Goal: Information Seeking & Learning: Learn about a topic

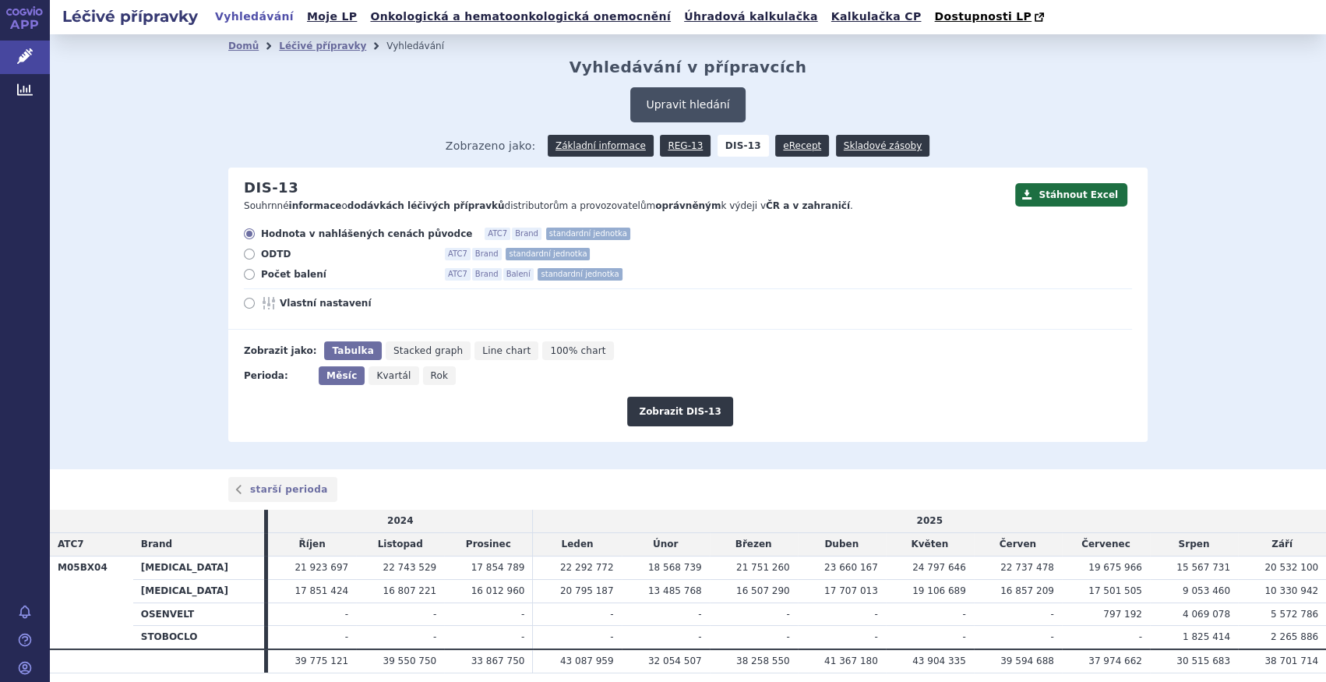
click at [690, 100] on button "Upravit hledání" at bounding box center [687, 104] width 114 height 35
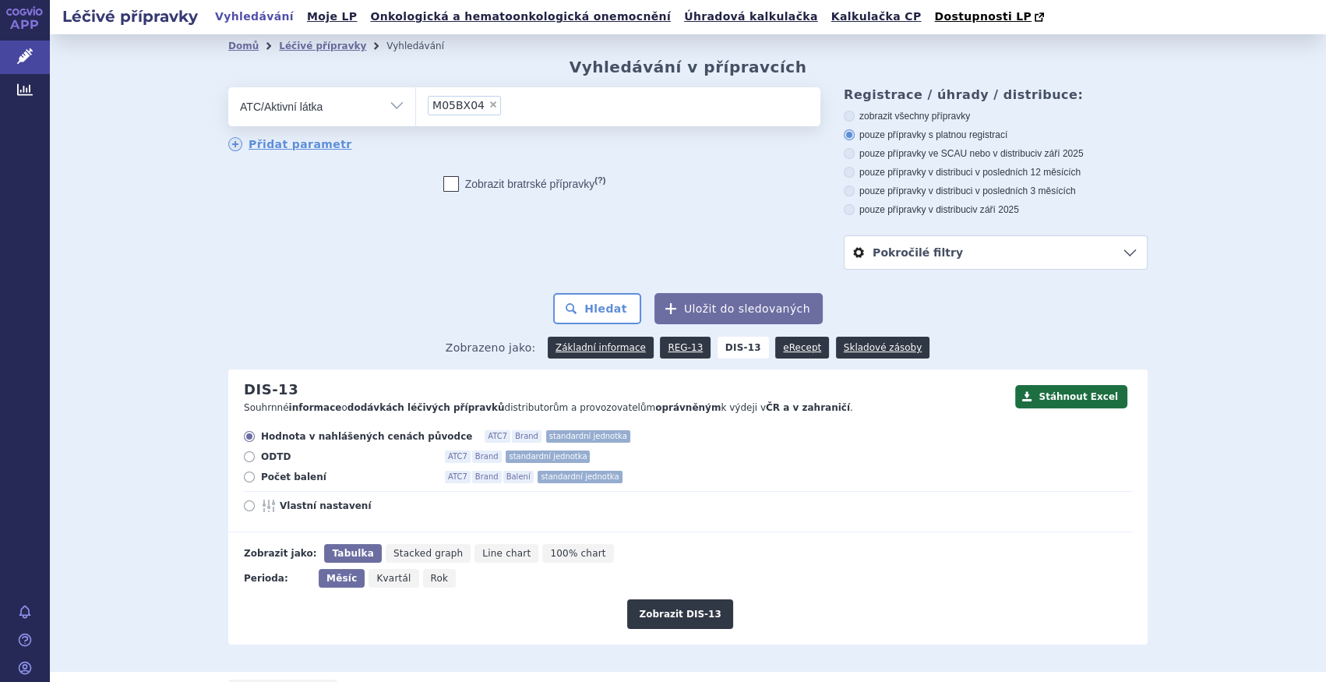
click at [488, 107] on span "×" at bounding box center [492, 104] width 9 height 9
click at [416, 107] on select "M05BX04" at bounding box center [415, 105] width 1 height 39
select select
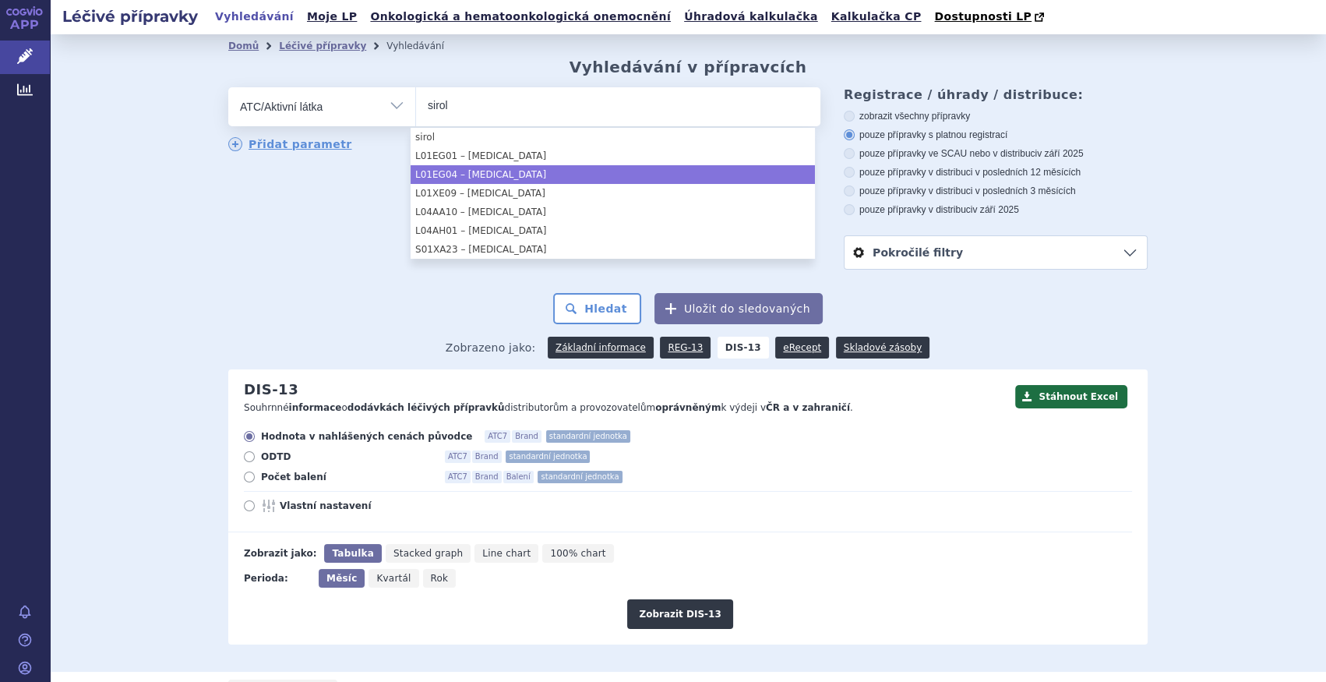
type input "sirol"
select select "L01EG04"
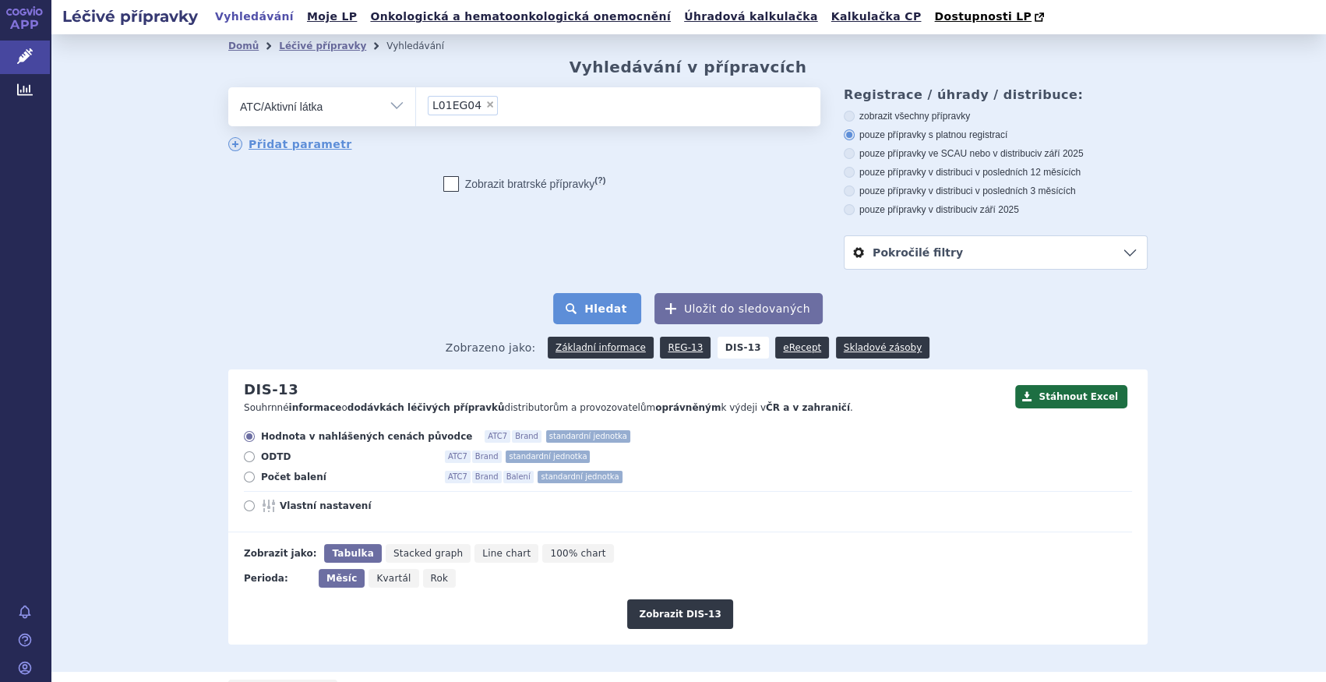
drag, startPoint x: 593, startPoint y: 307, endPoint x: 597, endPoint y: 296, distance: 11.6
click at [594, 307] on button "Hledat" at bounding box center [597, 308] width 88 height 31
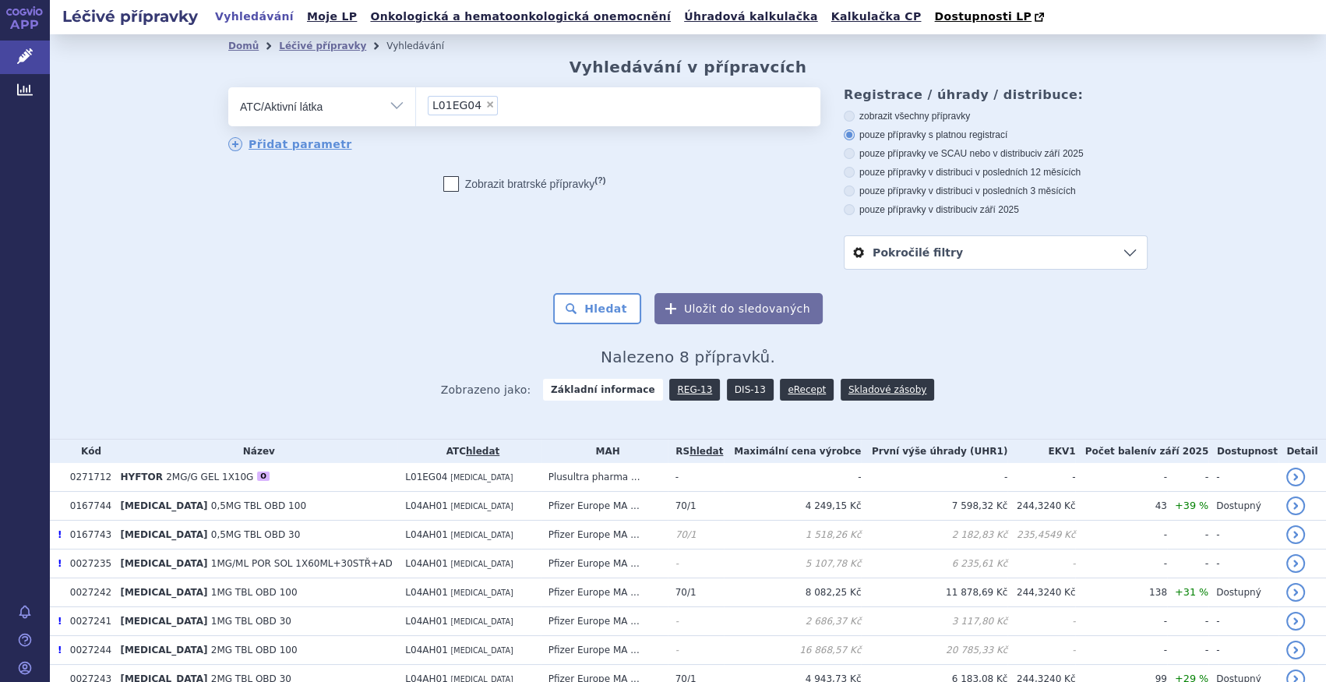
click at [731, 381] on link "DIS-13" at bounding box center [750, 390] width 47 height 22
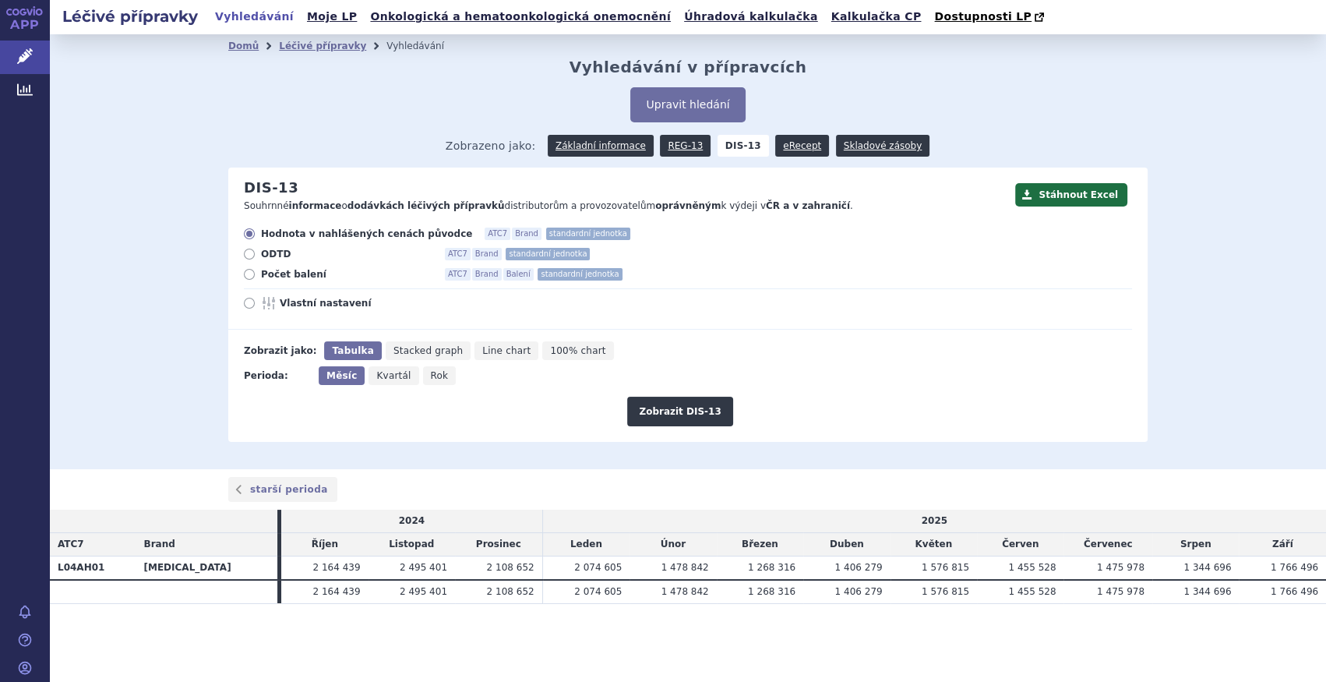
click at [314, 271] on div "Hodnota v nahlášených cenách původce ATC7 Brand standardní jednotka ODTD ATC7 B…" at bounding box center [680, 278] width 904 height 102
click at [310, 277] on span "Počet balení" at bounding box center [346, 274] width 171 height 12
click at [255, 277] on input "Počet balení ATC7 Brand Balení standardní jednotka" at bounding box center [250, 276] width 10 height 10
radio input "true"
click at [414, 389] on div "Zobrazit DIS-13" at bounding box center [680, 405] width 904 height 41
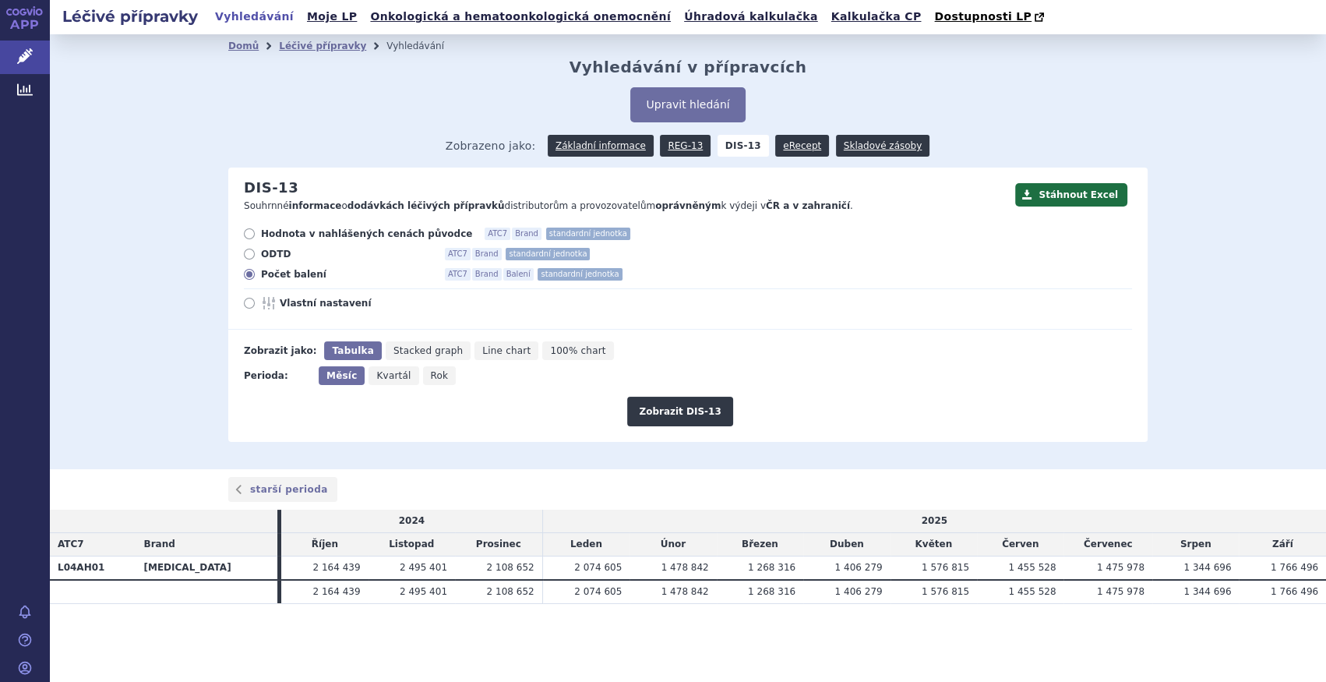
click at [447, 381] on div "Měsíc Kvartál Rok" at bounding box center [389, 375] width 141 height 19
click at [432, 379] on span "Rok" at bounding box center [440, 375] width 18 height 11
click at [432, 376] on input "Rok" at bounding box center [428, 371] width 10 height 10
radio input "true"
click at [650, 410] on button "Zobrazit DIS-13" at bounding box center [679, 411] width 105 height 30
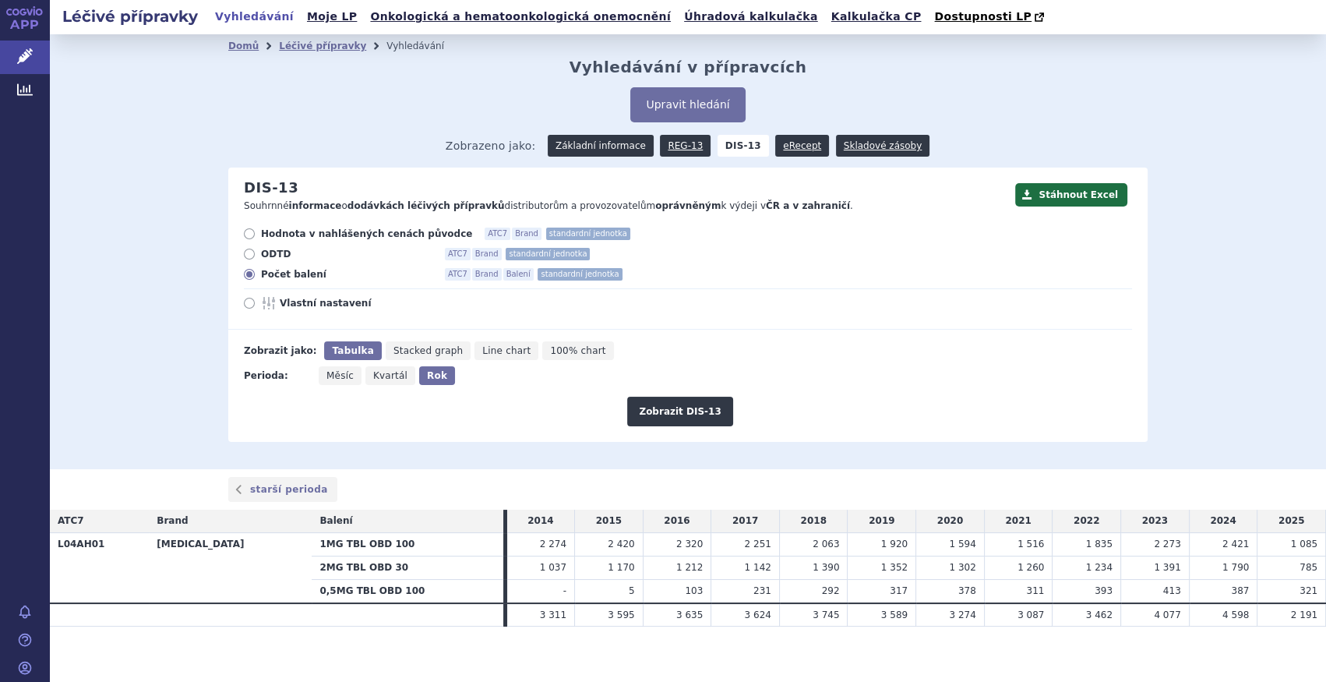
click at [618, 148] on link "Základní informace" at bounding box center [601, 146] width 106 height 22
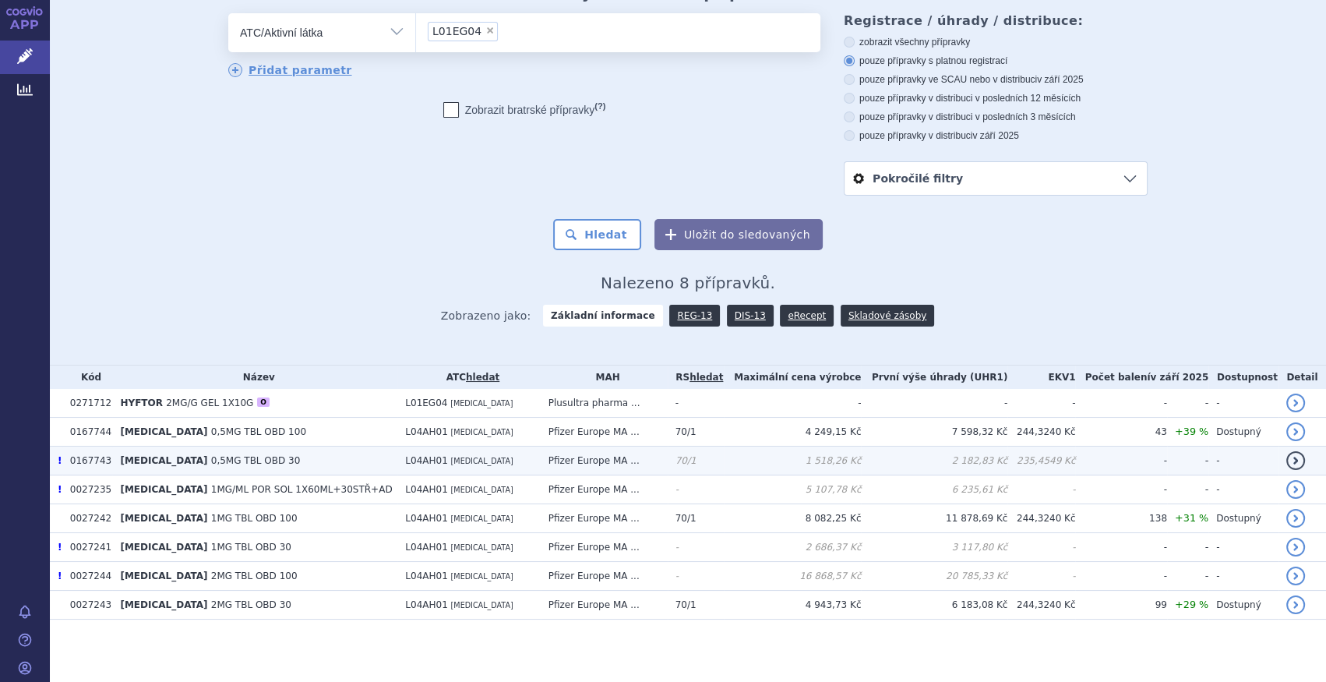
scroll to position [75, 0]
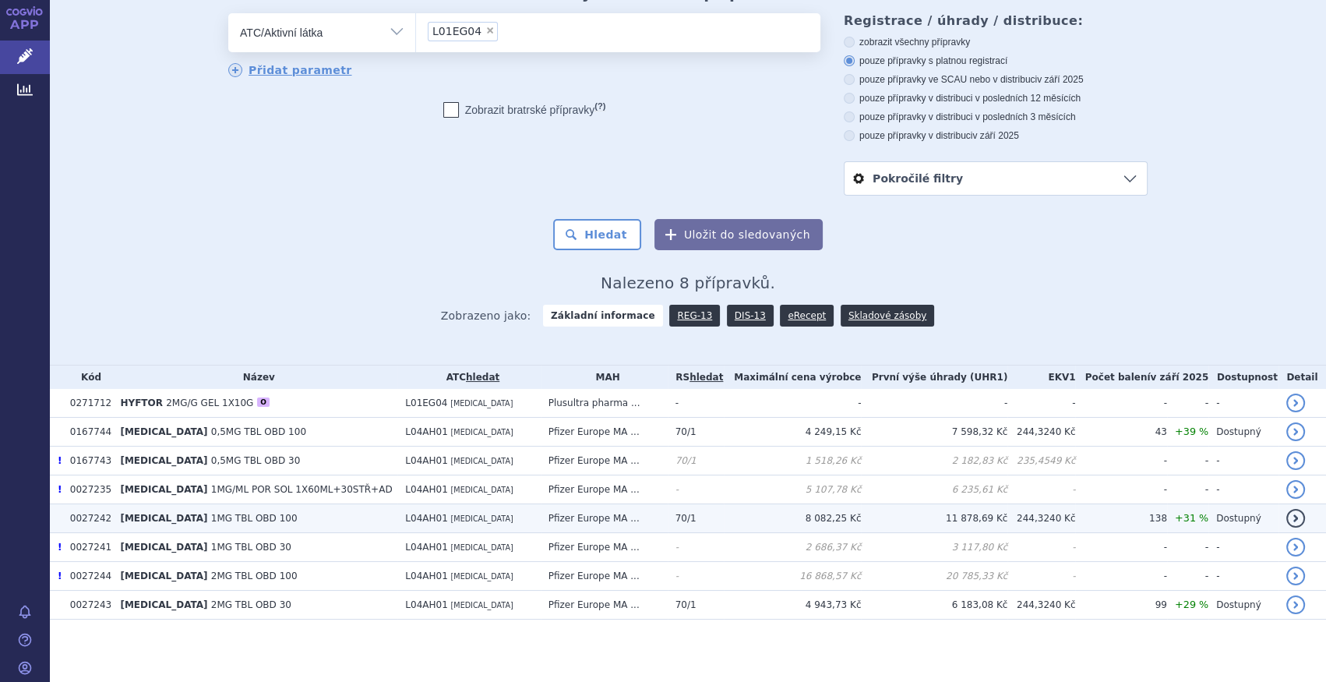
click at [231, 524] on td "[MEDICAL_DATA] 1MG TBL OBD 100" at bounding box center [254, 518] width 285 height 29
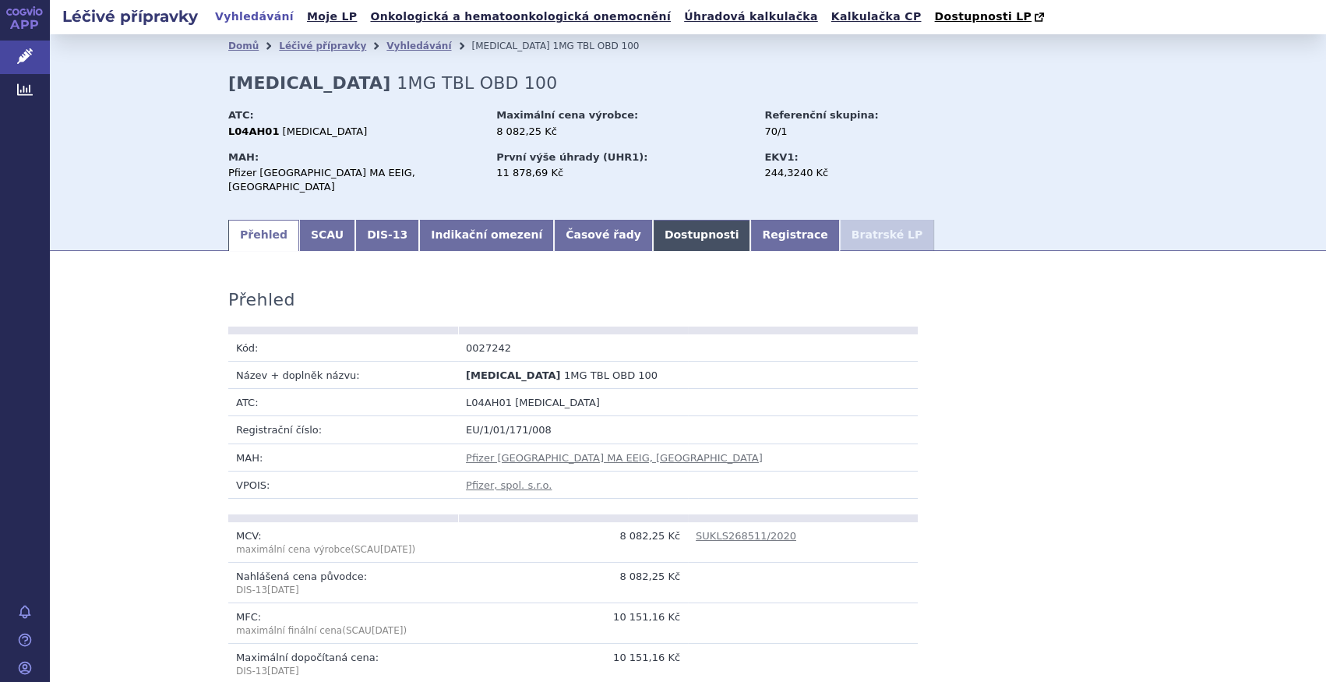
click at [653, 223] on link "Dostupnosti" at bounding box center [702, 235] width 98 height 31
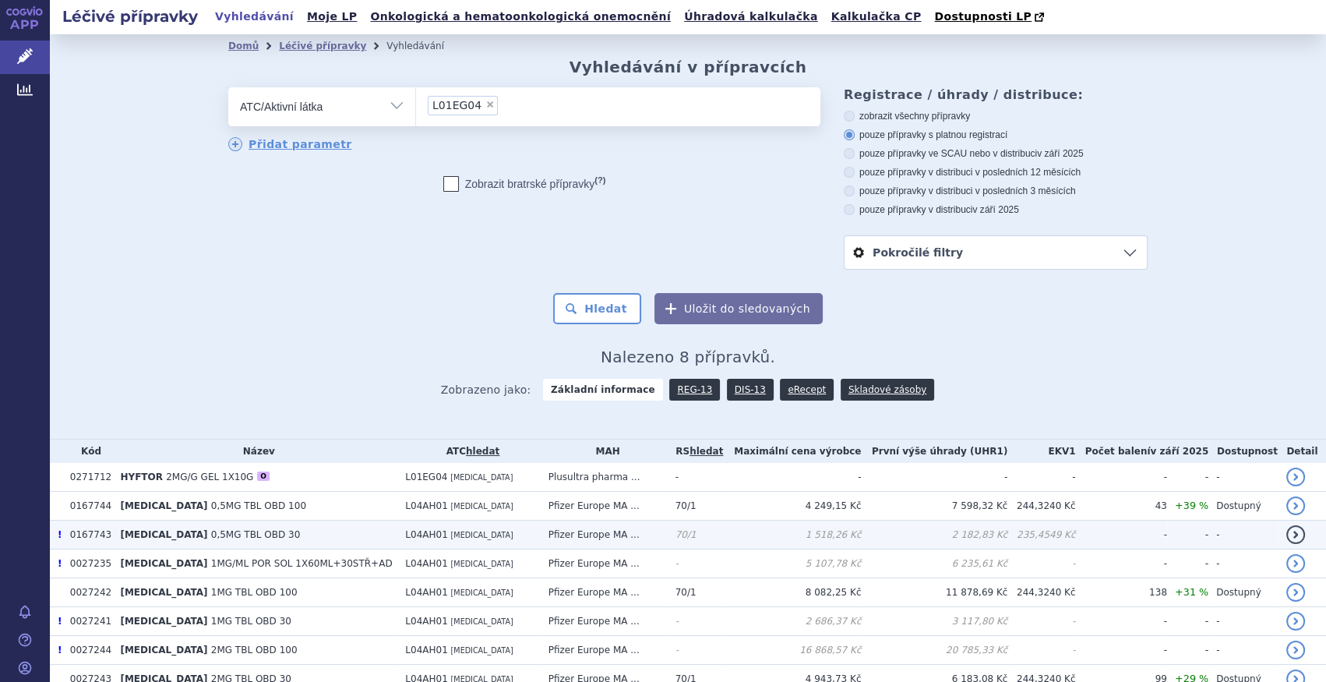
scroll to position [75, 0]
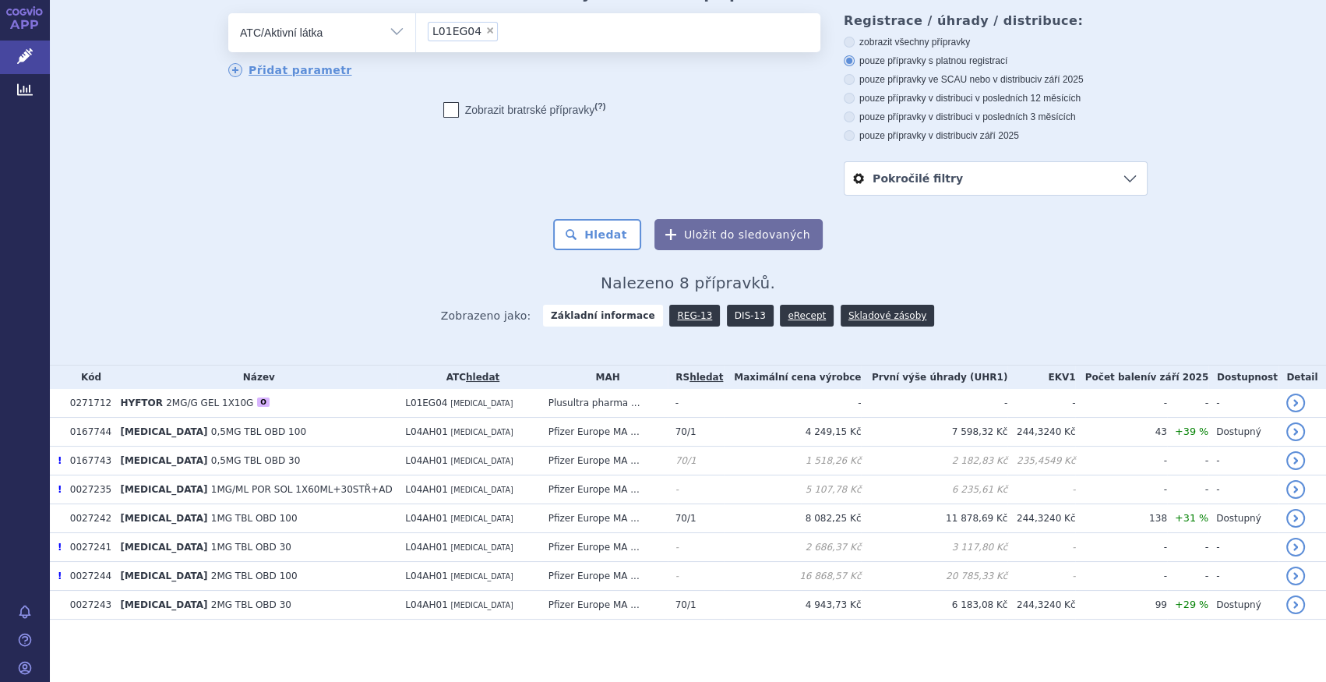
click at [744, 315] on link "DIS-13" at bounding box center [750, 316] width 47 height 22
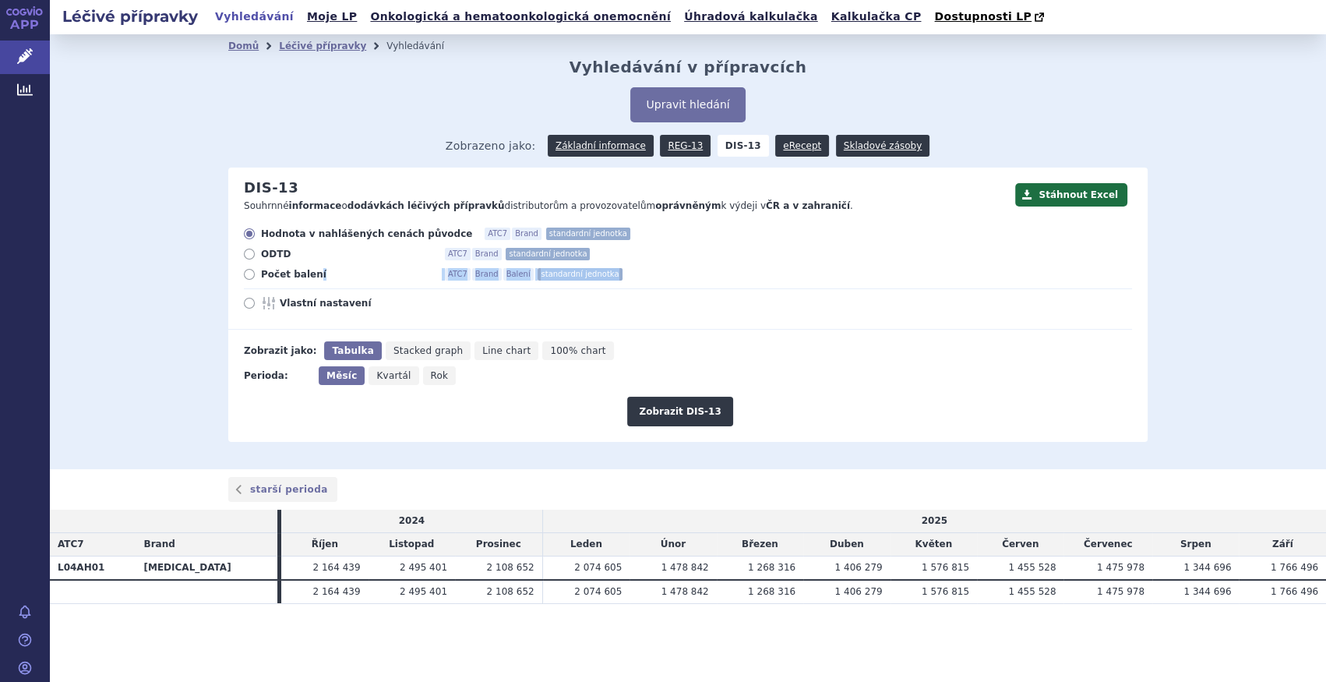
click at [312, 279] on div "Hodnota v nahlášených cenách původce ATC7 Brand standardní jednotka ODTD ATC7 B…" at bounding box center [680, 278] width 904 height 102
click at [307, 276] on span "Počet balení" at bounding box center [346, 274] width 171 height 12
click at [255, 276] on input "Počet balení ATC7 Brand Balení standardní jednotka" at bounding box center [250, 276] width 10 height 10
radio input "true"
click at [431, 380] on span "Rok" at bounding box center [440, 375] width 18 height 11
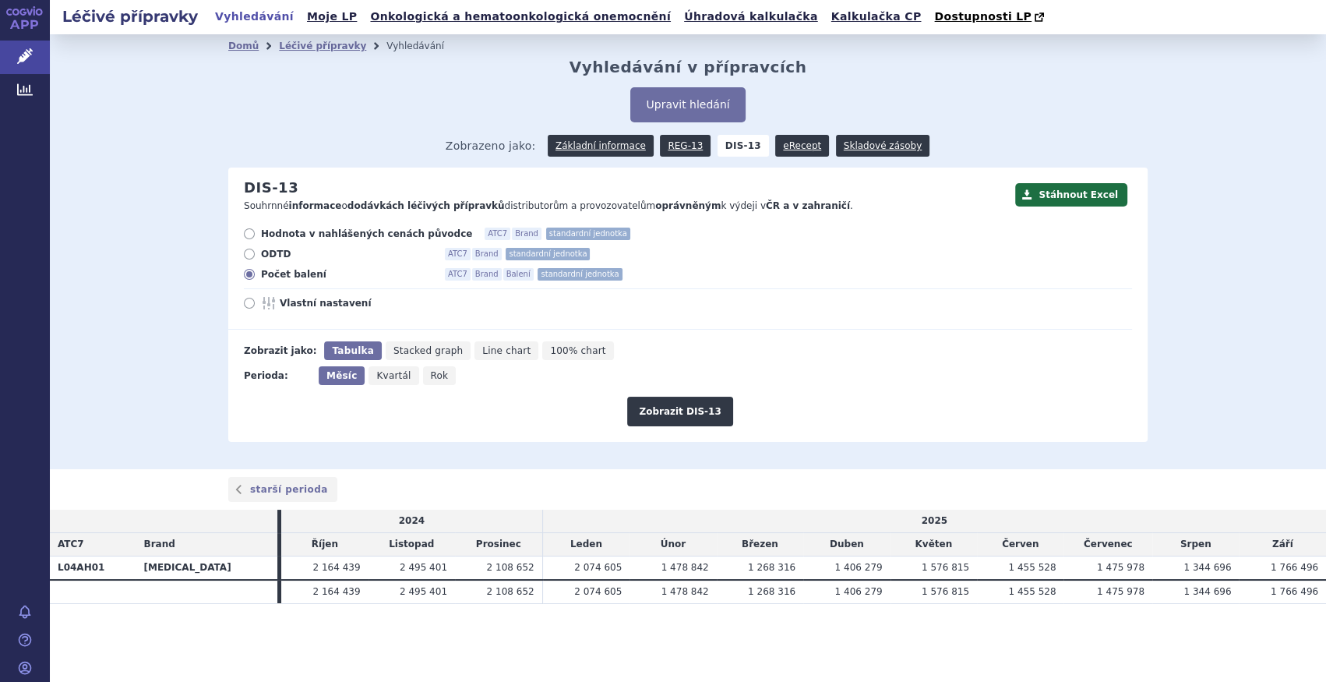
click at [425, 376] on input "Rok" at bounding box center [428, 371] width 10 height 10
radio input "true"
click at [696, 414] on button "Zobrazit DIS-13" at bounding box center [679, 411] width 105 height 30
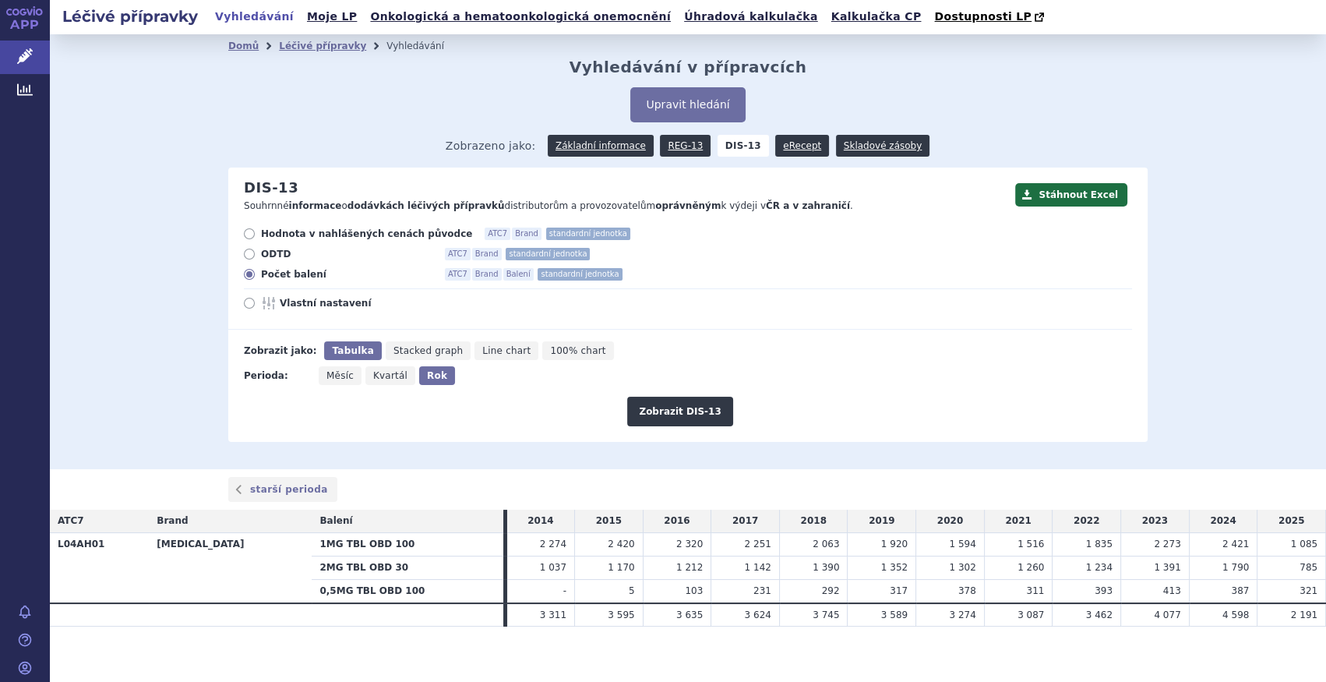
click at [386, 375] on span "Kvartál" at bounding box center [390, 375] width 34 height 11
click at [375, 375] on input "Kvartál" at bounding box center [370, 371] width 10 height 10
radio input "true"
click at [343, 378] on span "Měsíc" at bounding box center [339, 375] width 27 height 11
click at [329, 376] on input "Měsíc" at bounding box center [324, 371] width 10 height 10
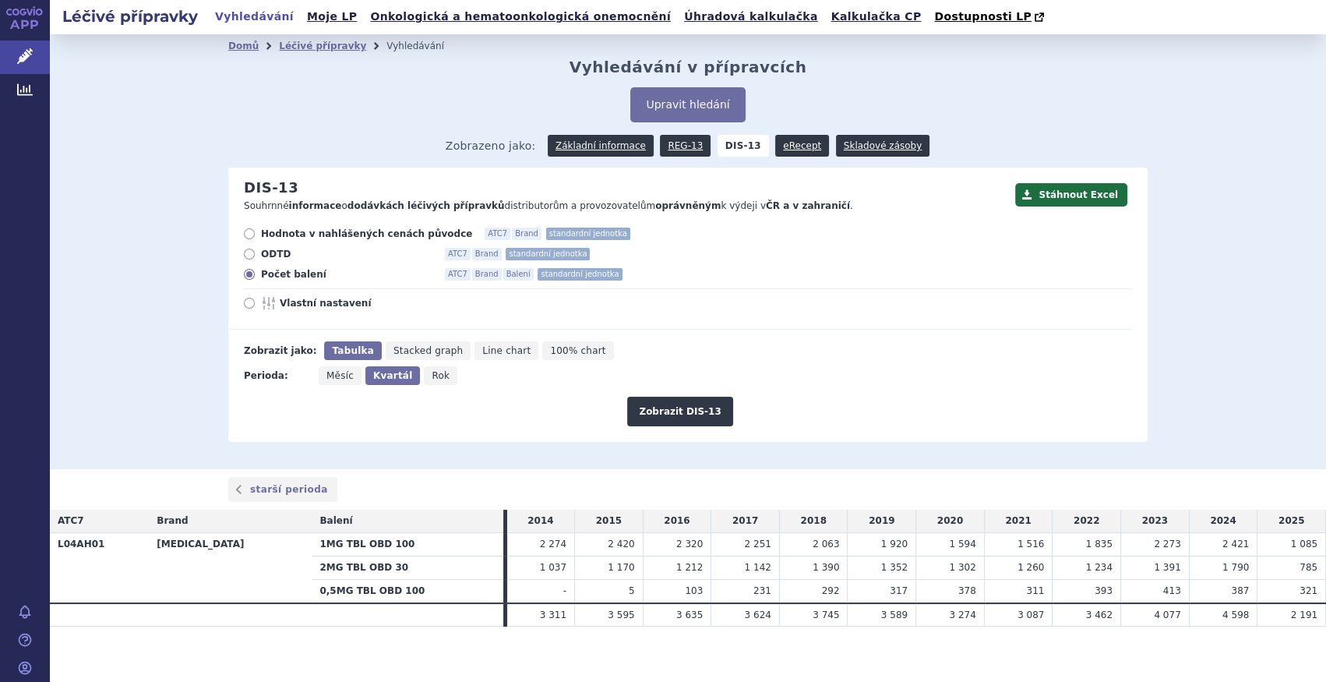
radio input "true"
click at [677, 403] on button "Zobrazit DIS-13" at bounding box center [679, 411] width 105 height 30
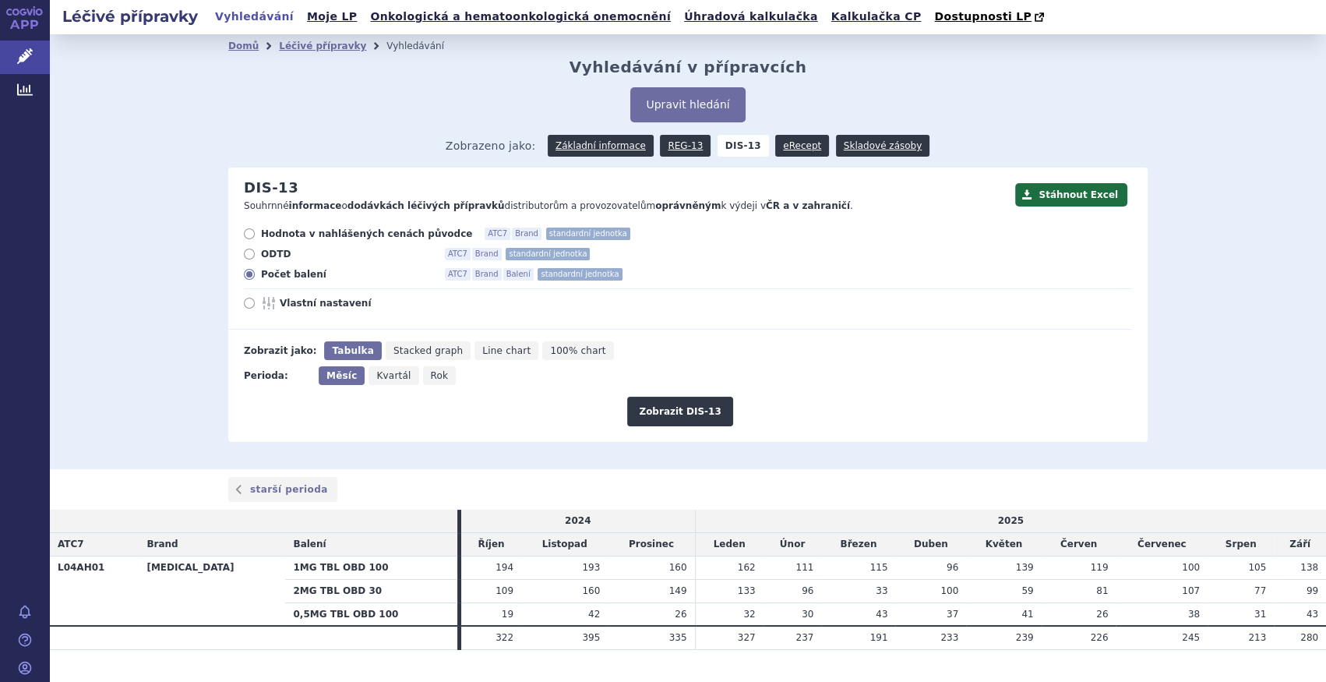
click at [438, 381] on icon "Rok" at bounding box center [439, 375] width 33 height 19
click at [433, 376] on input "Rok" at bounding box center [428, 371] width 10 height 10
radio input "true"
click at [686, 403] on button "Zobrazit DIS-13" at bounding box center [679, 411] width 105 height 30
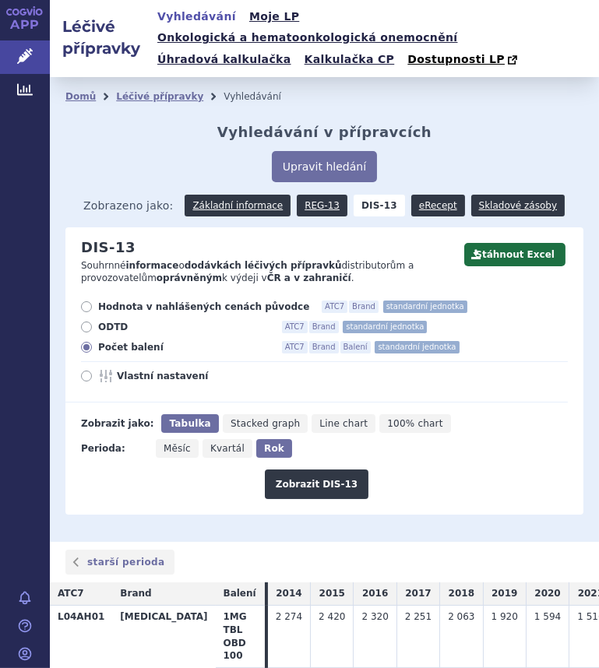
click at [138, 484] on div "Stáhnout Excel DIS-13 Souhrnné informace o dodávkách léčivých přípravků distrib…" at bounding box center [324, 370] width 518 height 287
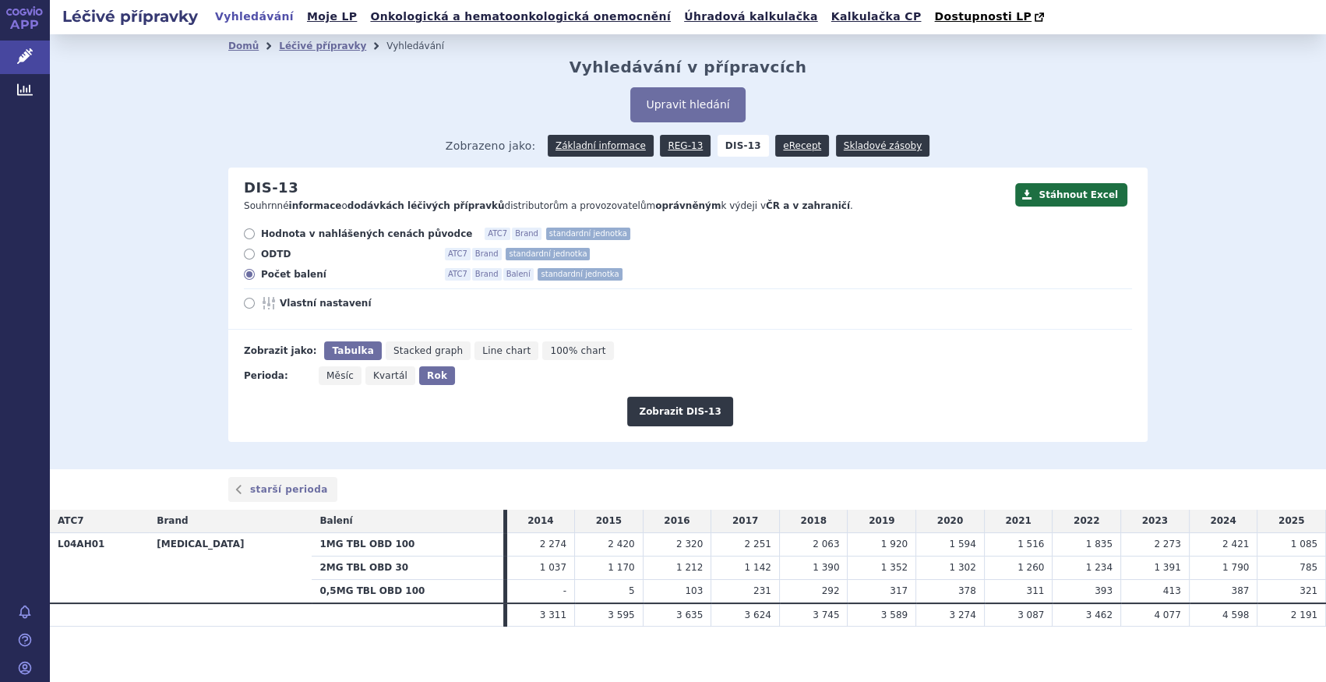
click at [591, 132] on span "Zobrazeno jako: Základní informace REG-13 DIS-13 eRecept Skladové zásoby" at bounding box center [688, 143] width 484 height 28
click at [617, 138] on link "Základní informace" at bounding box center [601, 146] width 106 height 22
click at [595, 147] on link "Základní informace" at bounding box center [601, 146] width 106 height 22
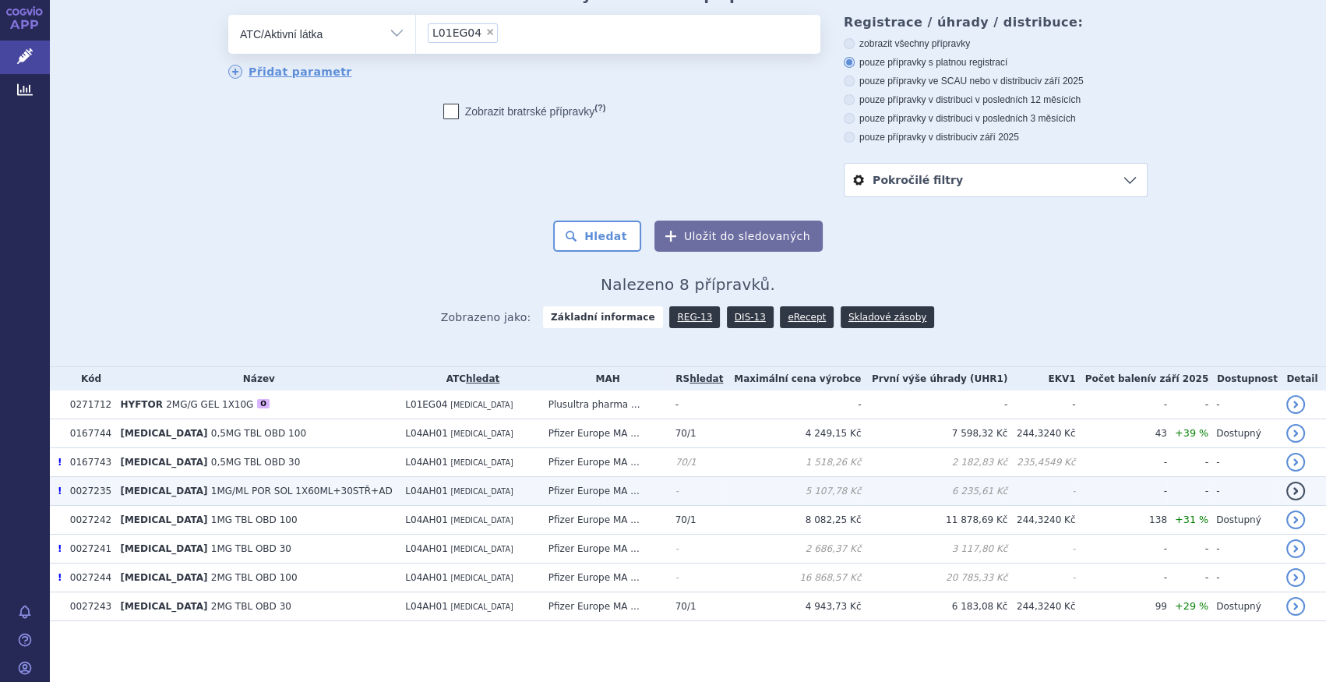
scroll to position [75, 0]
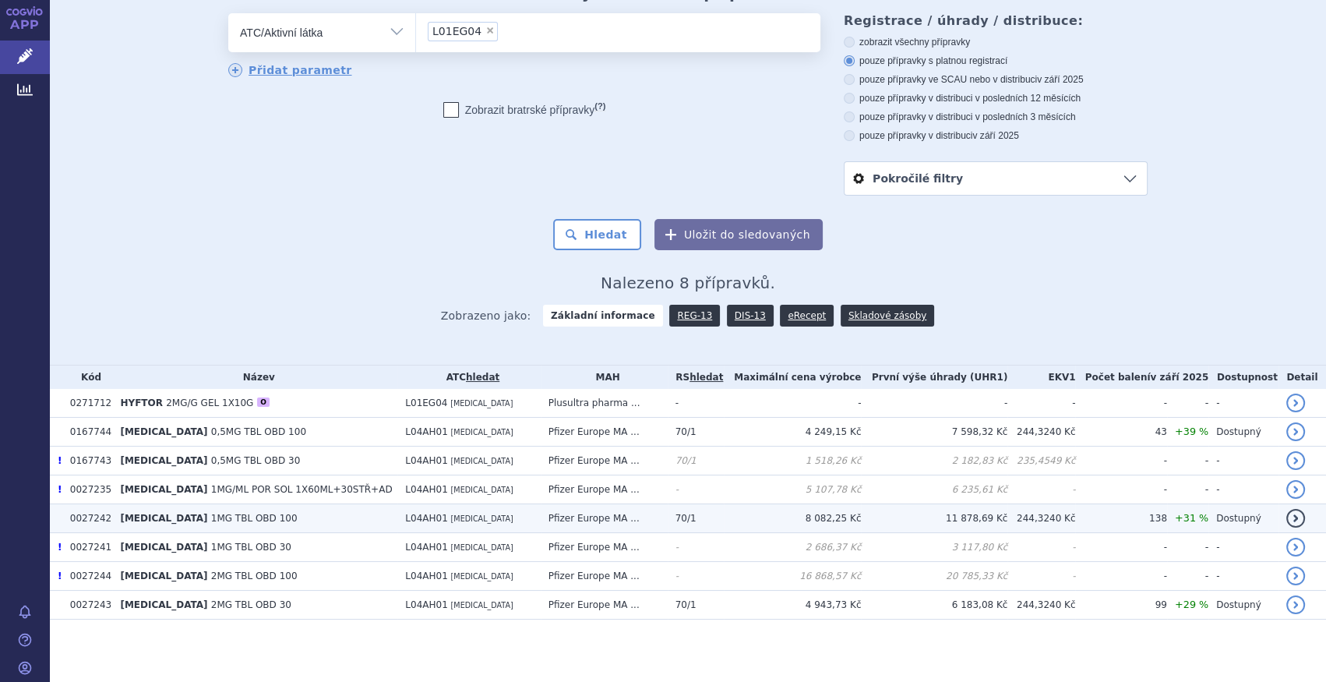
click at [287, 517] on td "[MEDICAL_DATA] 1MG TBL OBD 100" at bounding box center [254, 518] width 285 height 29
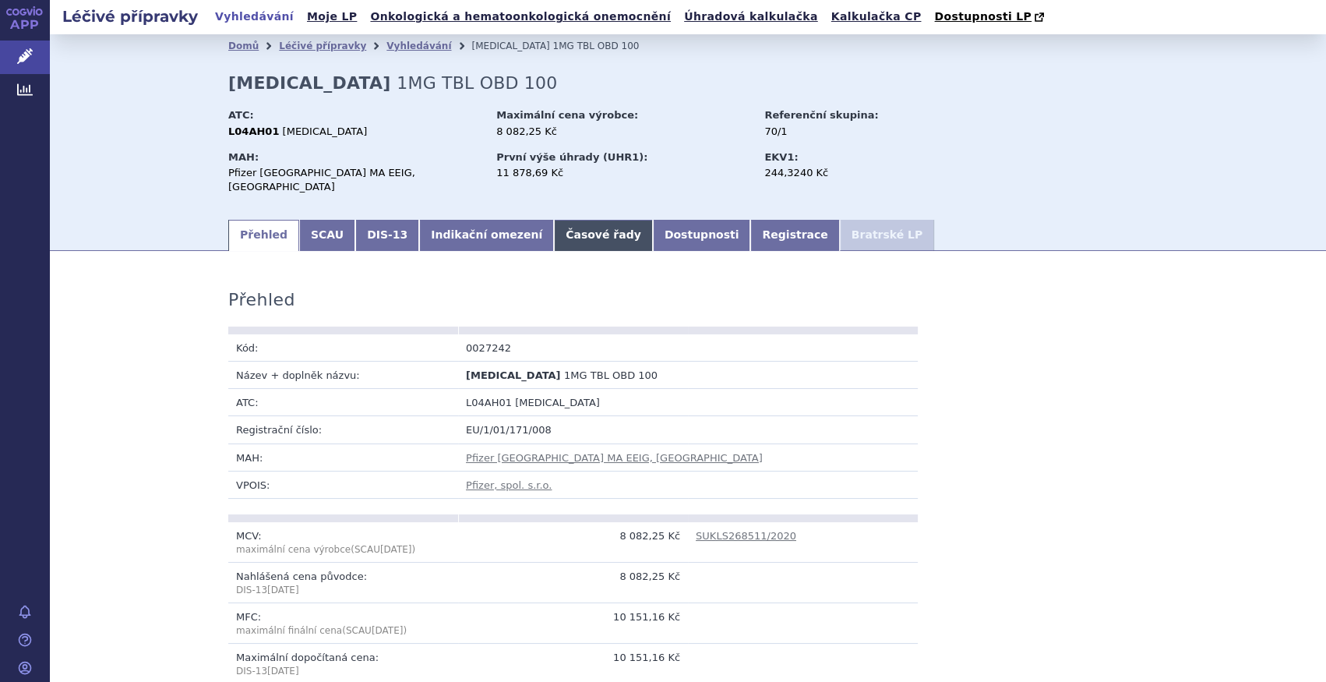
click at [561, 221] on link "Časové řady" at bounding box center [603, 235] width 99 height 31
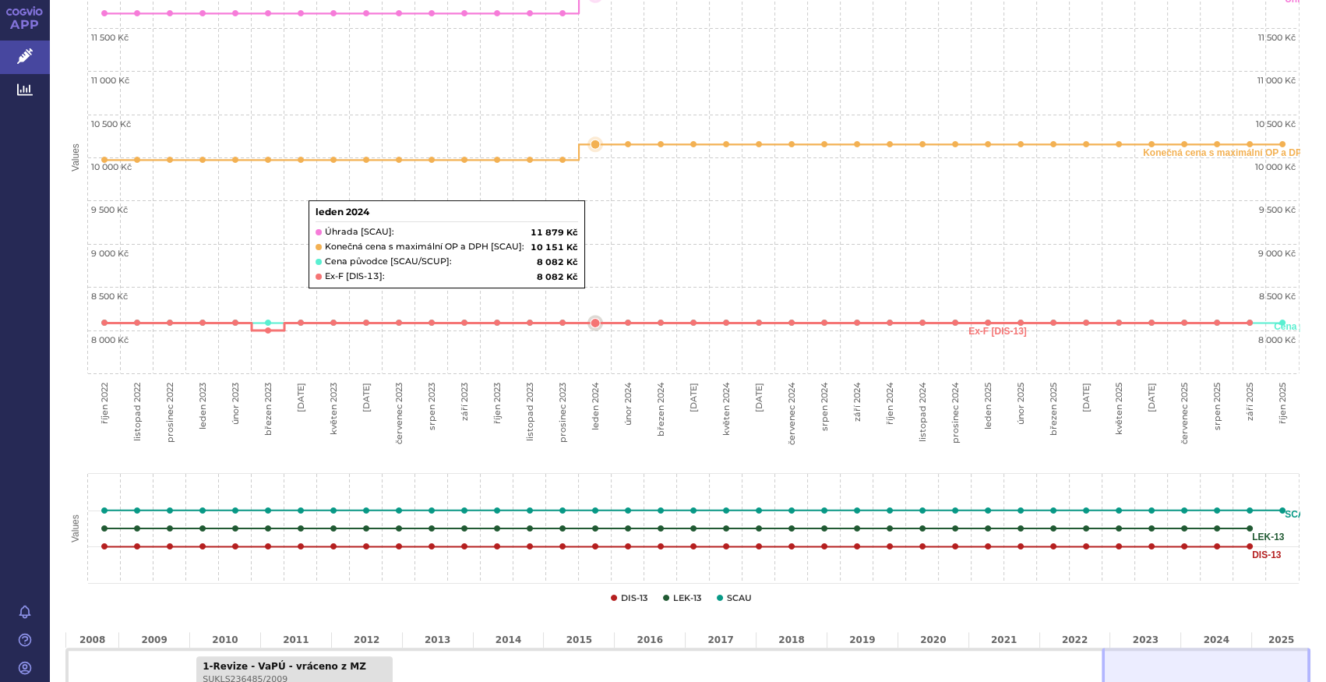
scroll to position [495, 0]
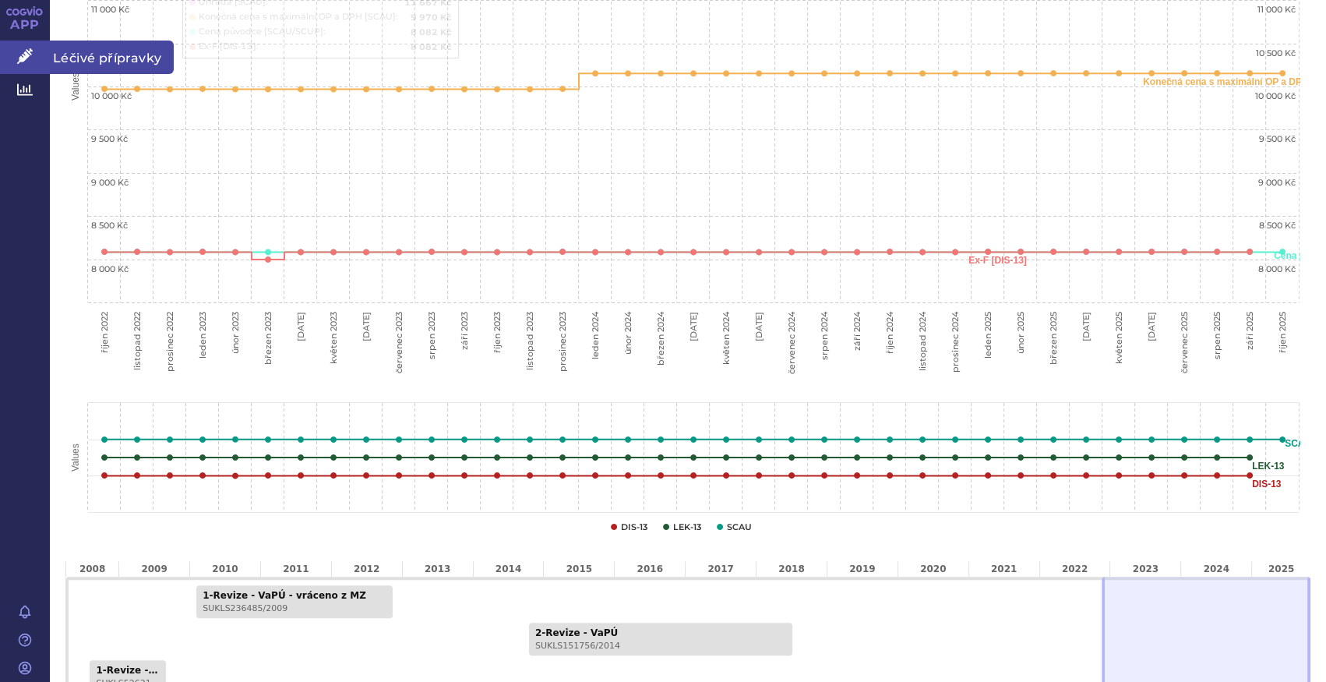
click at [37, 58] on link "Léčivé přípravky" at bounding box center [25, 57] width 50 height 33
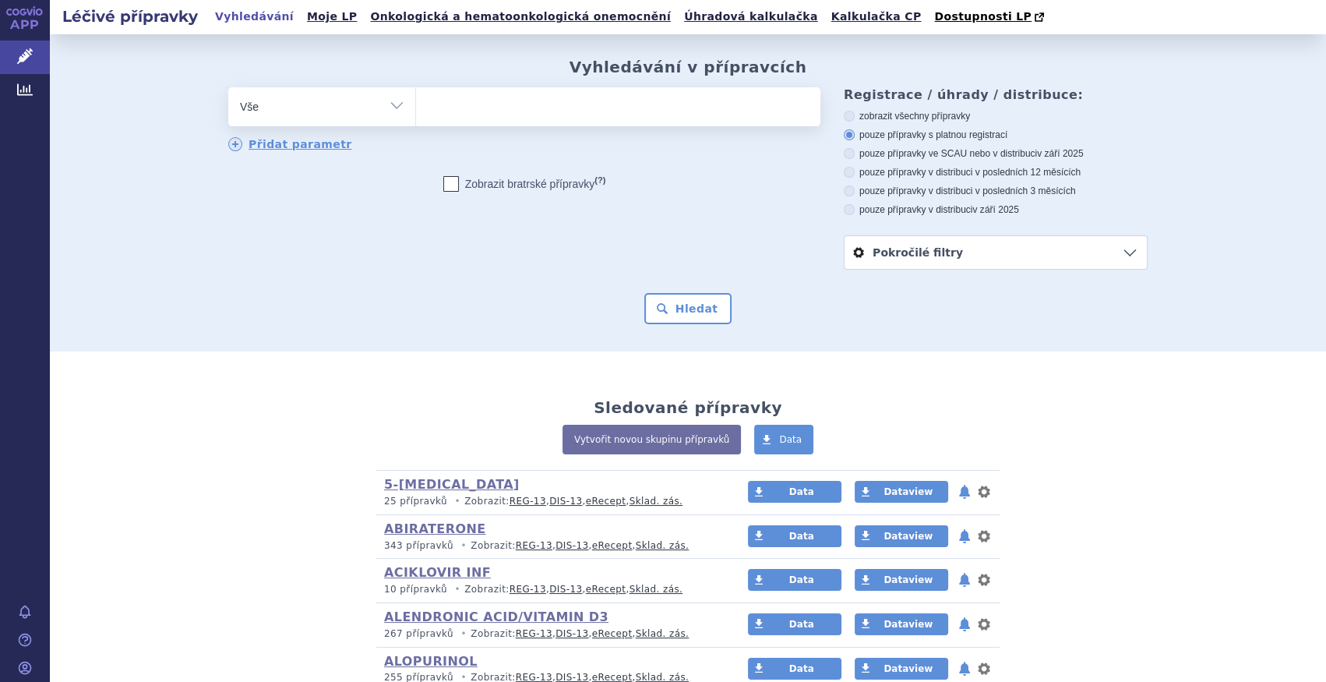
click at [342, 117] on select "Vše Přípravek/SUKL kód MAH VPOIS ATC/Aktivní látka Léková forma Síla" at bounding box center [321, 104] width 187 height 35
select select "filter-atc-group"
click at [228, 88] on select "Vše Přípravek/SUKL kód MAH VPOIS ATC/Aktivní látka Léková forma Síla" at bounding box center [321, 104] width 187 height 35
click at [506, 93] on ul at bounding box center [618, 103] width 404 height 33
click at [416, 93] on select at bounding box center [415, 105] width 1 height 39
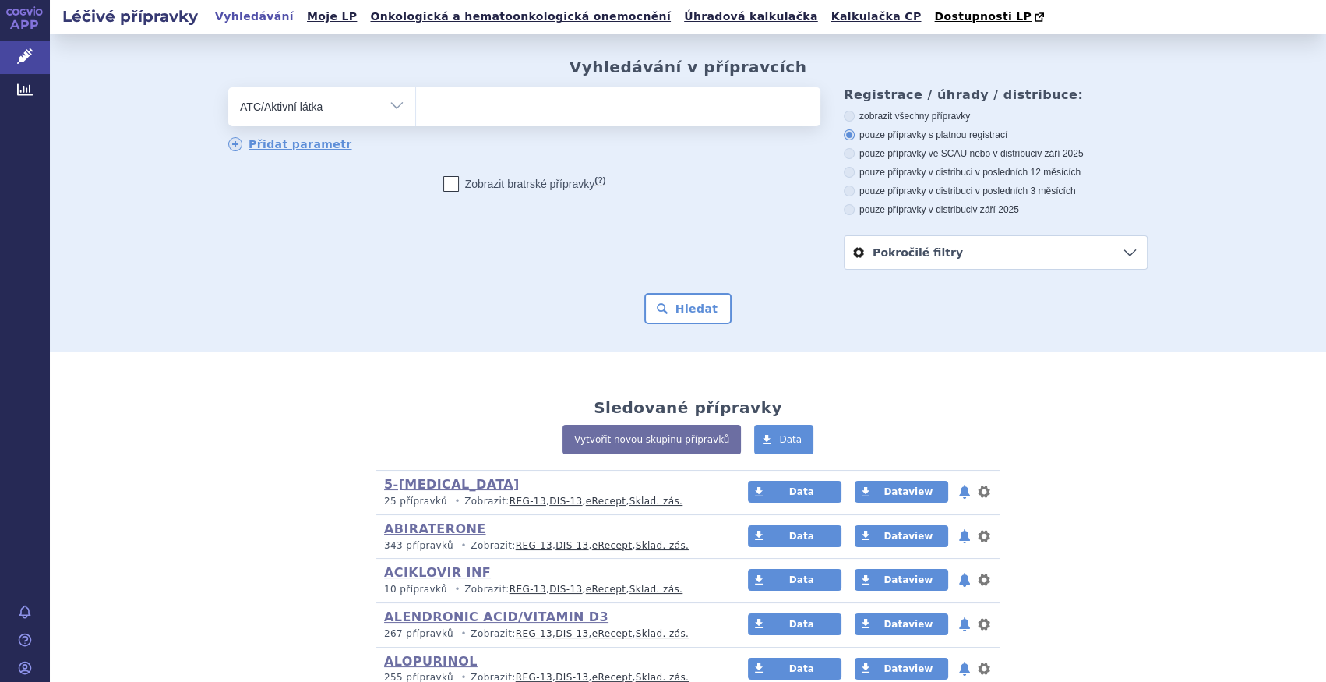
paste input "Aflibercept"
type input "Aflibercept"
select select "Aflibercept"
select select
type input "Aflibercept"
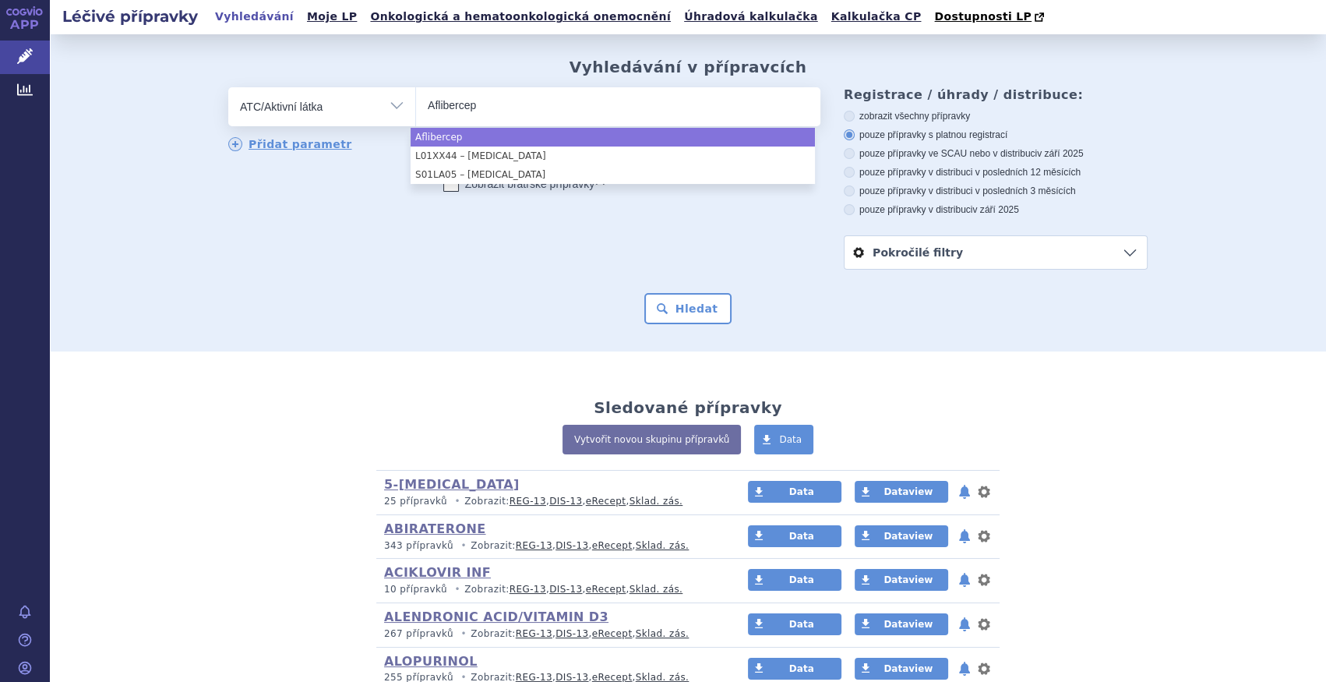
type input "Aflibercep"
select select "Aflibercep"
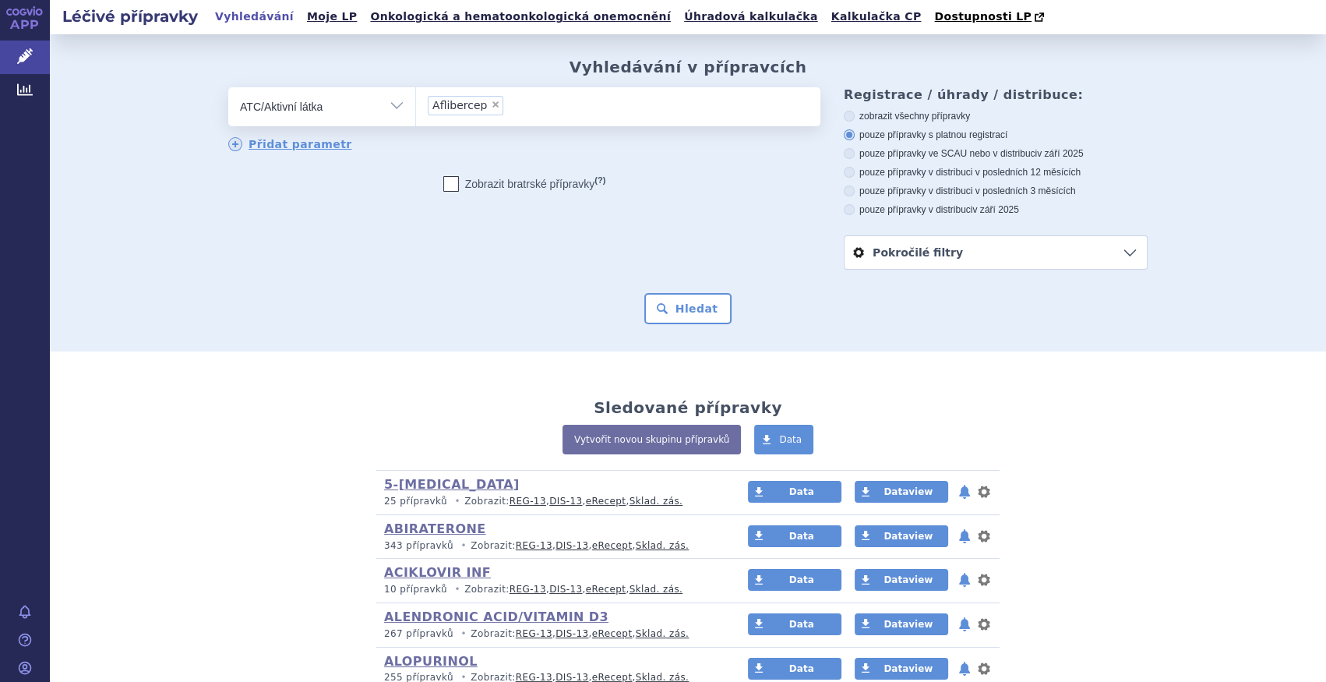
select select
type input "Aflibercep"
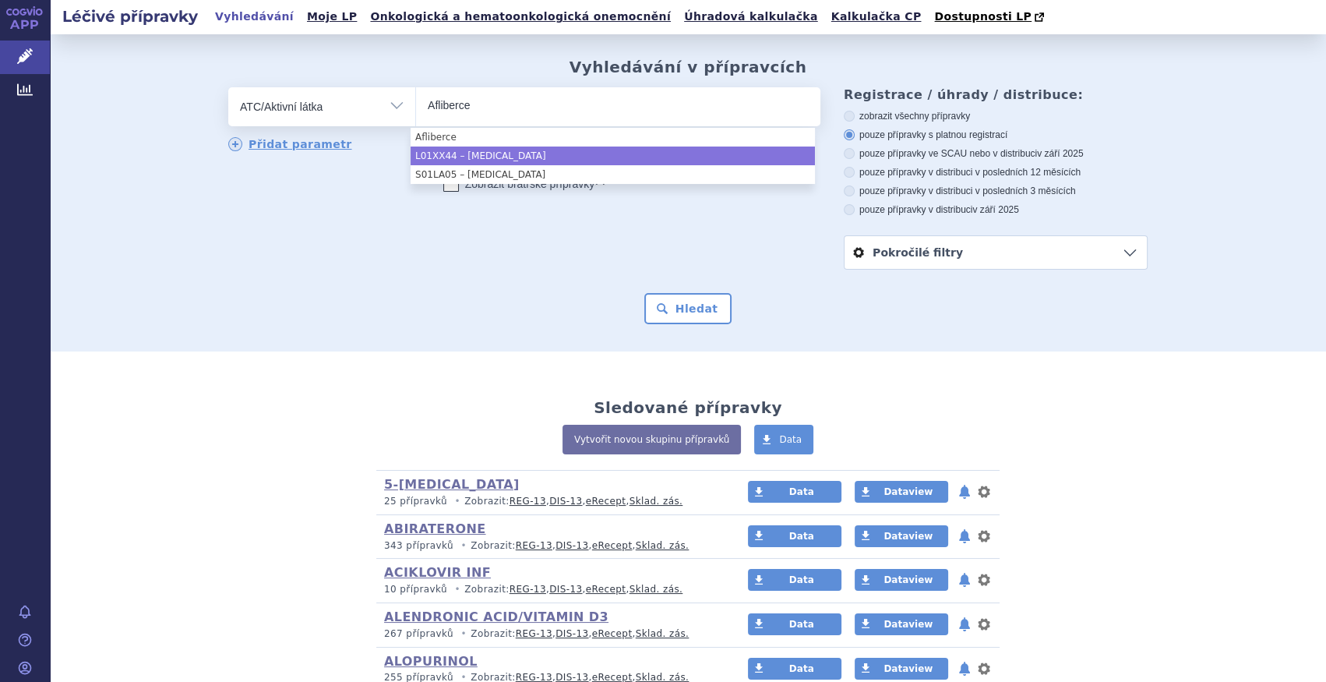
type input "Afliberce"
select select "L01XX44"
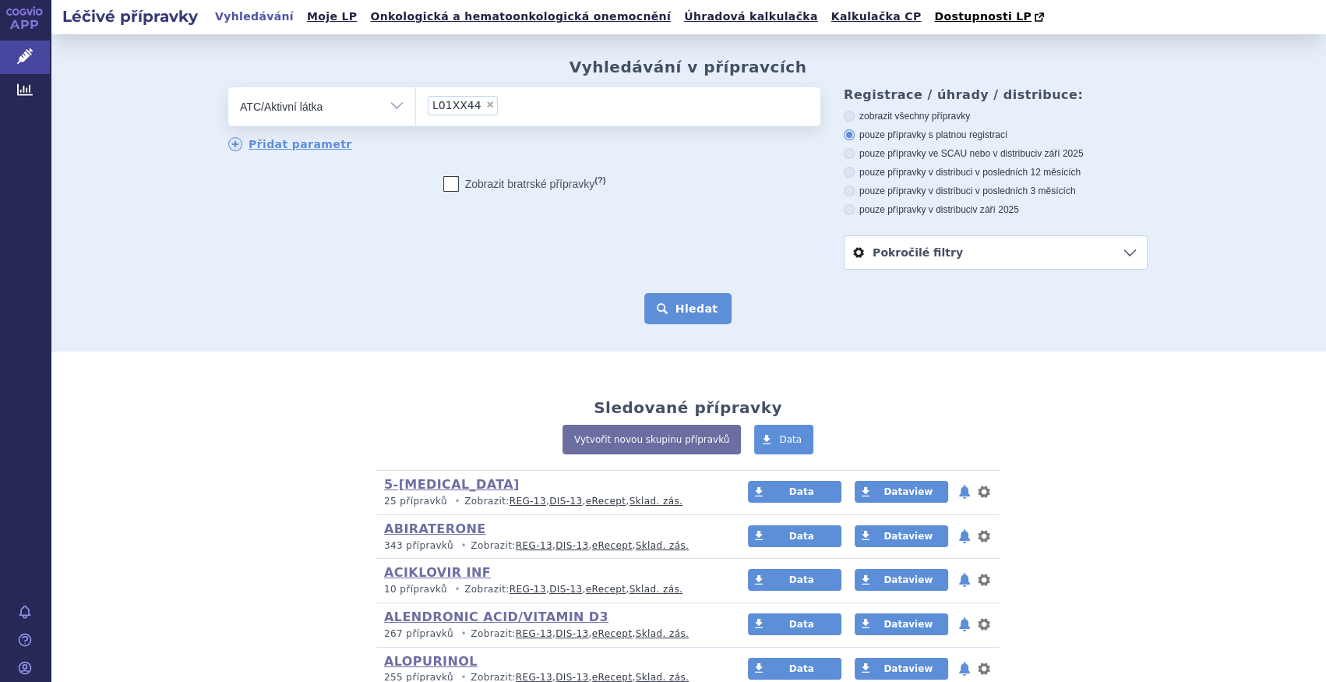
click at [678, 314] on button "Hledat" at bounding box center [688, 308] width 88 height 31
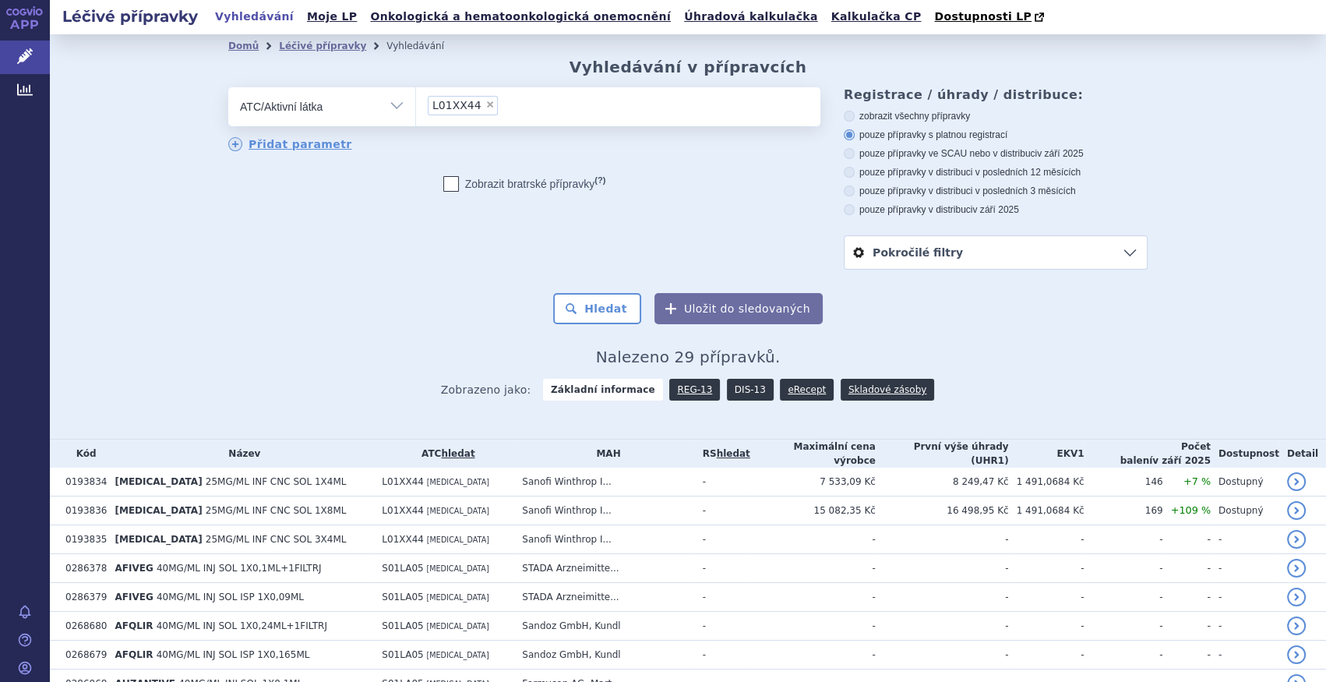
click at [728, 392] on link "DIS-13" at bounding box center [750, 390] width 47 height 22
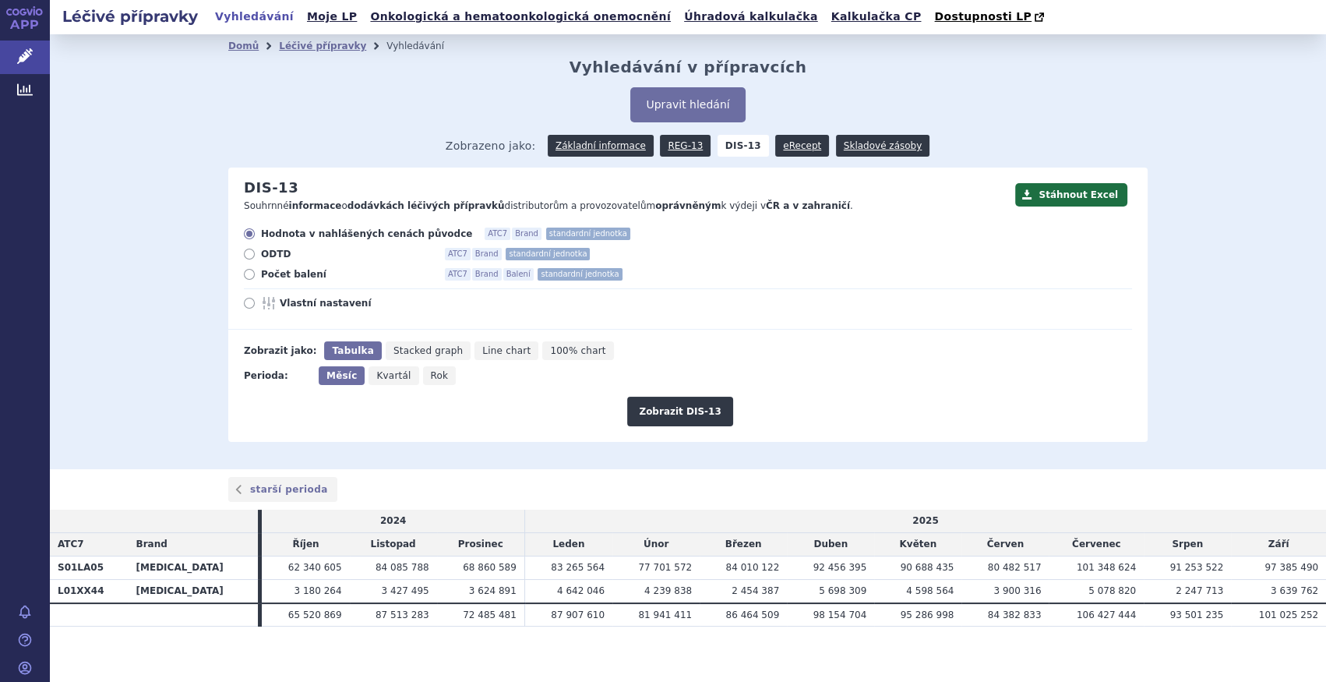
click at [292, 270] on span "Počet balení" at bounding box center [346, 274] width 171 height 12
click at [255, 271] on input "Počet balení ATC7 Brand Balení standardní jednotka" at bounding box center [250, 276] width 10 height 10
radio input "true"
drag, startPoint x: 426, startPoint y: 376, endPoint x: 435, endPoint y: 377, distance: 8.6
click at [431, 374] on span "Rok" at bounding box center [440, 375] width 18 height 11
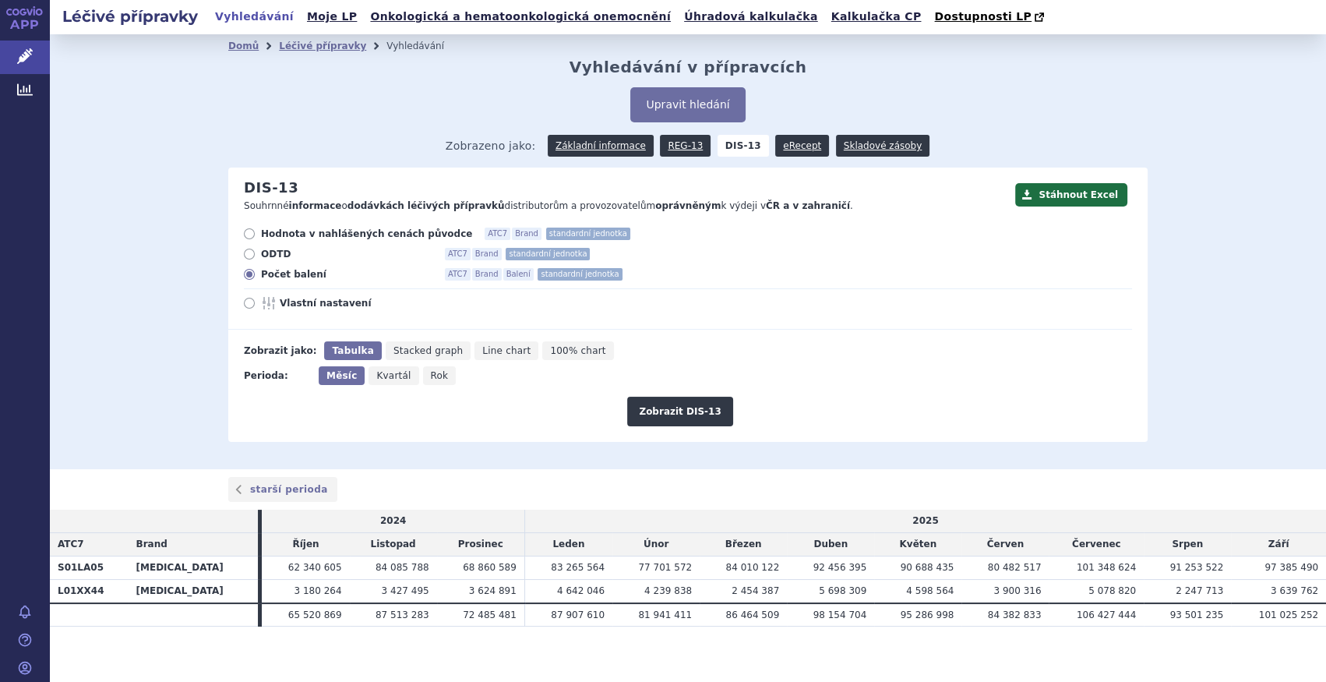
click at [428, 374] on input "Rok" at bounding box center [428, 371] width 10 height 10
radio input "true"
click at [659, 410] on button "Zobrazit DIS-13" at bounding box center [679, 411] width 105 height 30
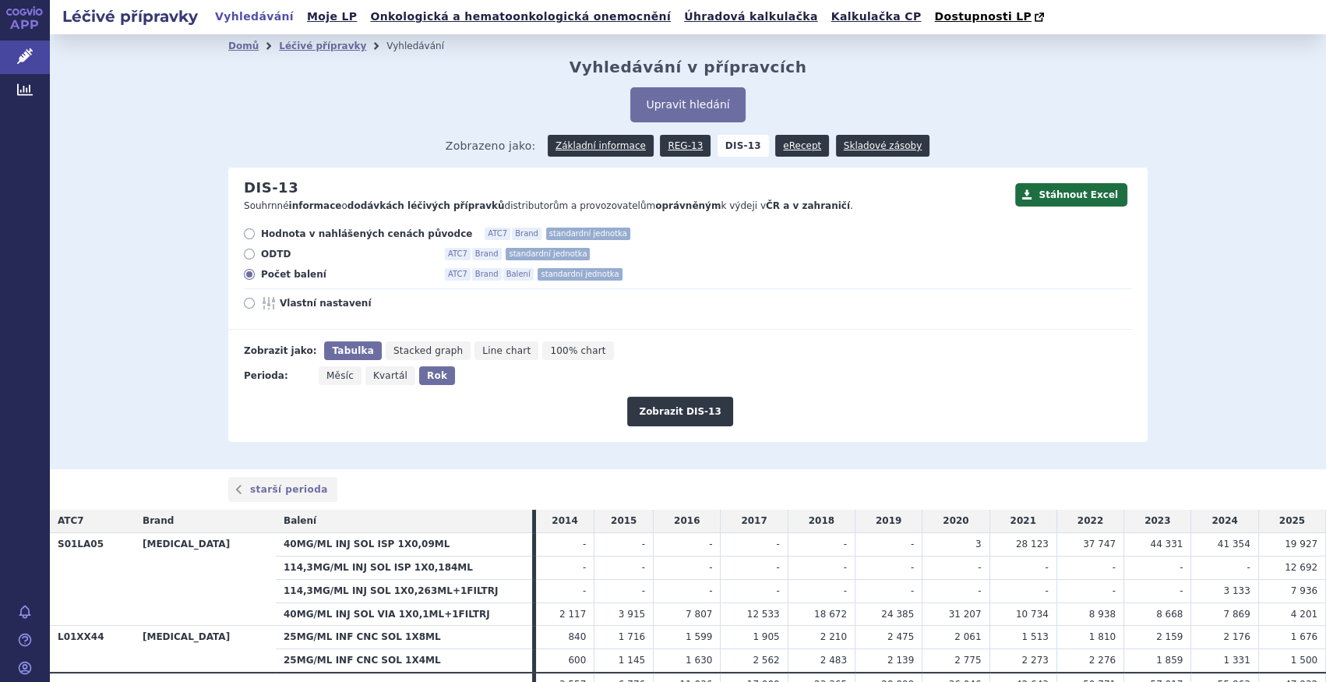
scroll to position [70, 0]
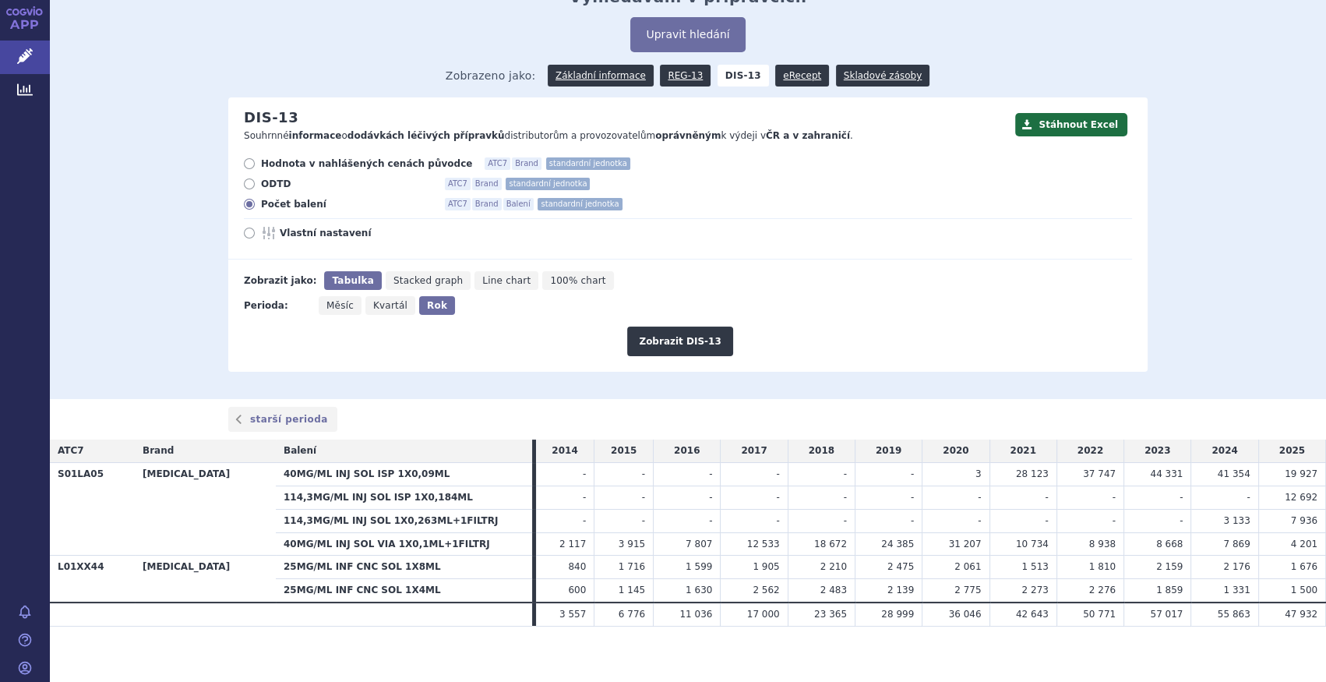
drag, startPoint x: 132, startPoint y: 445, endPoint x: 9, endPoint y: 516, distance: 142.4
click at [133, 443] on tr "ATC7 Brand Balení 2014 2015 2016 2017 2018 2019 2020 2021 2022 2023 2024 2025" at bounding box center [688, 450] width 1276 height 23
click at [585, 76] on link "Základní informace" at bounding box center [601, 76] width 106 height 22
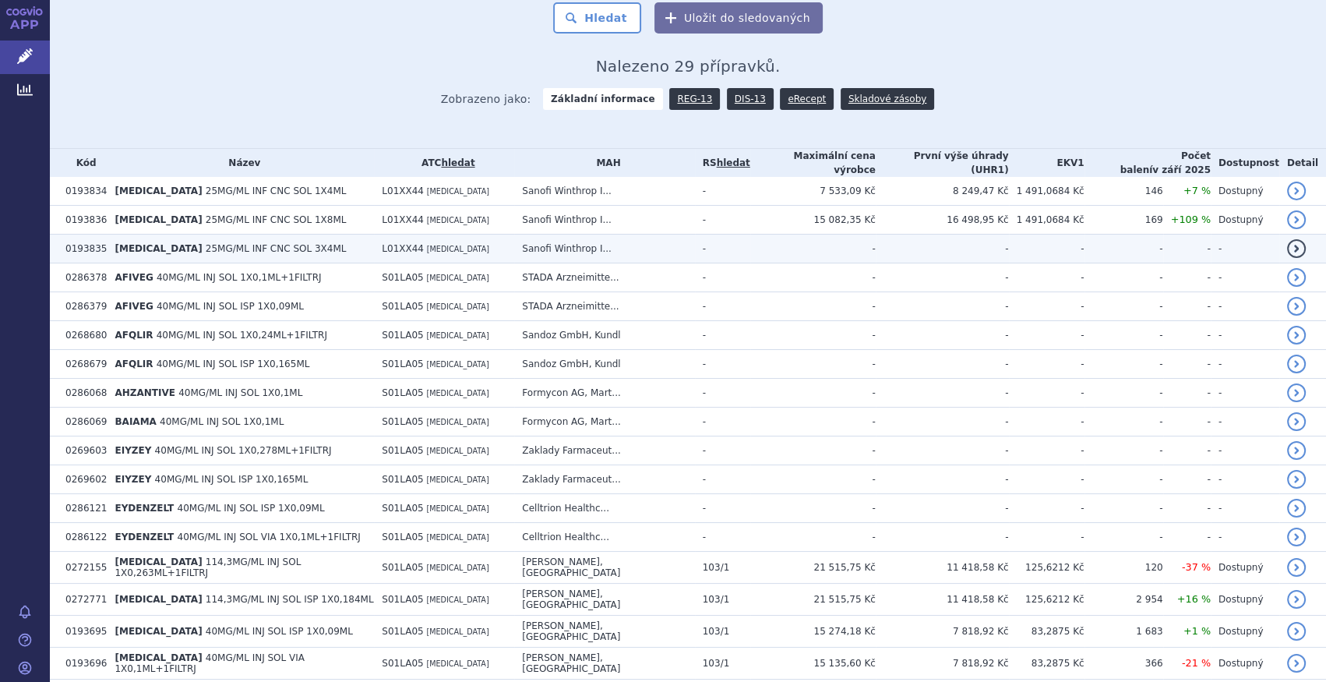
scroll to position [495, 0]
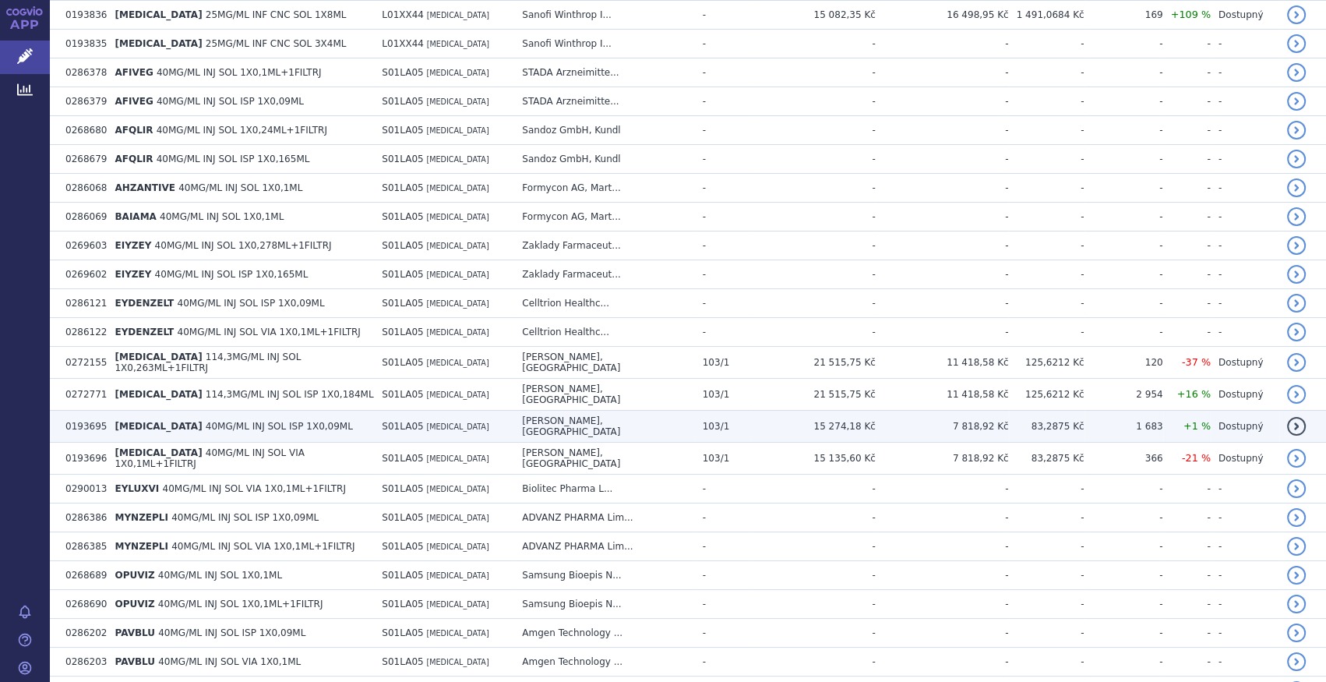
click at [323, 410] on td "EYLEA 40MG/ML INJ SOL ISP 1X0,09ML" at bounding box center [240, 426] width 267 height 32
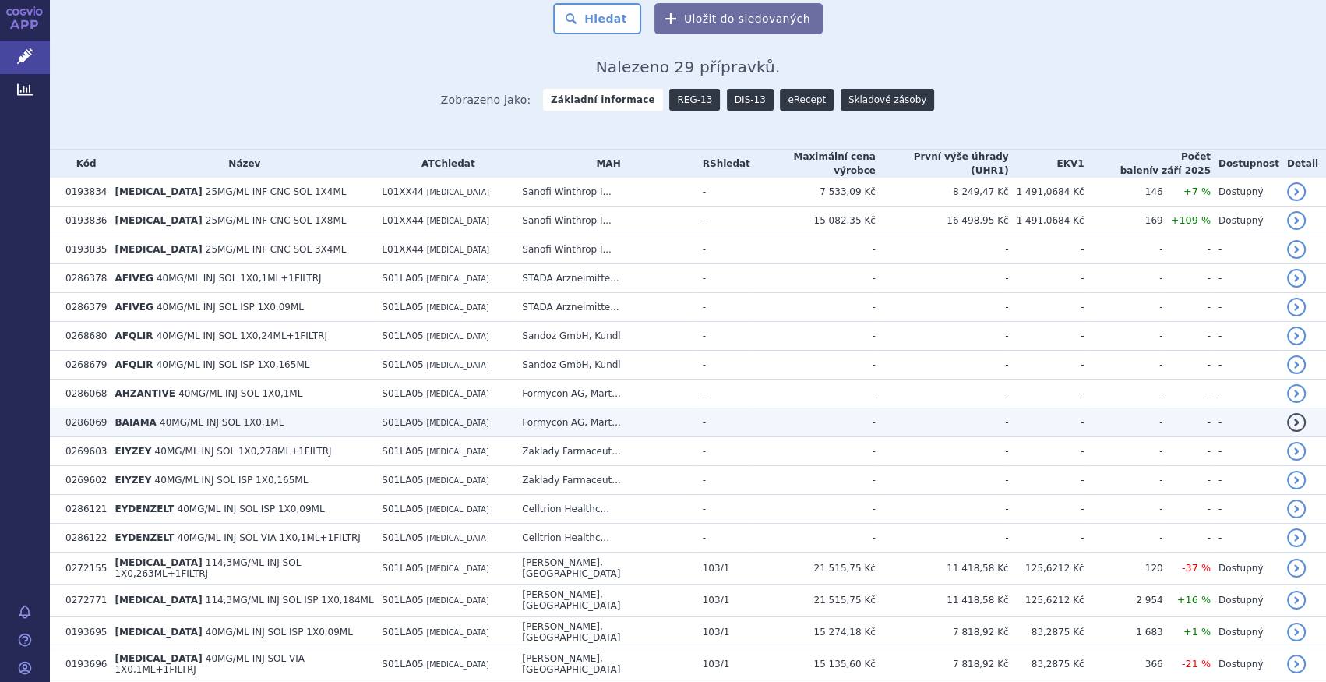
scroll to position [425, 0]
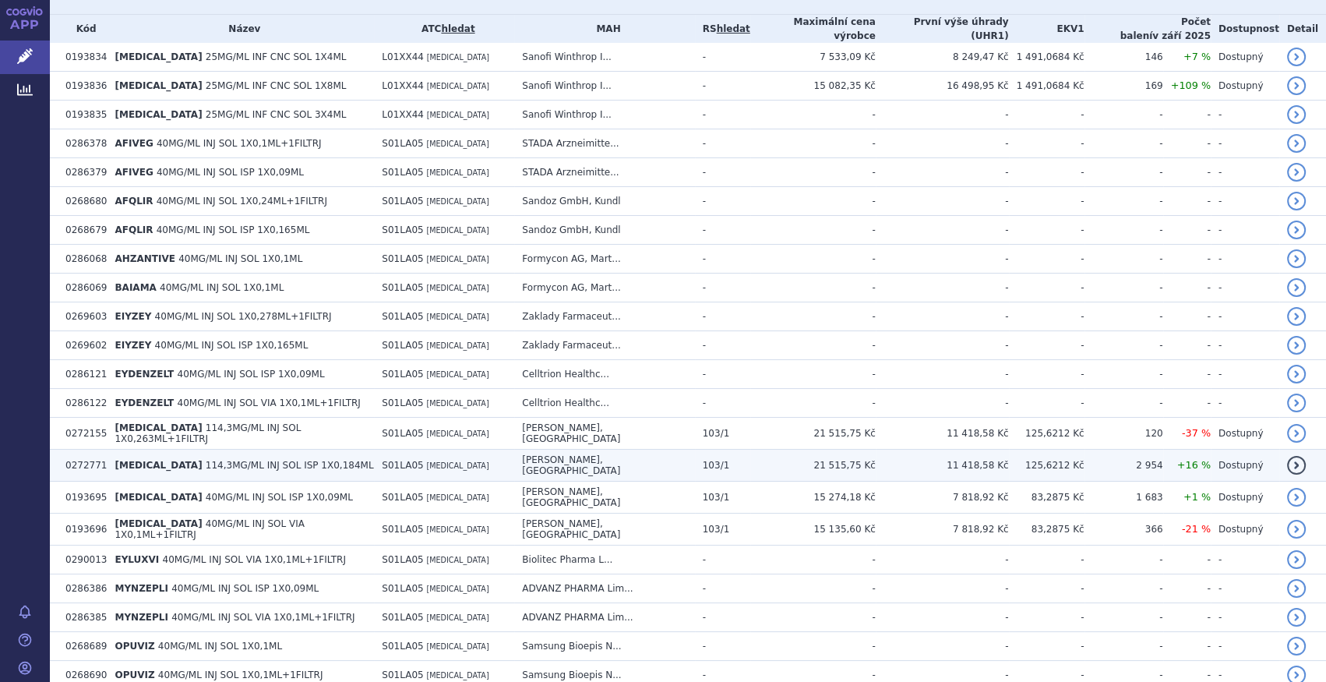
click at [248, 464] on td "EYLEA 114,3MG/ML INJ SOL ISP 1X0,184ML" at bounding box center [240, 465] width 267 height 32
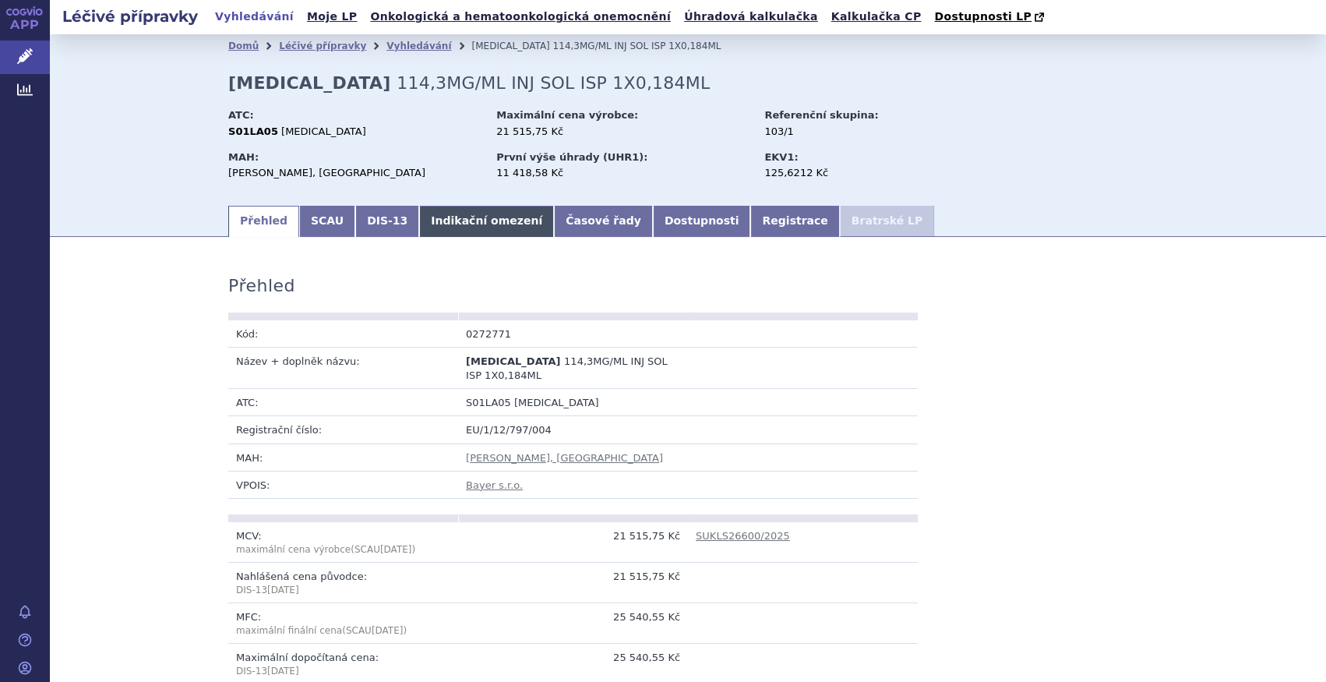
drag, startPoint x: 0, startPoint y: 0, endPoint x: 446, endPoint y: 214, distance: 494.4
click at [446, 214] on link "Indikační omezení" at bounding box center [486, 221] width 135 height 31
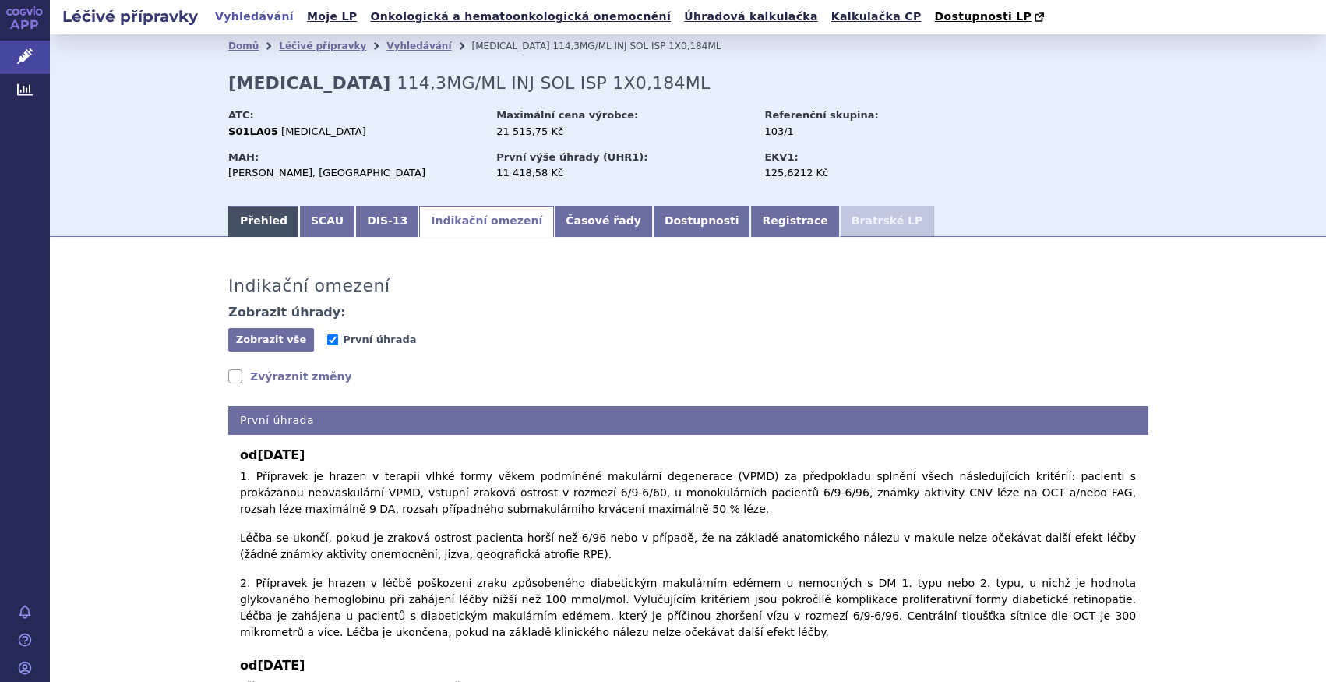
click at [262, 232] on link "Přehled" at bounding box center [263, 221] width 71 height 31
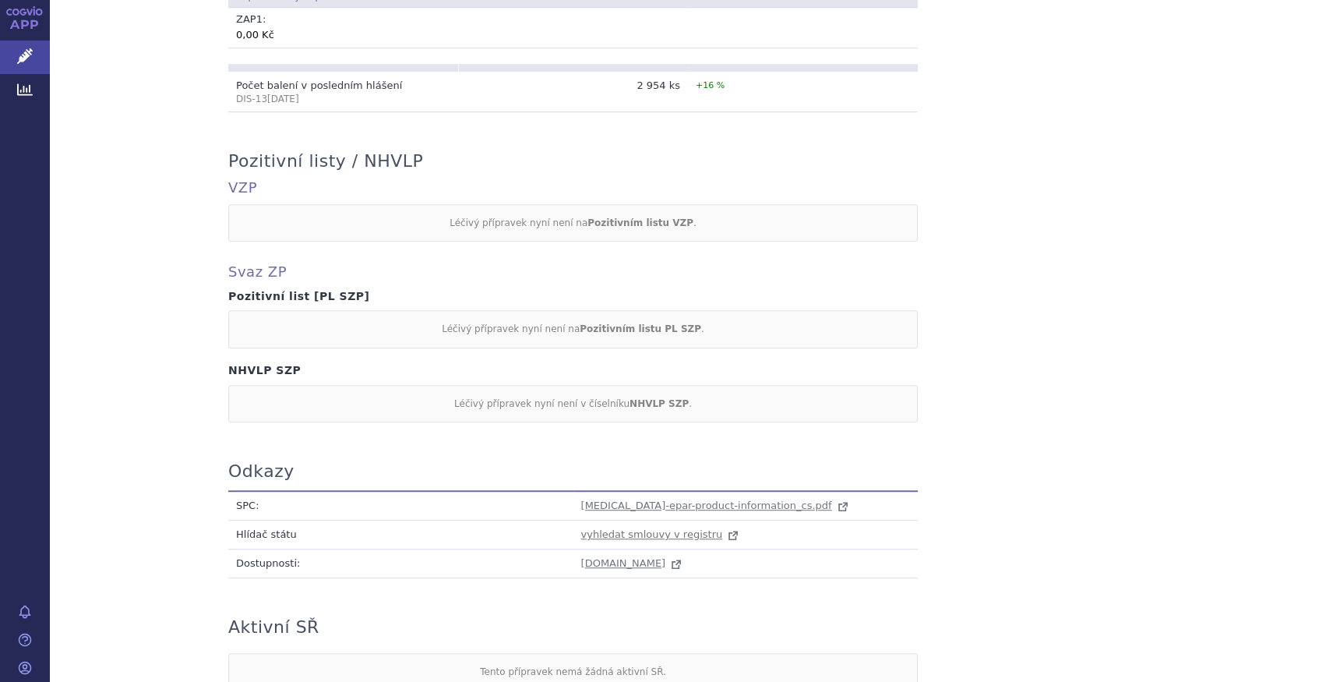
scroll to position [1291, 0]
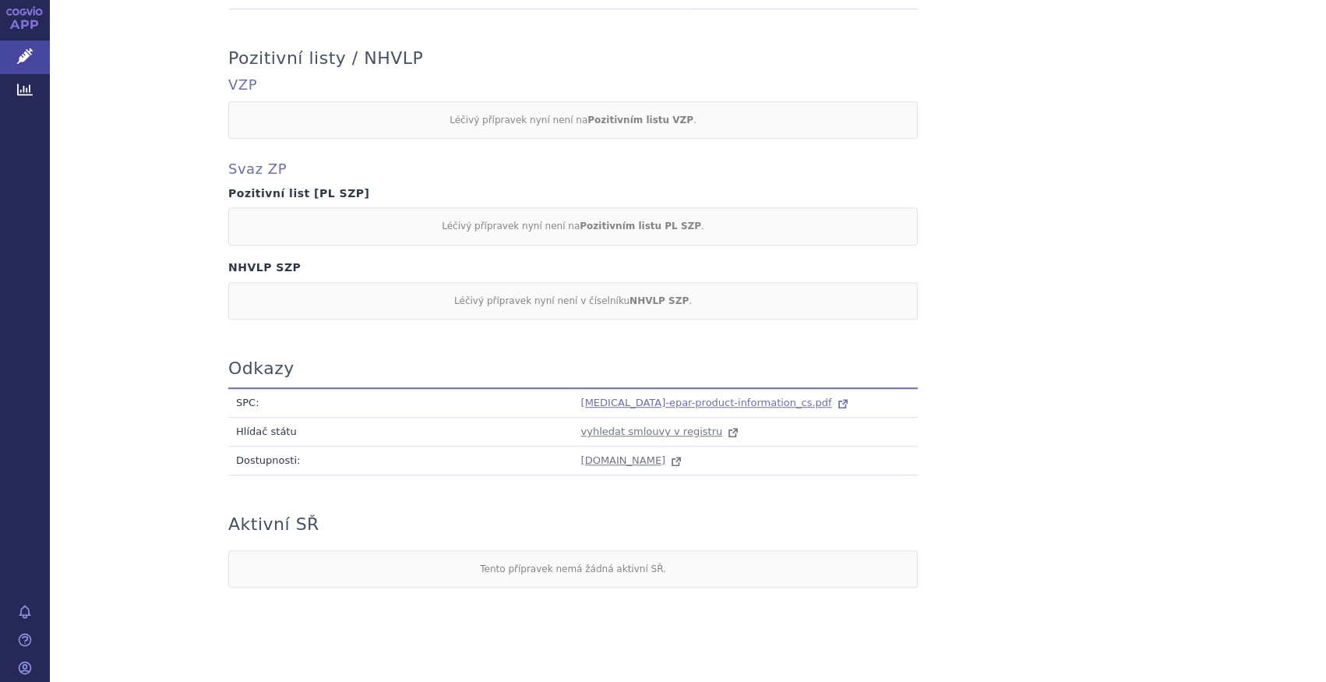
click at [622, 396] on span "eylea-epar-product-information_cs.pdf" at bounding box center [706, 402] width 251 height 12
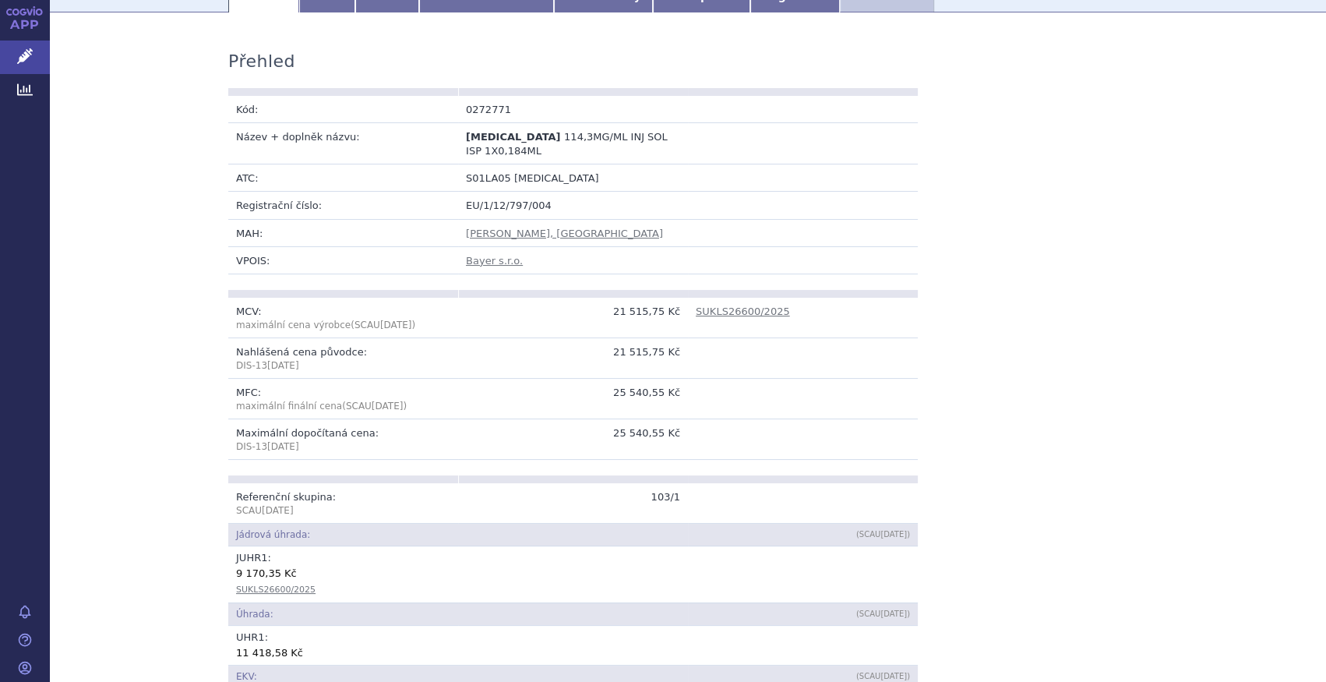
scroll to position [87, 0]
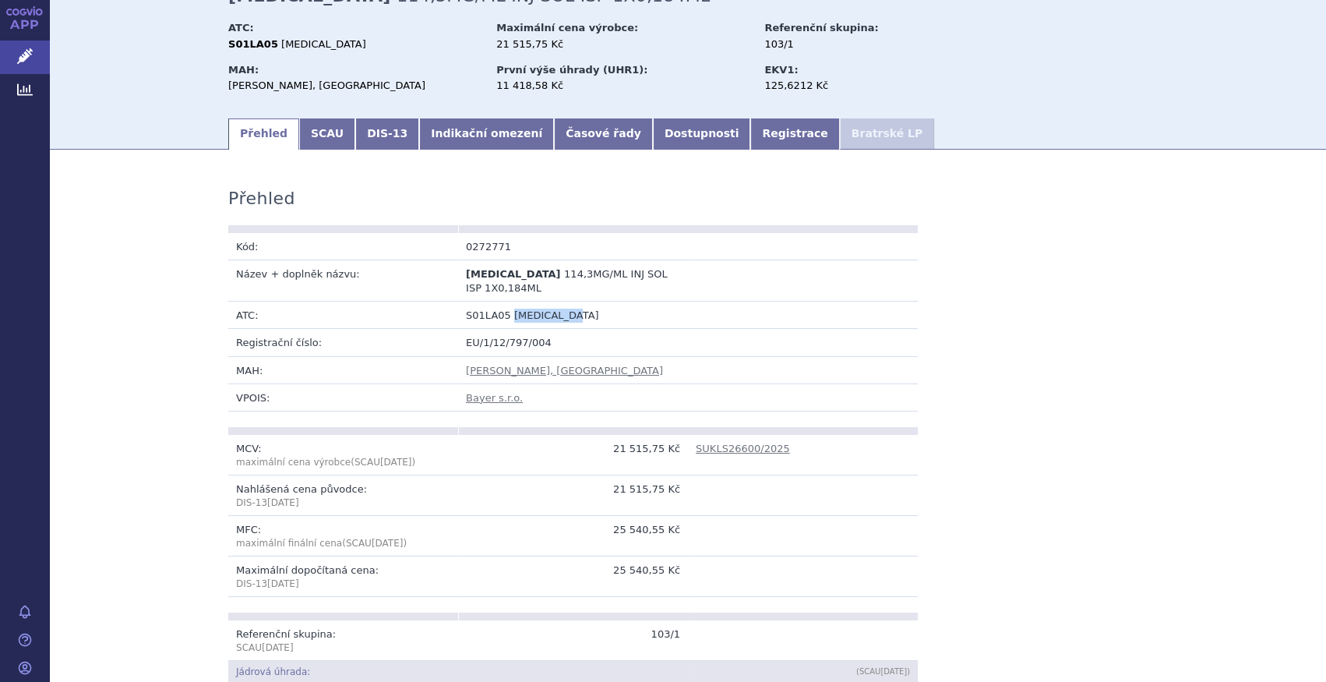
drag, startPoint x: 566, startPoint y: 301, endPoint x: 502, endPoint y: 301, distance: 63.9
click at [502, 301] on td "S01LA05 AFLIBERCEPT" at bounding box center [688, 314] width 460 height 27
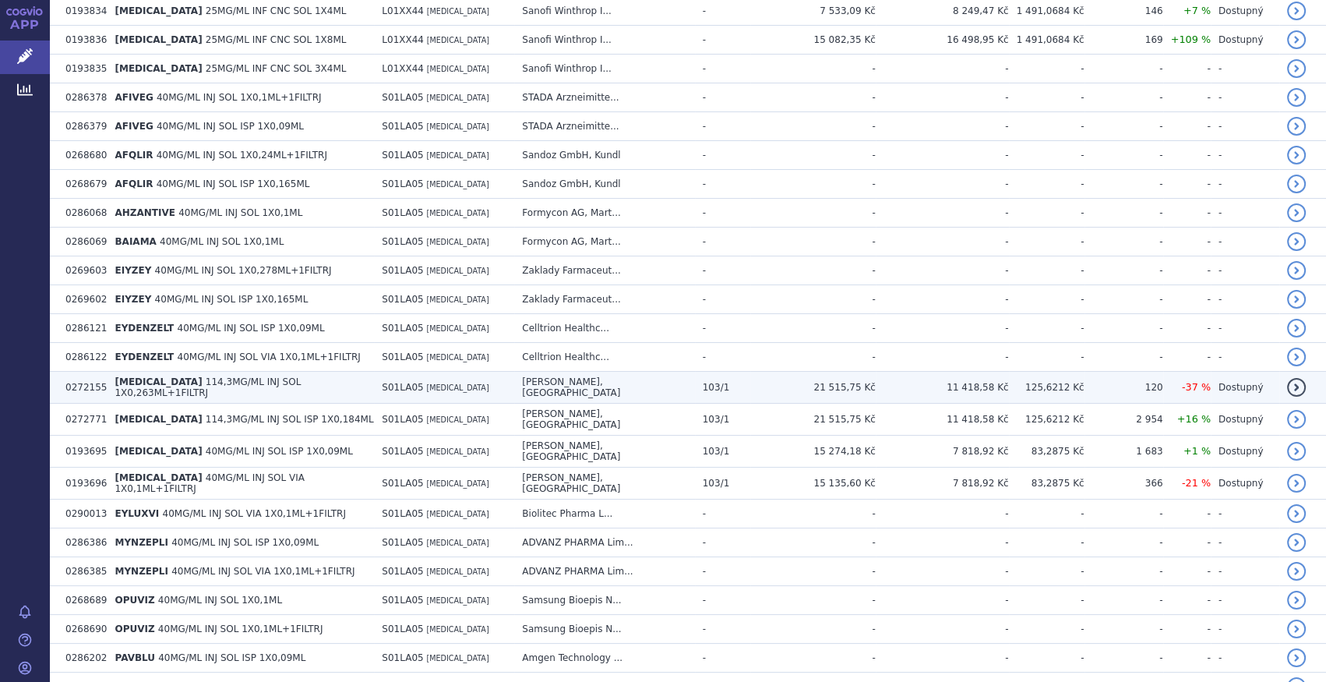
scroll to position [495, 0]
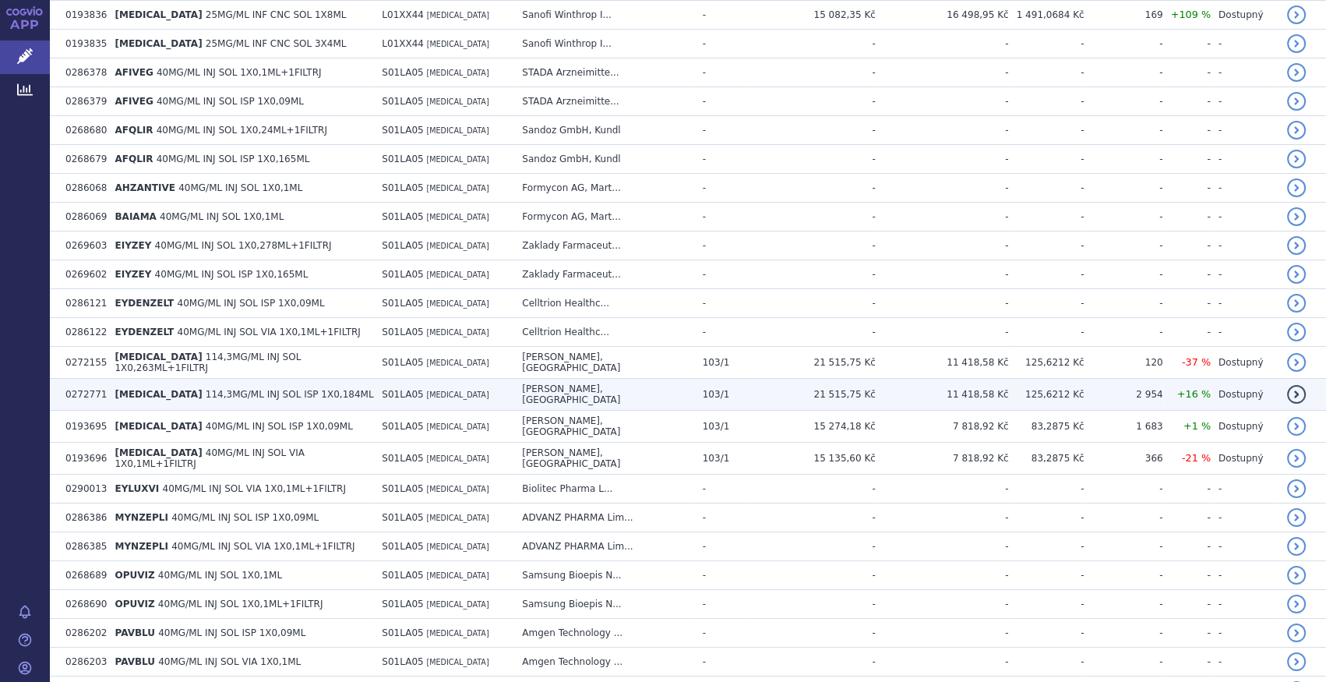
click at [312, 383] on td "[MEDICAL_DATA] 114,3MG/ML INJ SOL ISP 1X0,184ML" at bounding box center [240, 395] width 267 height 32
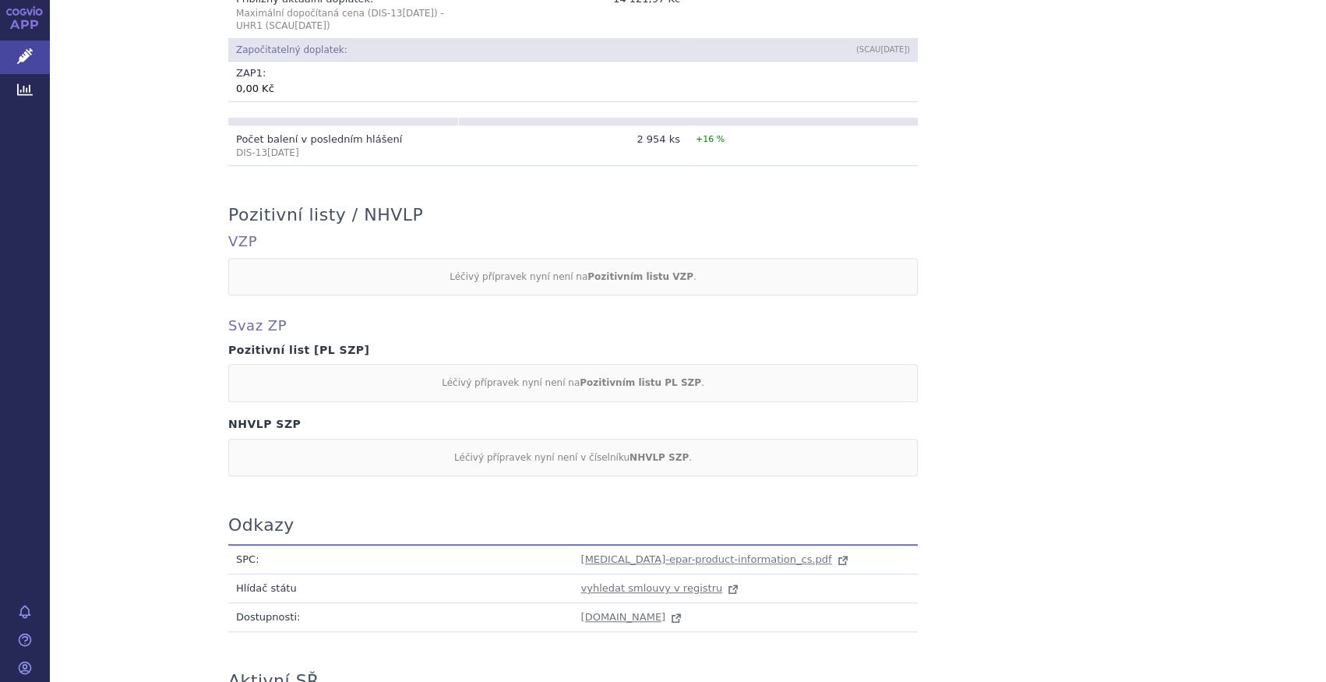
scroll to position [1291, 0]
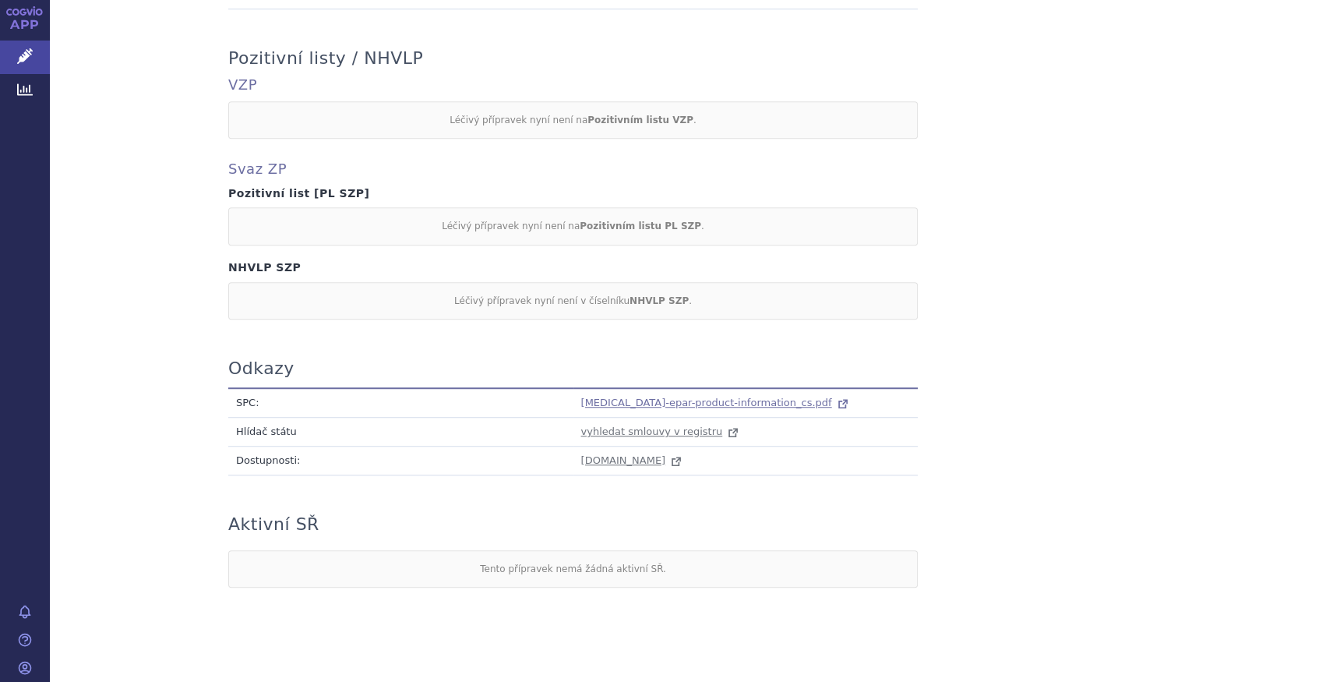
click at [651, 396] on span "[MEDICAL_DATA]-epar-product-information_cs.pdf" at bounding box center [706, 402] width 251 height 12
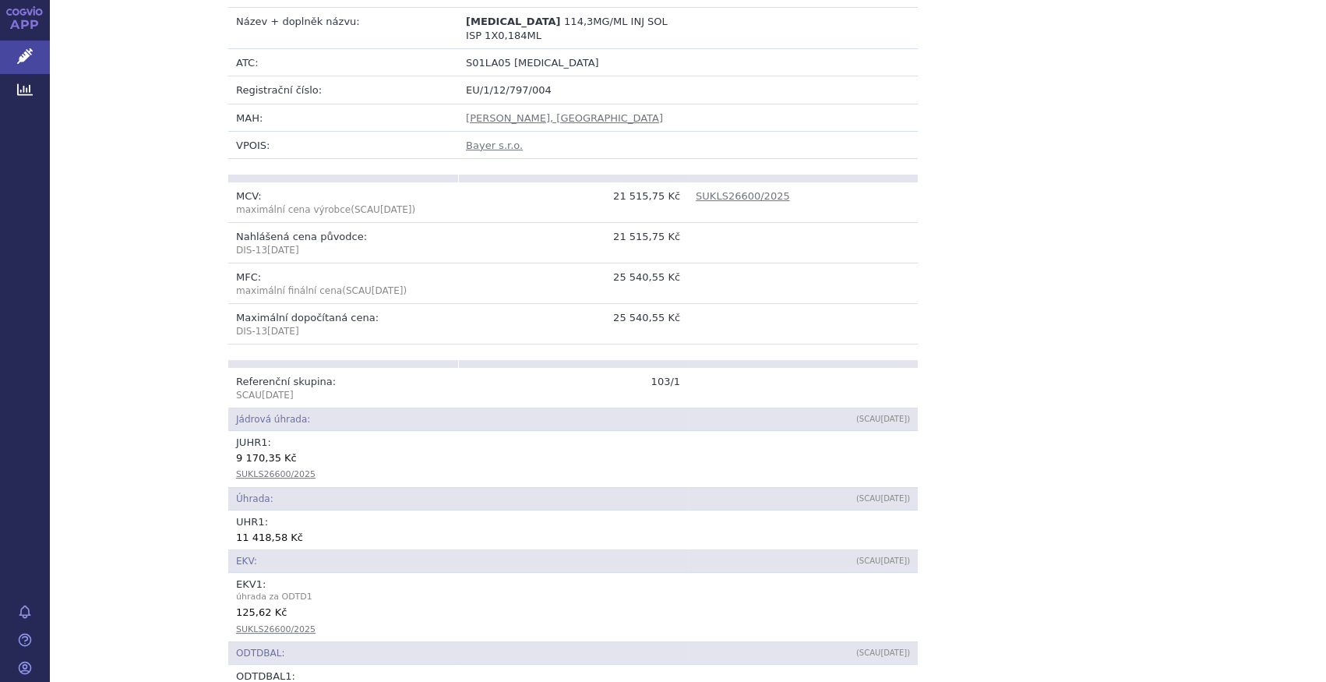
scroll to position [158, 0]
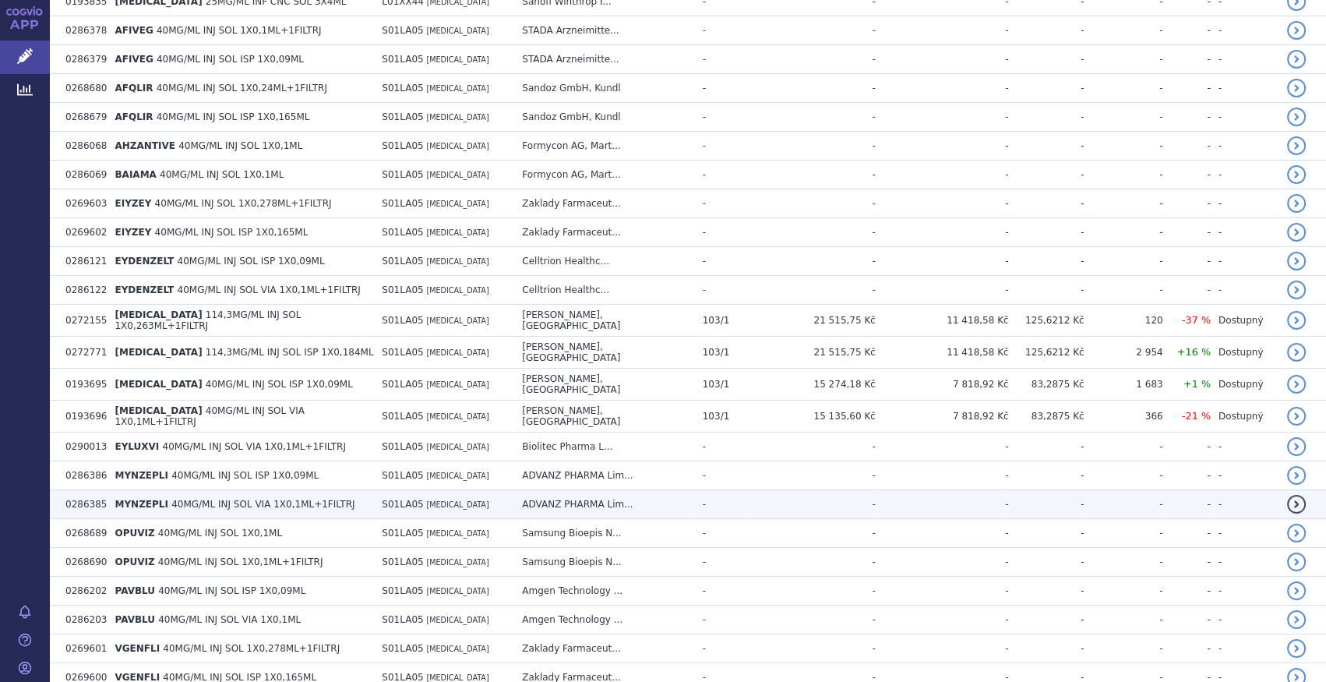
scroll to position [637, 0]
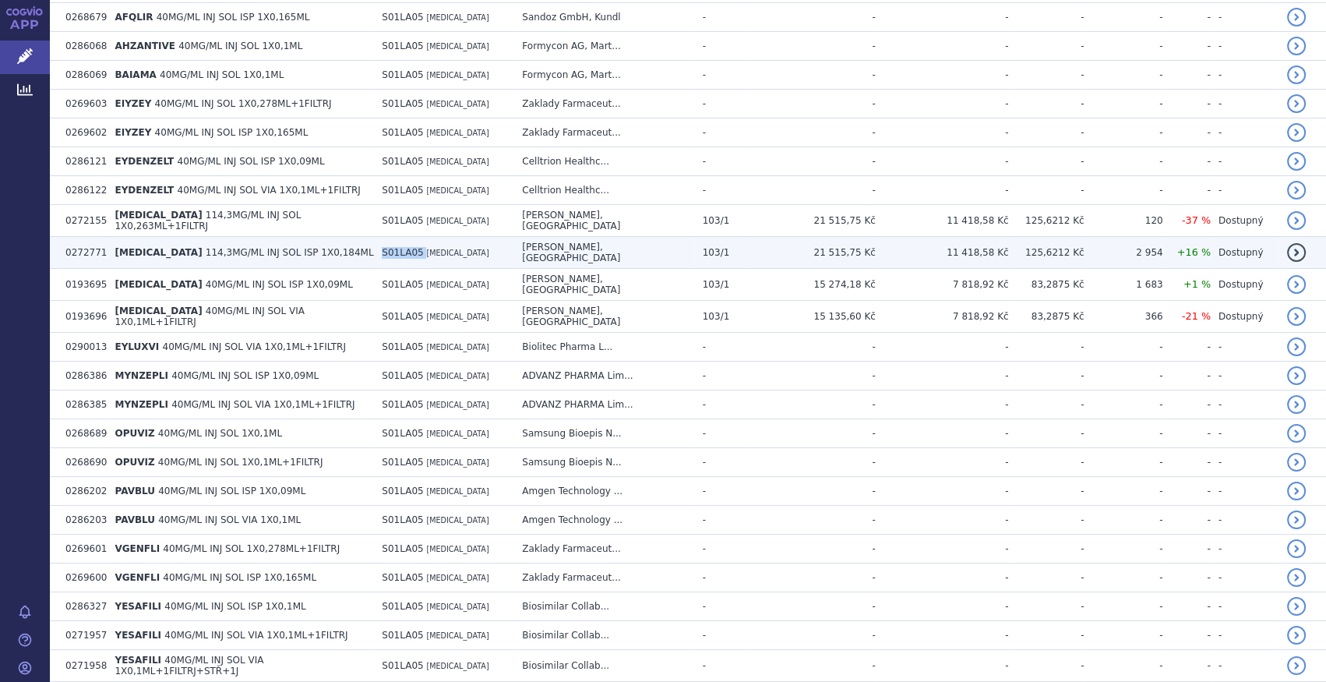
drag, startPoint x: 397, startPoint y: 239, endPoint x: 436, endPoint y: 243, distance: 39.1
click at [436, 243] on td "S01LA05 [MEDICAL_DATA]" at bounding box center [444, 253] width 140 height 32
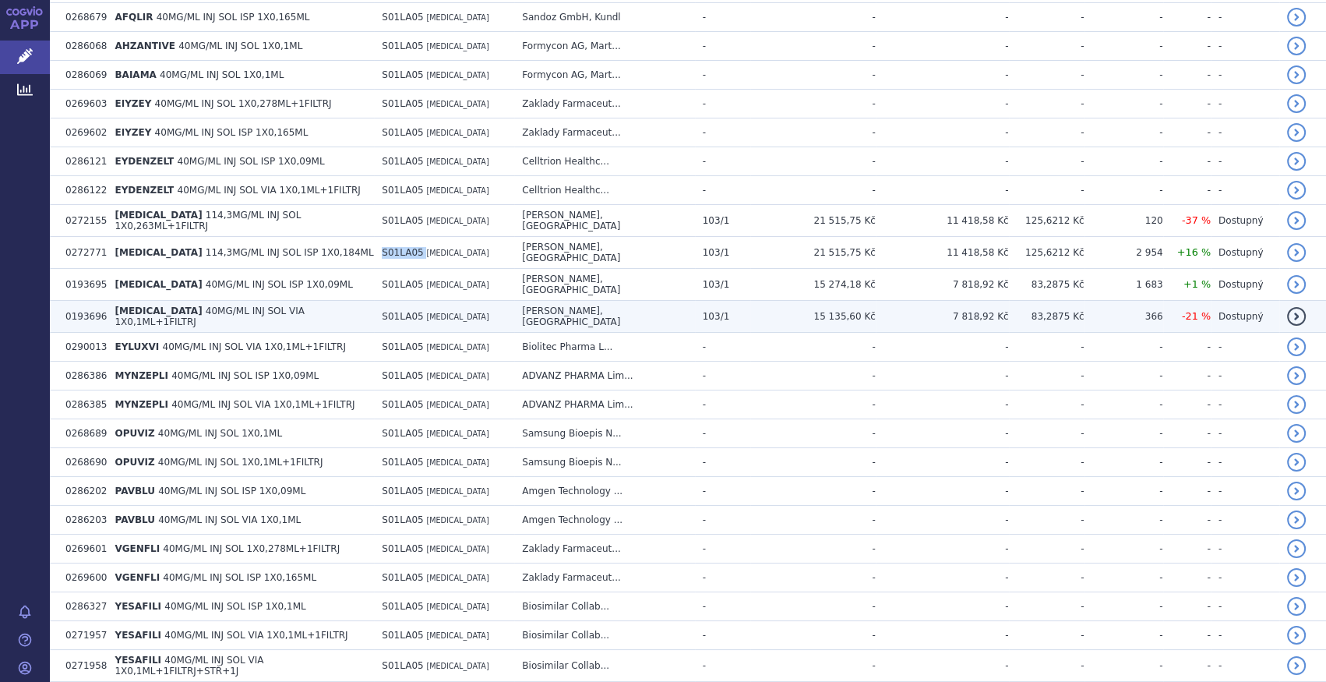
copy td "S01LA05"
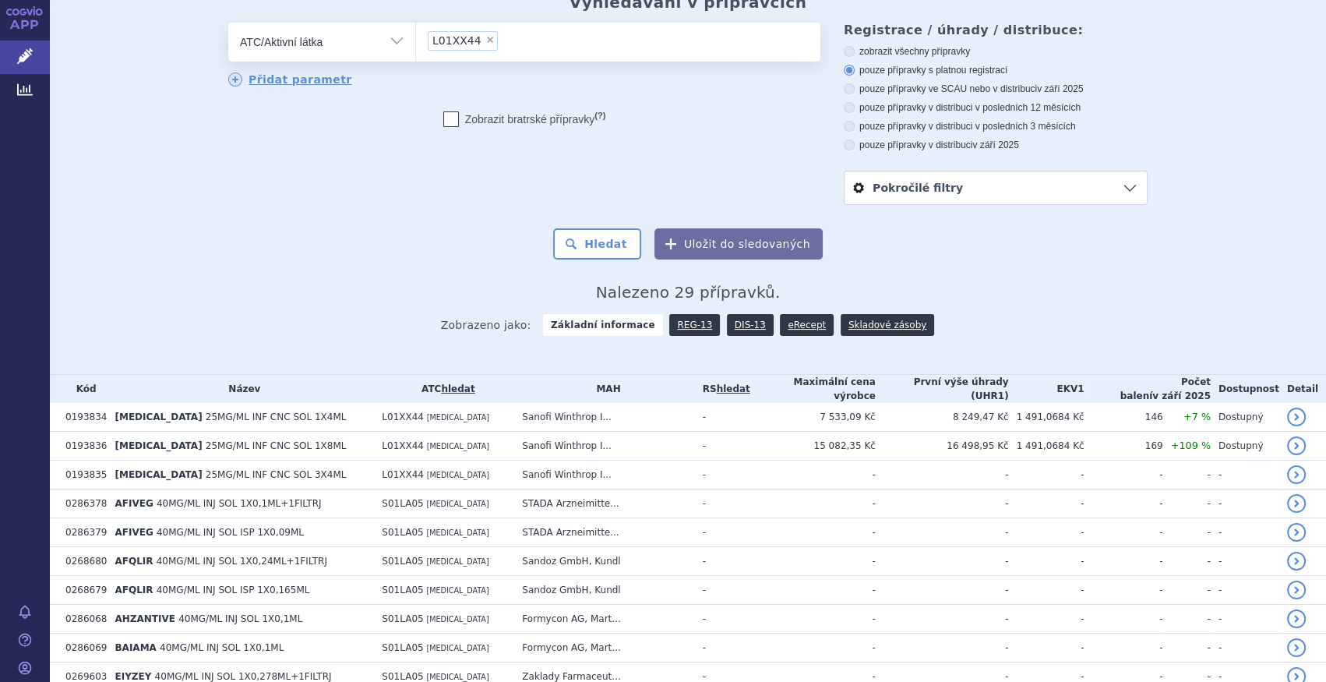
scroll to position [0, 0]
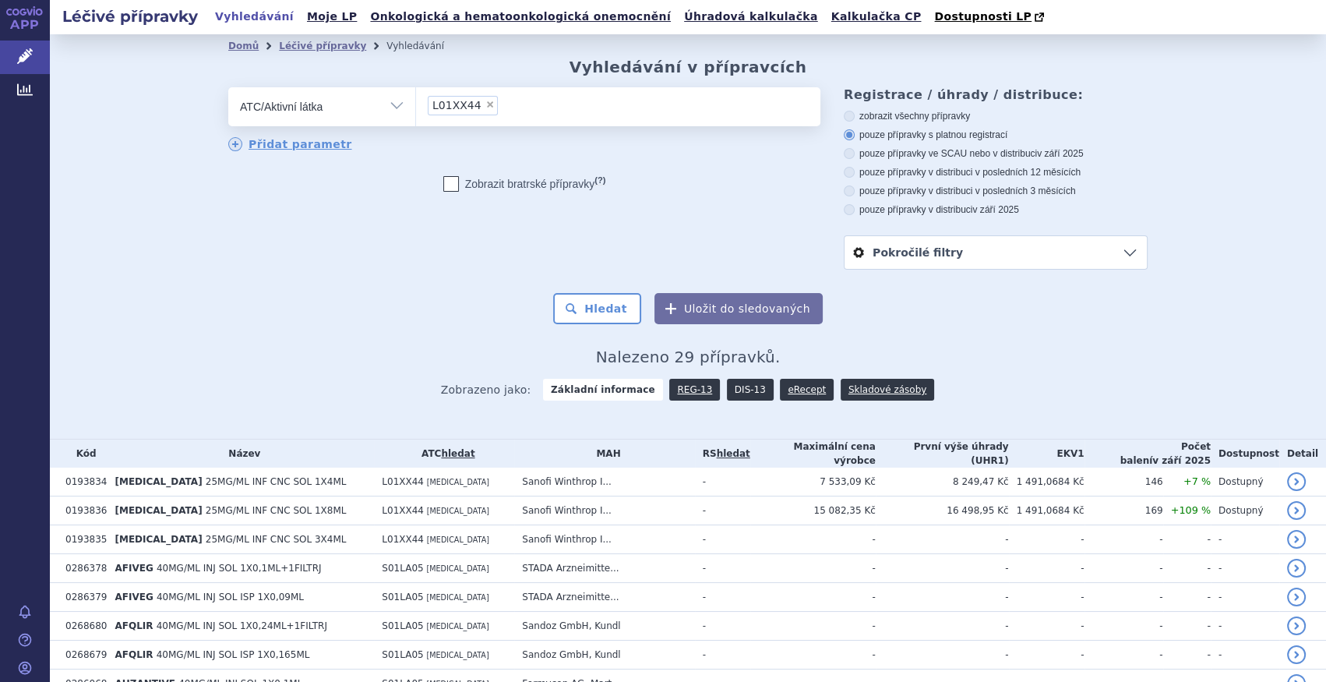
click at [739, 394] on link "DIS-13" at bounding box center [750, 390] width 47 height 22
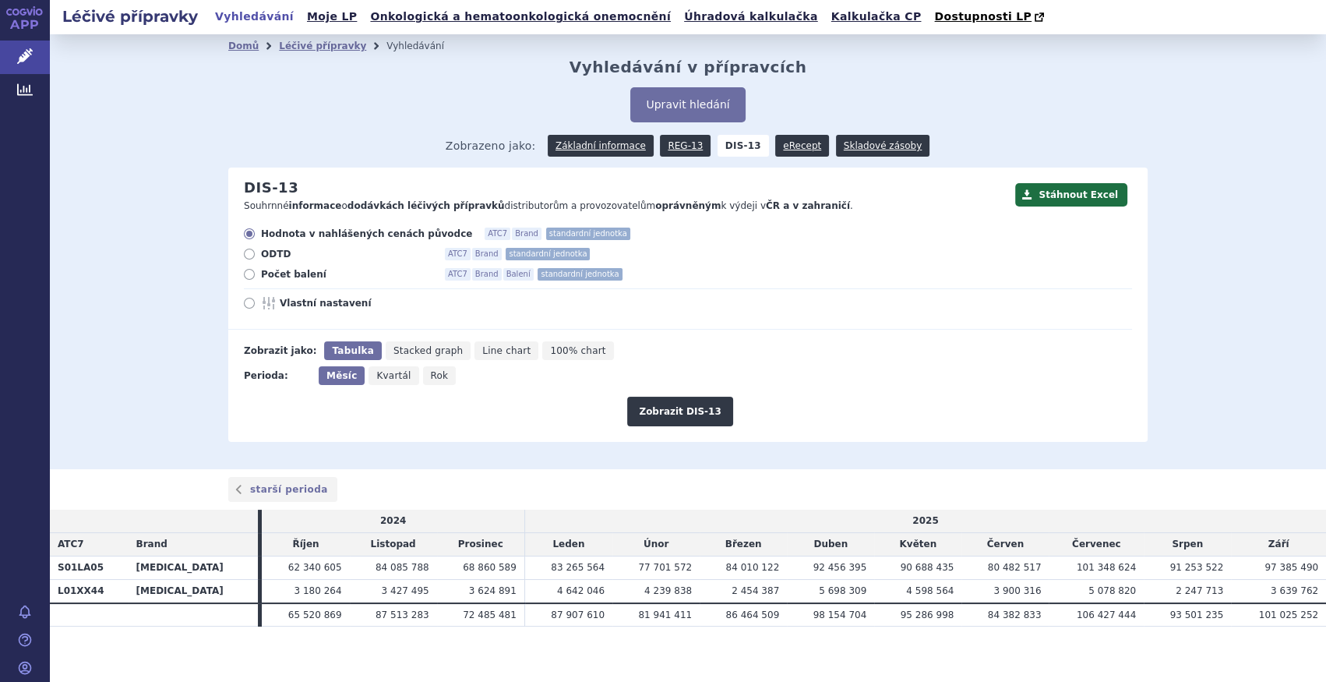
click at [273, 277] on span "Počet balení" at bounding box center [346, 274] width 171 height 12
click at [255, 277] on input "Počet balení ATC7 Brand Balení standardní jednotka" at bounding box center [250, 276] width 10 height 10
radio input "true"
drag, startPoint x: 413, startPoint y: 375, endPoint x: 425, endPoint y: 378, distance: 11.9
click at [423, 375] on icon "Rok" at bounding box center [439, 375] width 33 height 19
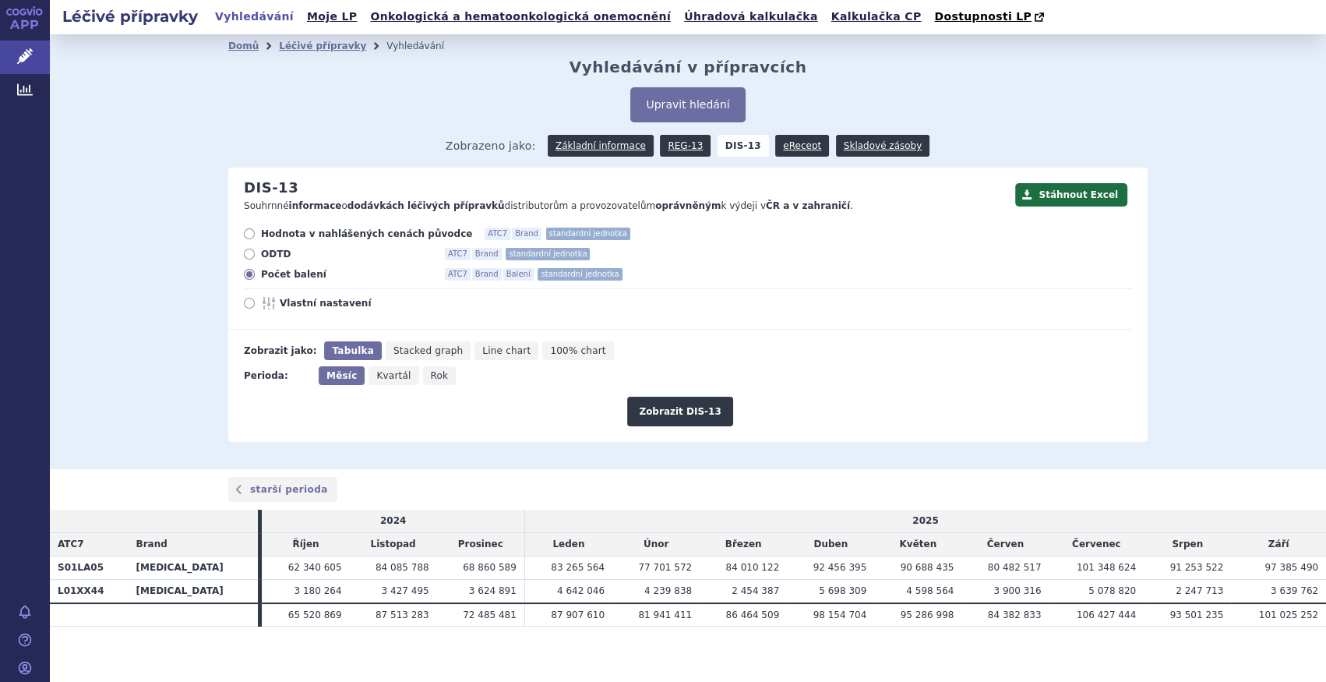
click at [423, 375] on input "Rok" at bounding box center [428, 371] width 10 height 10
radio input "true"
click at [686, 415] on button "Zobrazit DIS-13" at bounding box center [679, 411] width 105 height 30
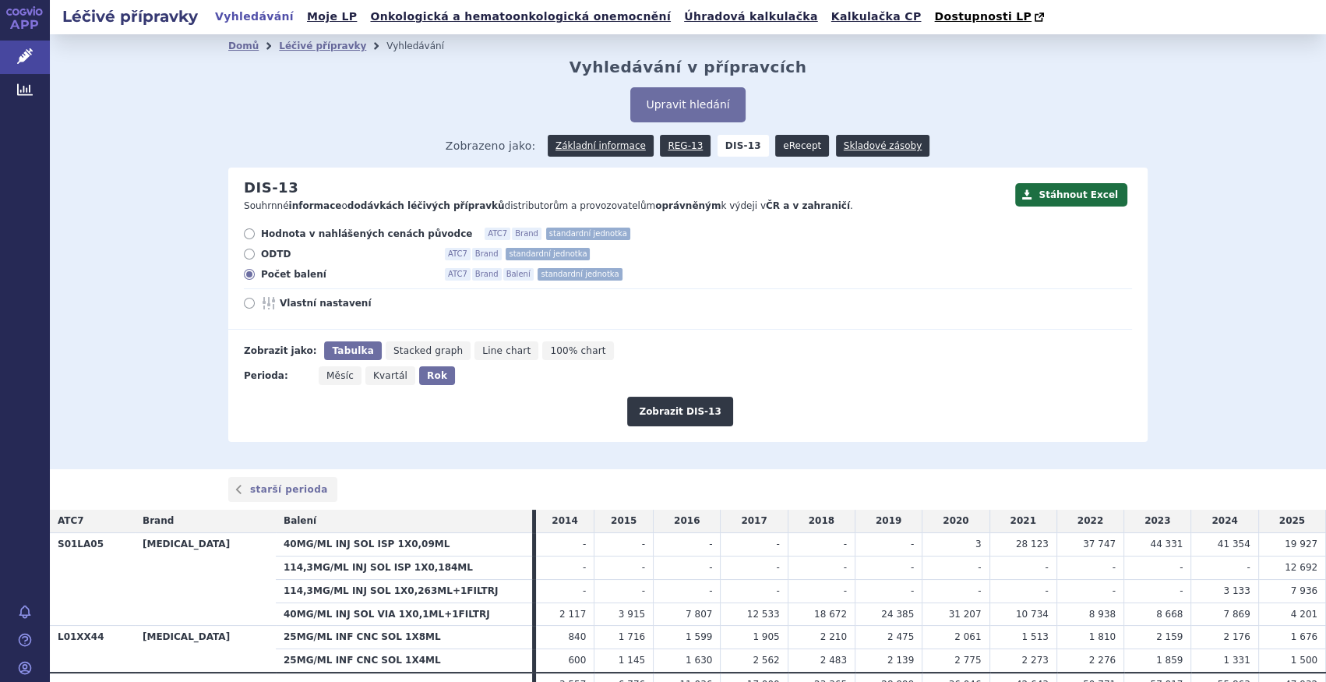
click at [794, 154] on link "eRecept" at bounding box center [802, 146] width 54 height 22
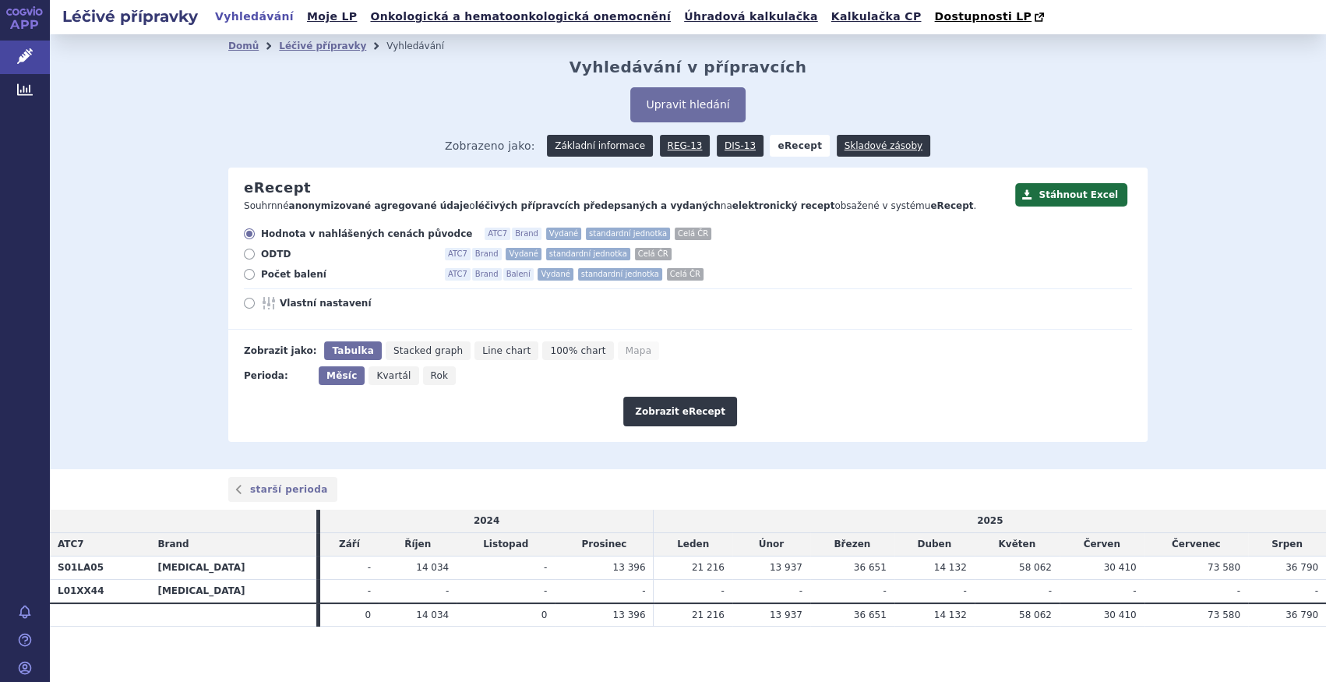
click at [589, 148] on link "Základní informace" at bounding box center [600, 146] width 106 height 22
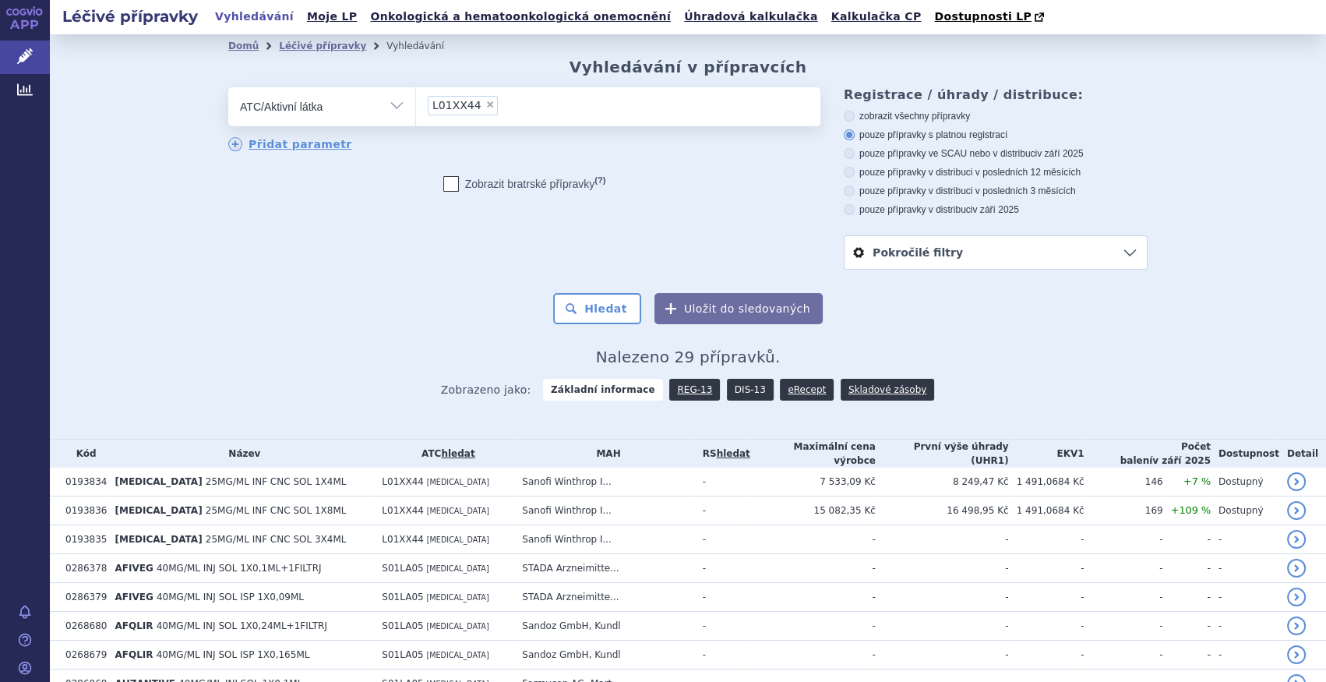
click at [732, 389] on link "DIS-13" at bounding box center [750, 390] width 47 height 22
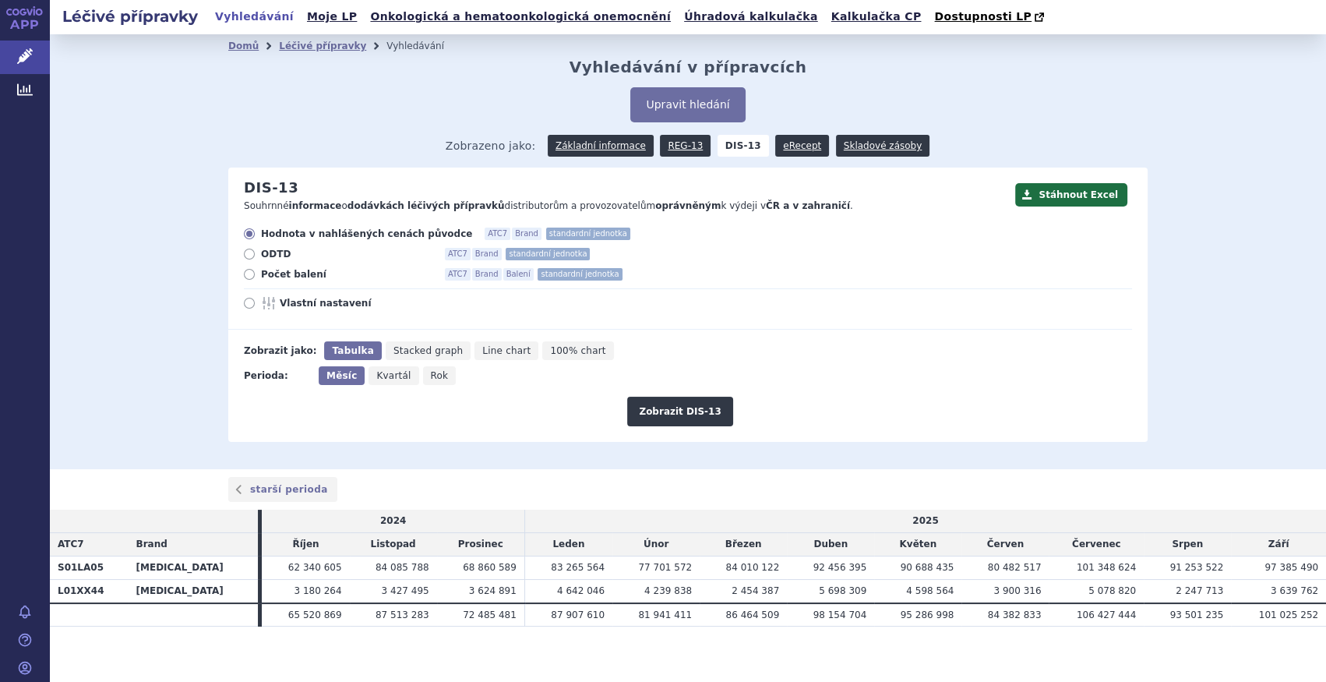
click at [265, 283] on div "Hodnota v nahlášených cenách původce ATC7 Brand standardní jednotka ODTD ATC7 B…" at bounding box center [680, 278] width 904 height 102
click at [292, 280] on span "Počet balení" at bounding box center [346, 274] width 171 height 12
click at [255, 280] on input "Počet balení ATC7 Brand Balení standardní jednotka" at bounding box center [250, 276] width 10 height 10
radio input "true"
click at [692, 417] on button "Zobrazit DIS-13" at bounding box center [679, 411] width 105 height 30
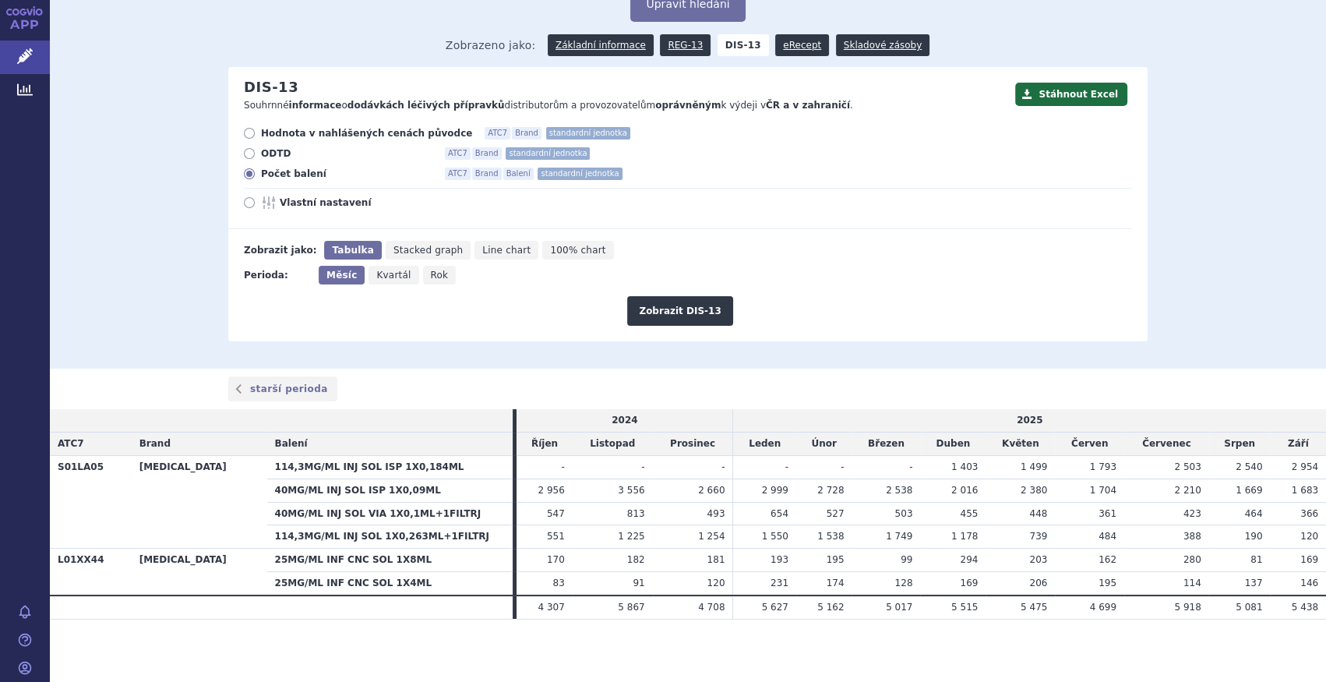
scroll to position [101, 0]
drag, startPoint x: 221, startPoint y: 490, endPoint x: 324, endPoint y: 495, distance: 102.9
click at [324, 495] on th "40MG/ML INJ SOL ISP 1X0,09ML" at bounding box center [390, 489] width 246 height 23
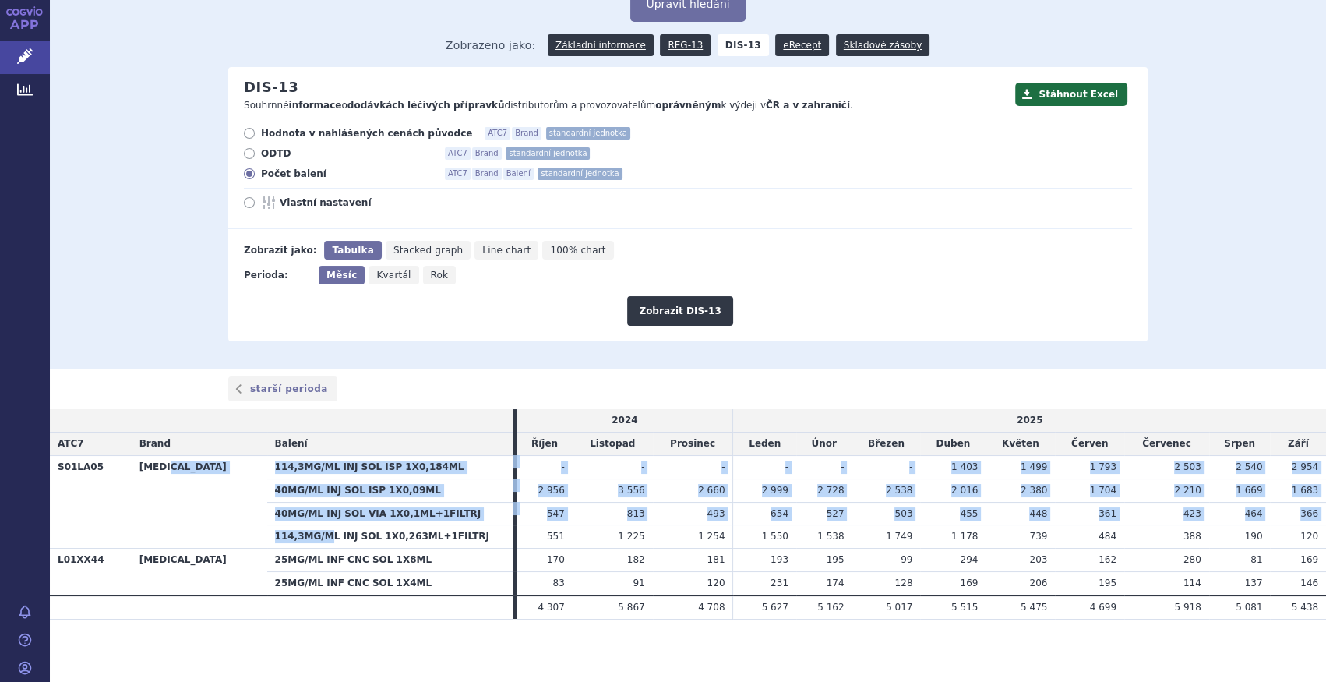
drag, startPoint x: 324, startPoint y: 495, endPoint x: 275, endPoint y: 532, distance: 61.7
click at [275, 532] on tbody "S01LA05 EYLEA 114,3MG/ML INJ SOL ISP 1X0,184ML - - - - - - 1 403 1 499" at bounding box center [688, 524] width 1276 height 139
drag, startPoint x: 275, startPoint y: 532, endPoint x: 254, endPoint y: 537, distance: 21.7
click at [267, 539] on th "114,3MG/ML INJ SOL 1X0,263ML+1FILTRJ" at bounding box center [390, 536] width 246 height 23
click at [199, 509] on th "EYLEA" at bounding box center [200, 501] width 136 height 93
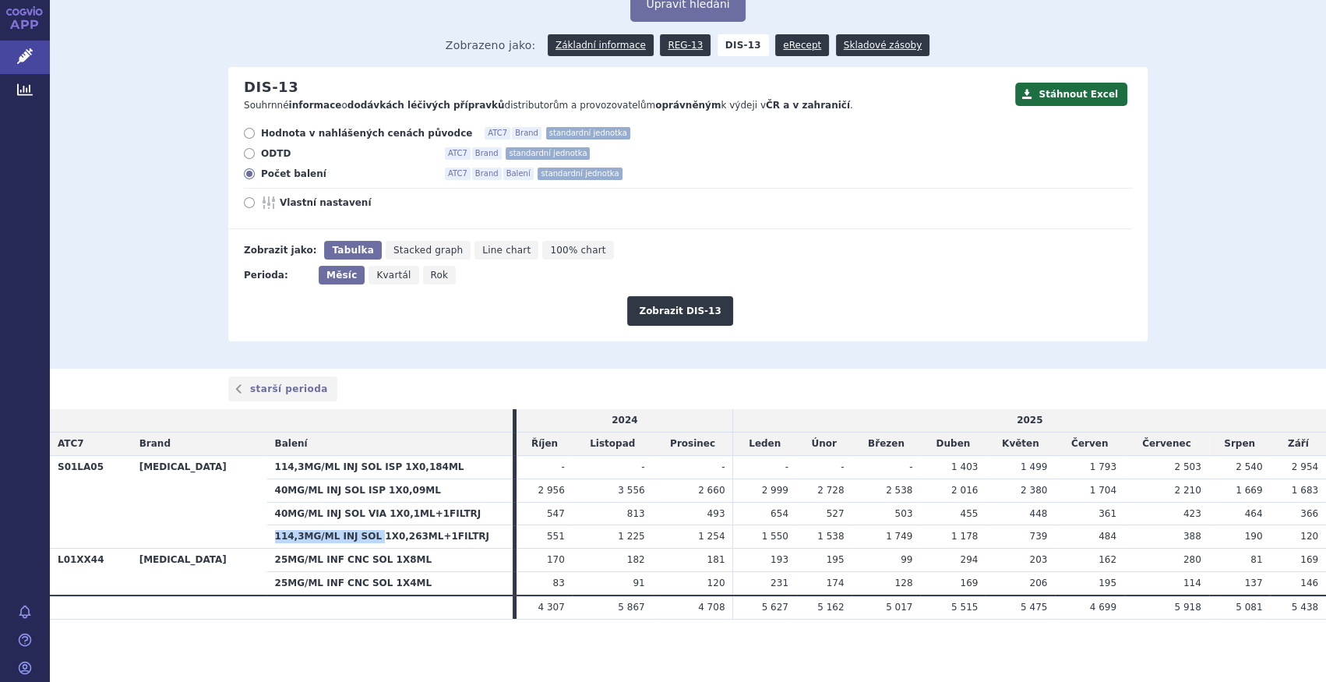
drag, startPoint x: 219, startPoint y: 530, endPoint x: 319, endPoint y: 534, distance: 99.8
click at [319, 534] on th "114,3MG/ML INJ SOL 1X0,263ML+1FILTRJ" at bounding box center [390, 536] width 246 height 23
copy th "114,3MG/ML INJ SOL"
click at [663, 13] on button "Upravit hledání" at bounding box center [687, 4] width 114 height 35
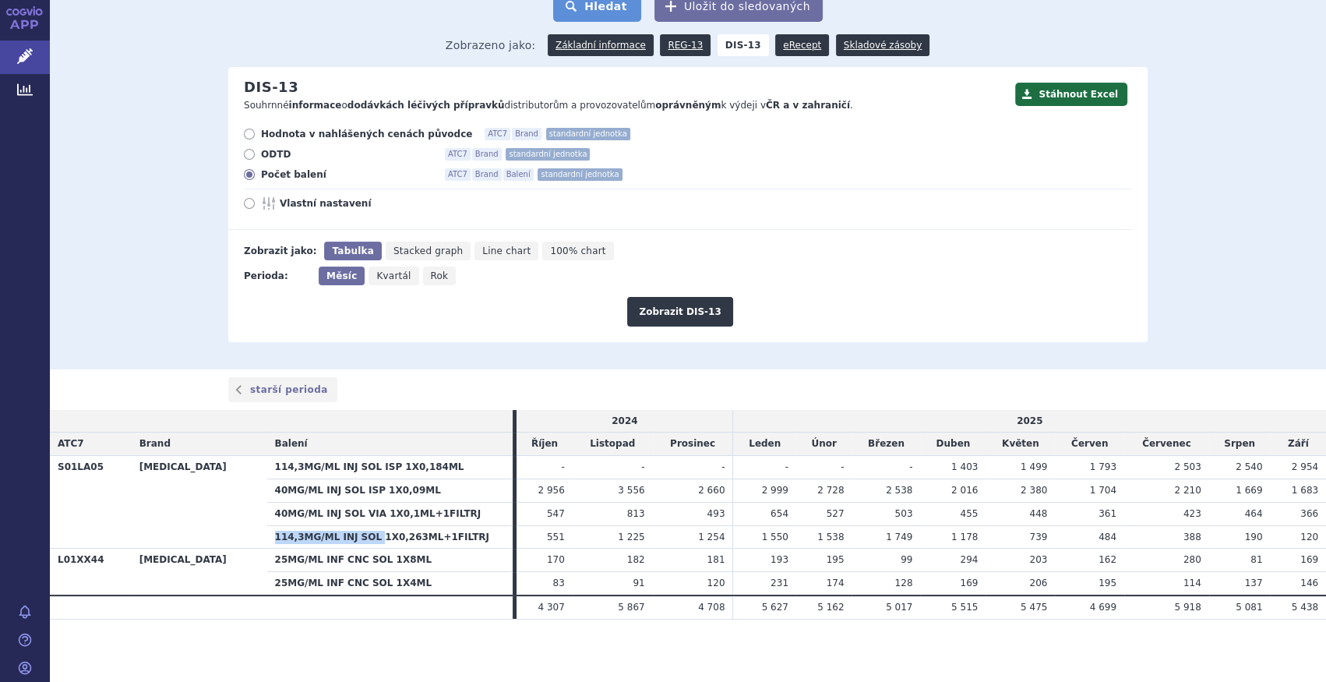
click at [608, 16] on button "Hledat" at bounding box center [597, 6] width 88 height 31
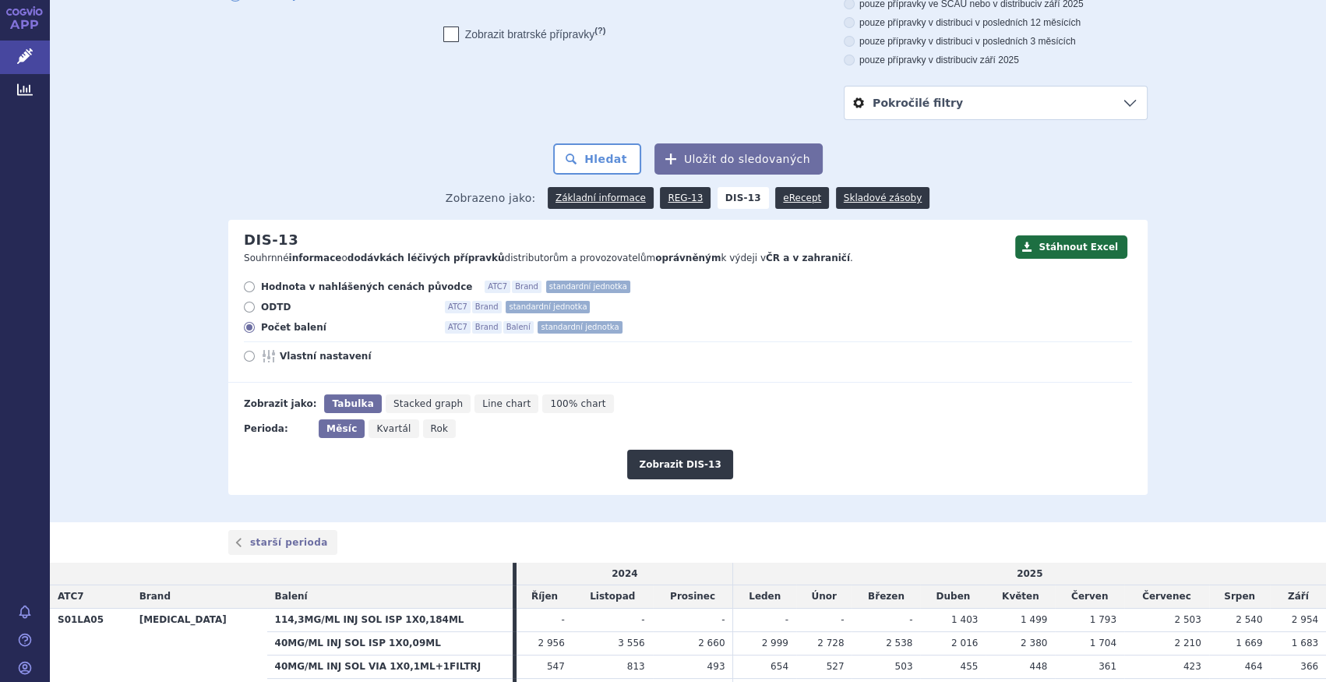
scroll to position [19, 0]
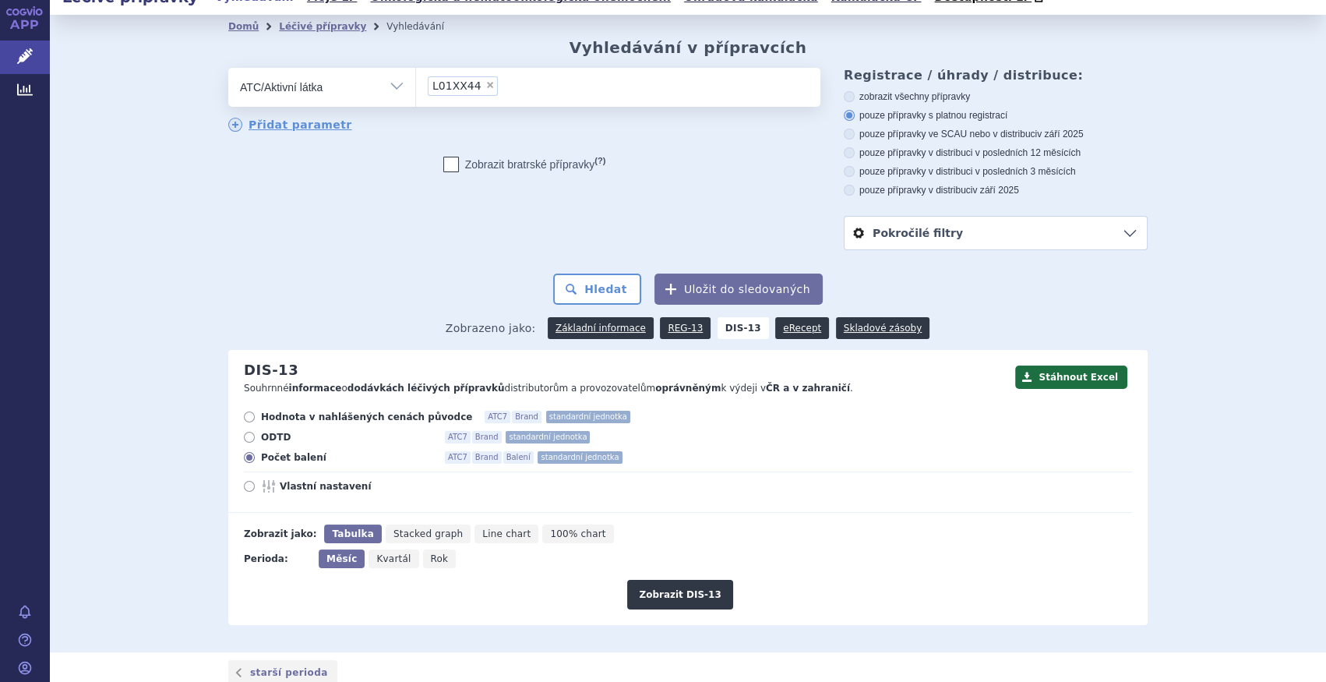
click at [485, 85] on span "×" at bounding box center [489, 84] width 9 height 9
click at [416, 85] on select "L01XX44" at bounding box center [415, 86] width 1 height 39
select select
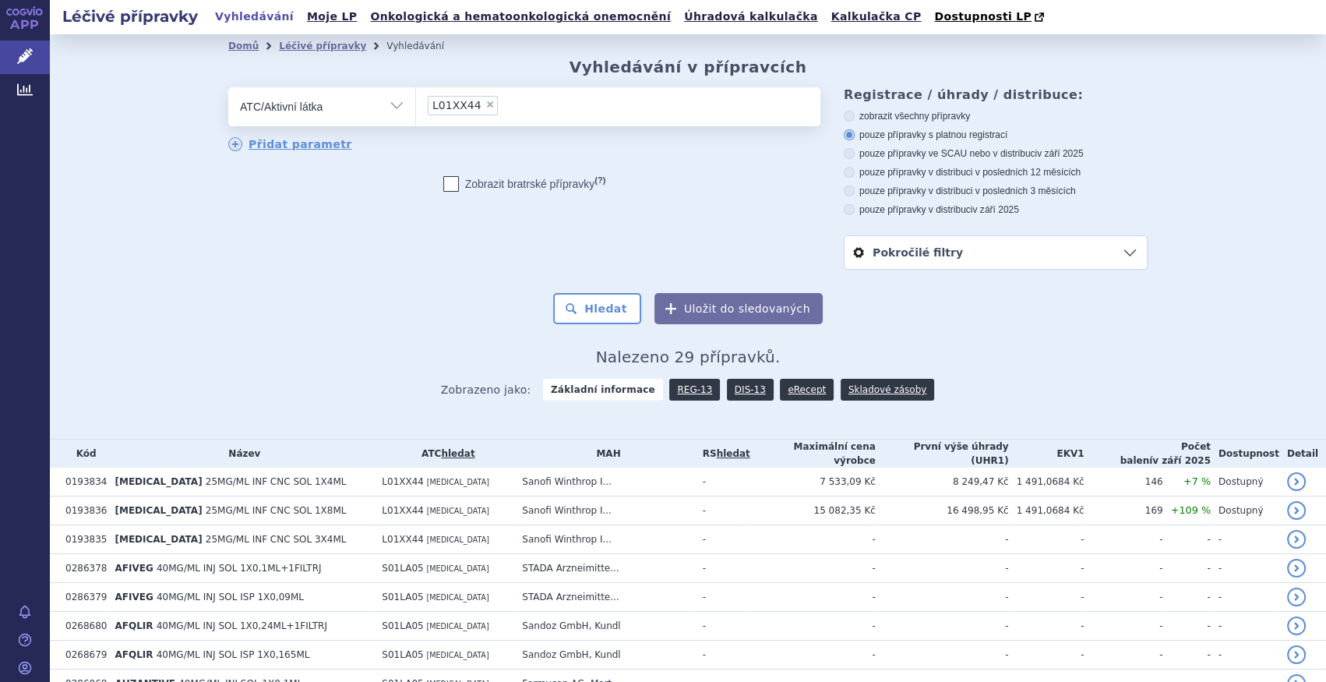
click at [485, 102] on span "×" at bounding box center [489, 104] width 9 height 9
click at [416, 102] on select "L01XX44" at bounding box center [415, 105] width 1 height 39
select select
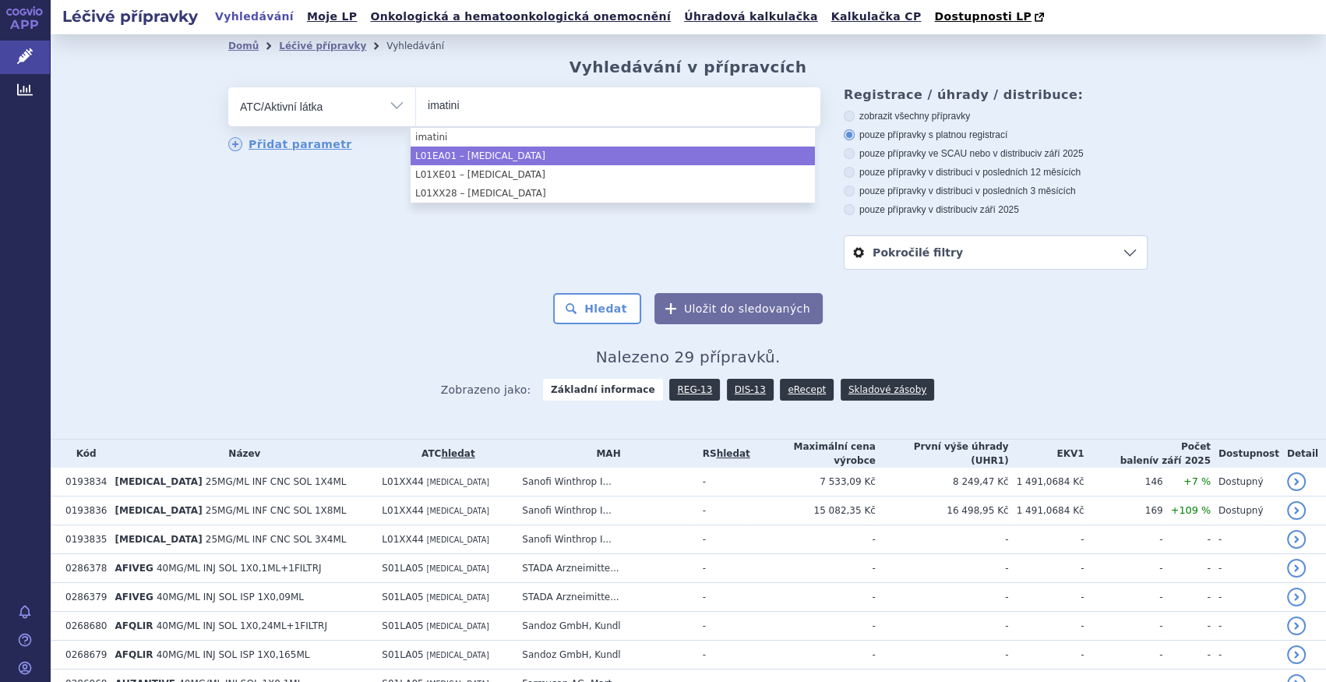
type input "imatini"
select select "L01EA01"
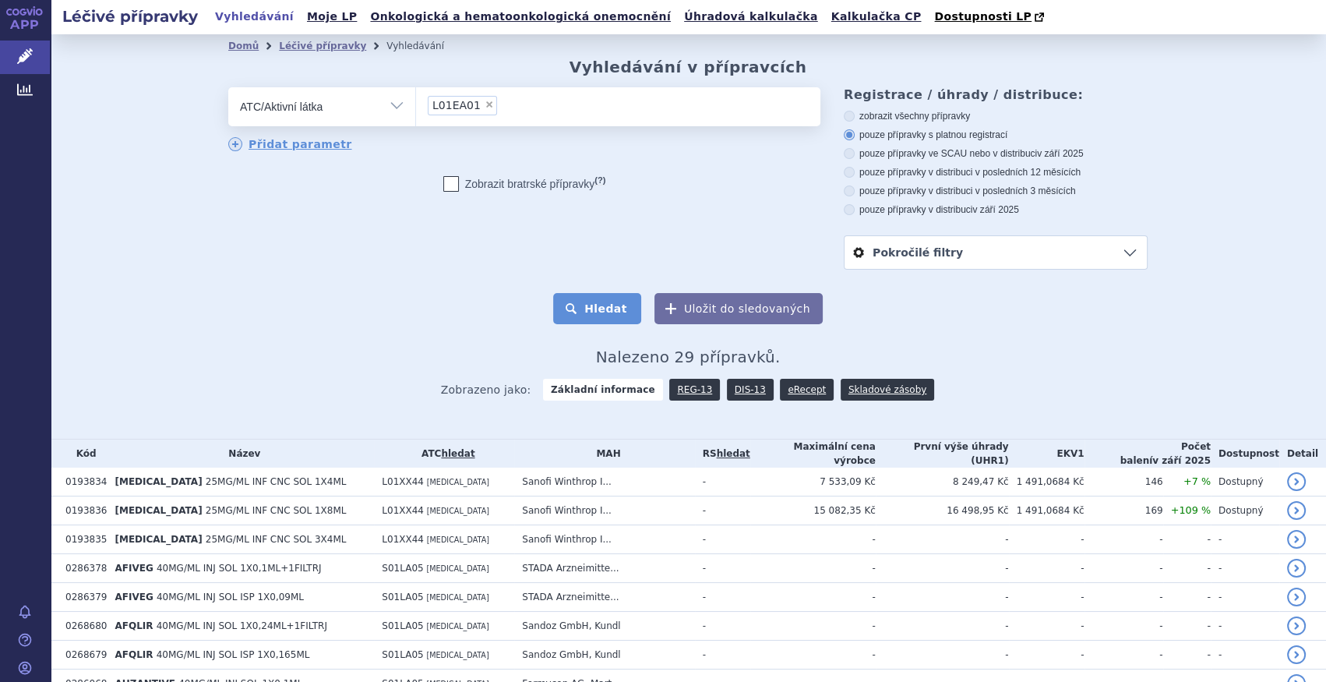
click at [618, 301] on button "Hledat" at bounding box center [597, 308] width 88 height 31
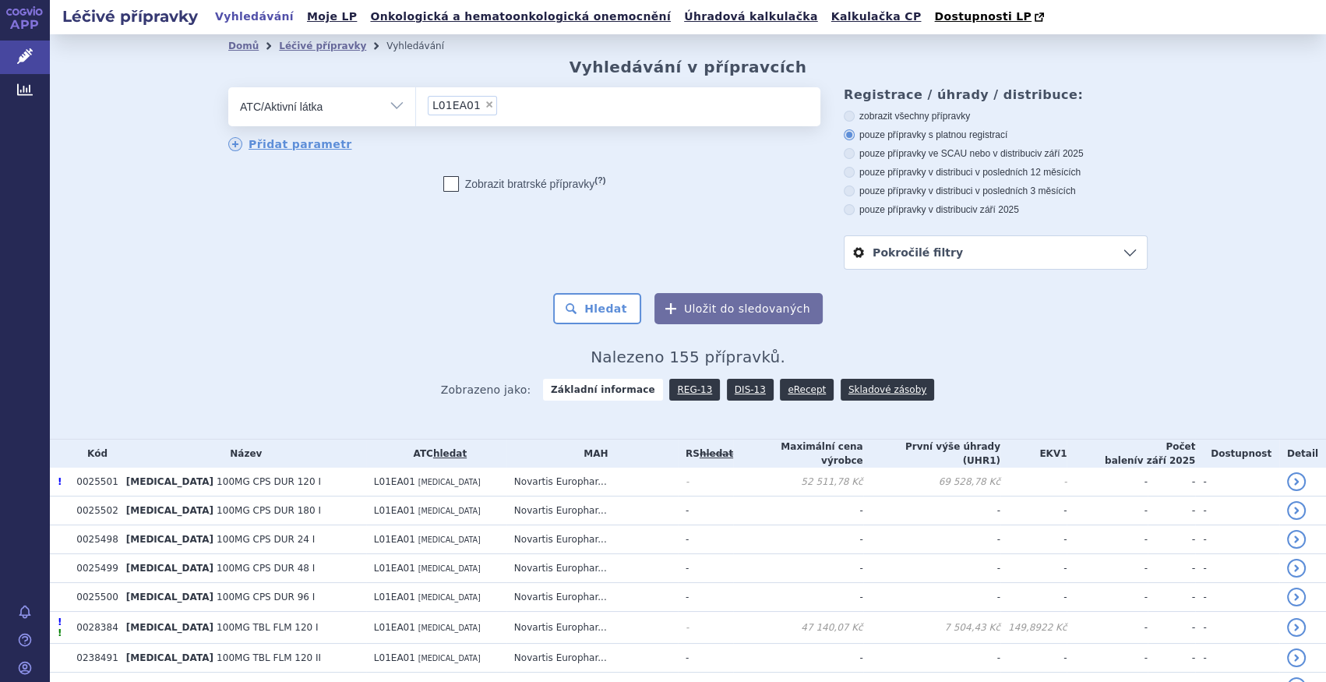
click at [727, 381] on link "DIS-13" at bounding box center [750, 390] width 47 height 22
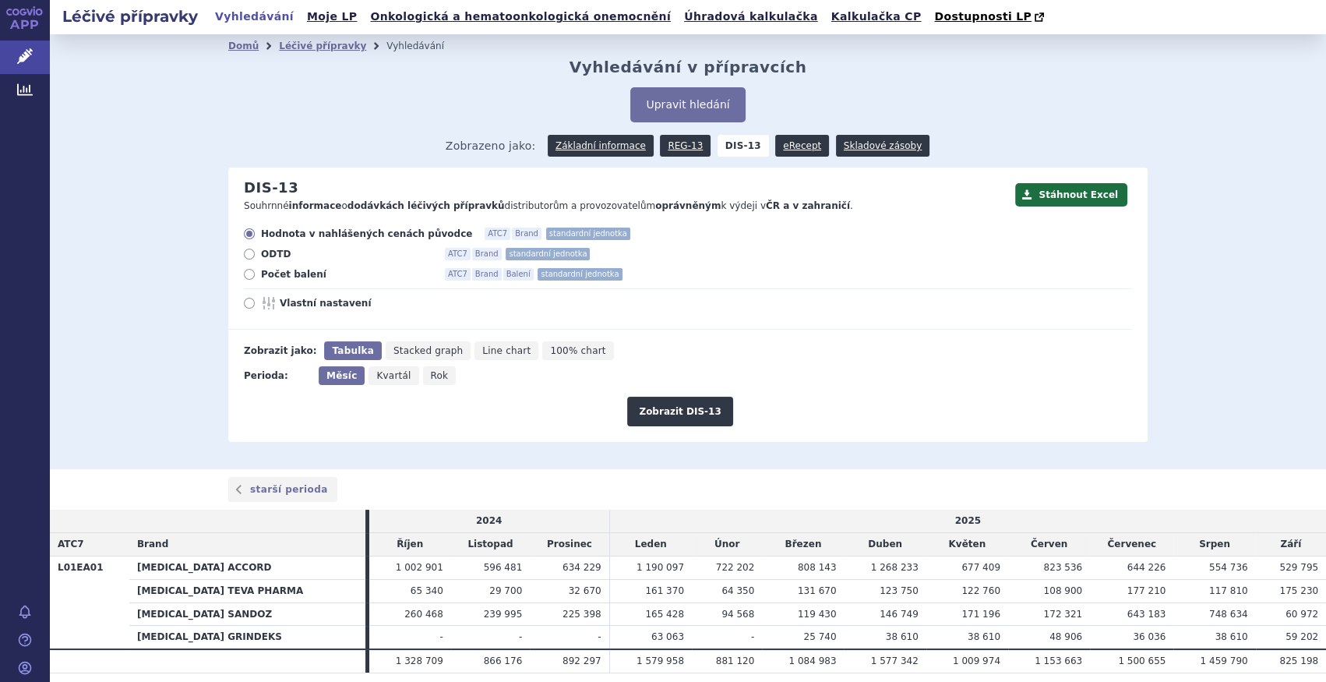
click at [284, 280] on span "Počet balení" at bounding box center [346, 274] width 171 height 12
click at [255, 280] on input "Počet balení ATC7 Brand Balení standardní jednotka" at bounding box center [250, 276] width 10 height 10
radio input "true"
click at [431, 375] on span "Rok" at bounding box center [440, 375] width 18 height 11
click at [428, 375] on input "Rok" at bounding box center [428, 371] width 10 height 10
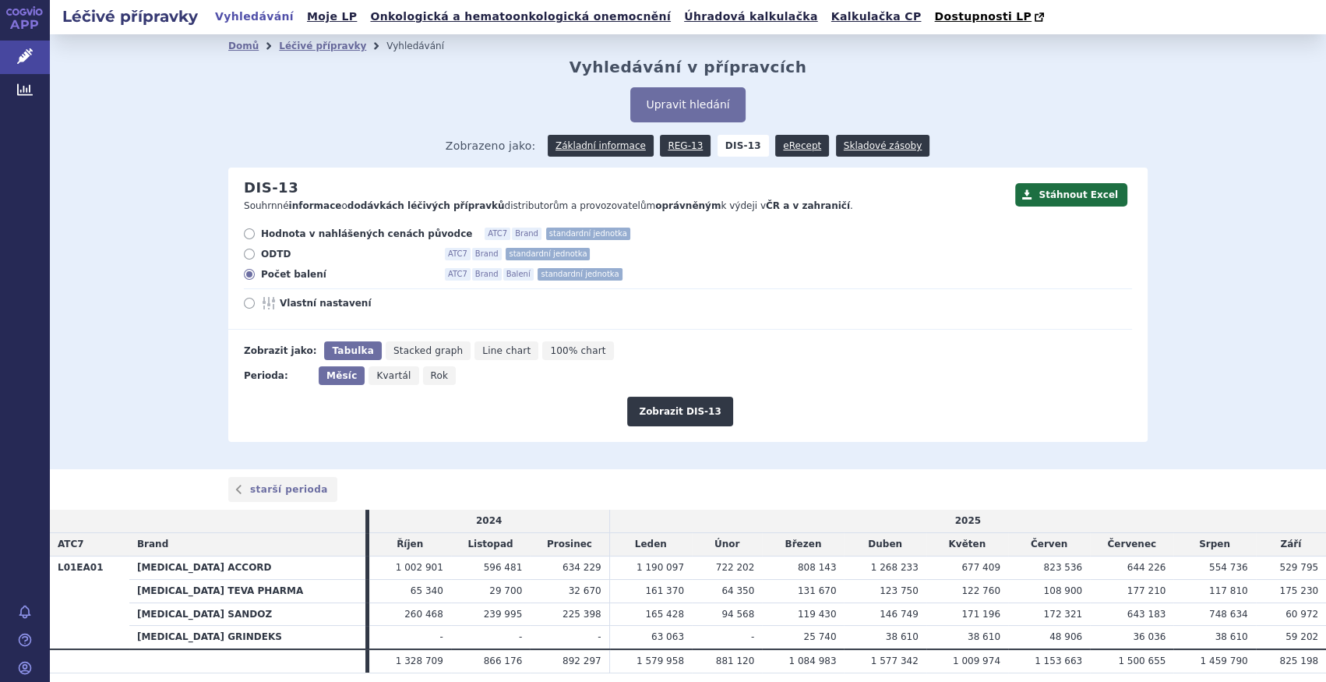
radio input "true"
click at [713, 421] on button "Zobrazit DIS-13" at bounding box center [679, 411] width 105 height 30
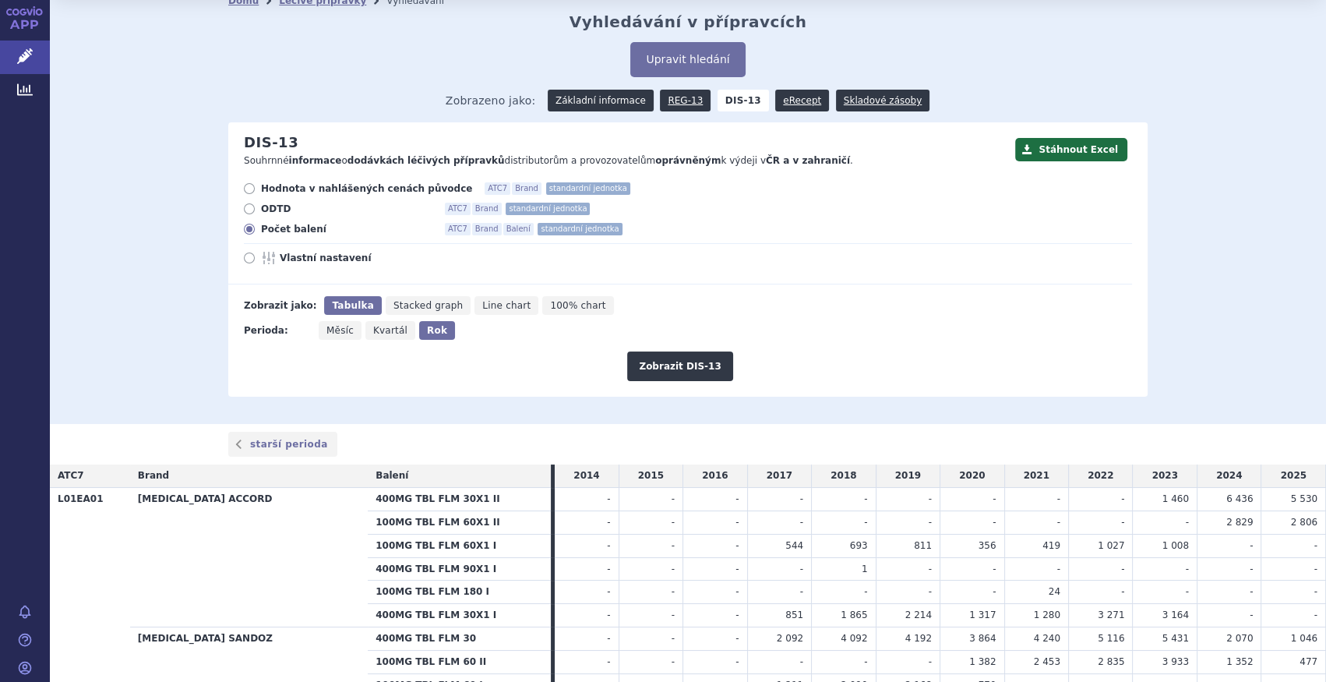
scroll to position [70, 0]
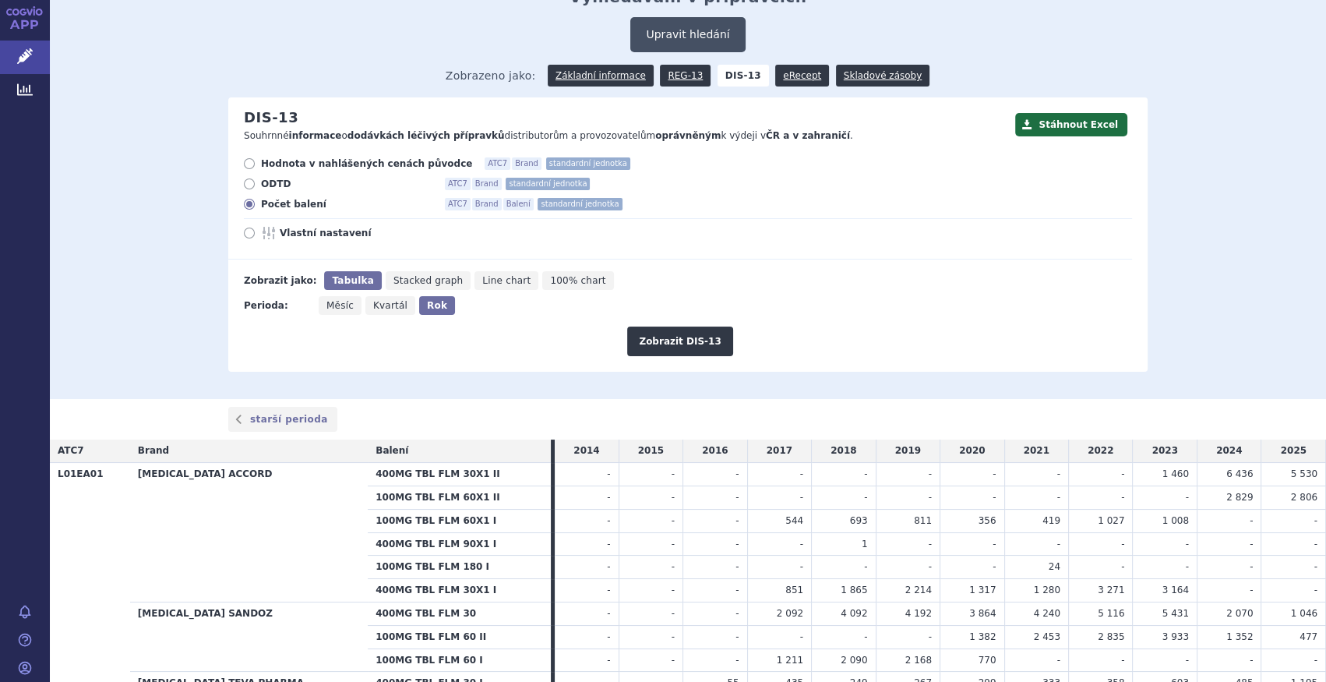
click at [654, 37] on button "Upravit hledání" at bounding box center [687, 34] width 114 height 35
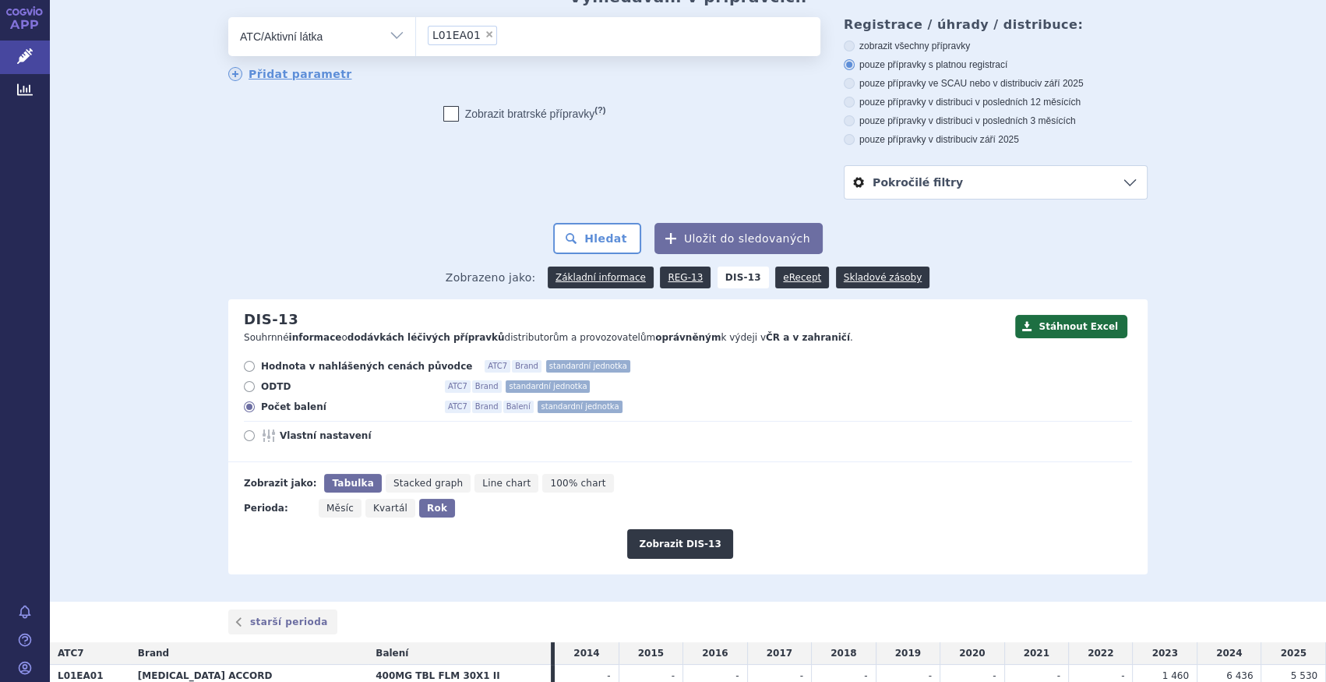
click at [477, 42] on li "× L01EA01" at bounding box center [462, 35] width 69 height 19
click at [416, 42] on select "L01EA01" at bounding box center [415, 35] width 1 height 39
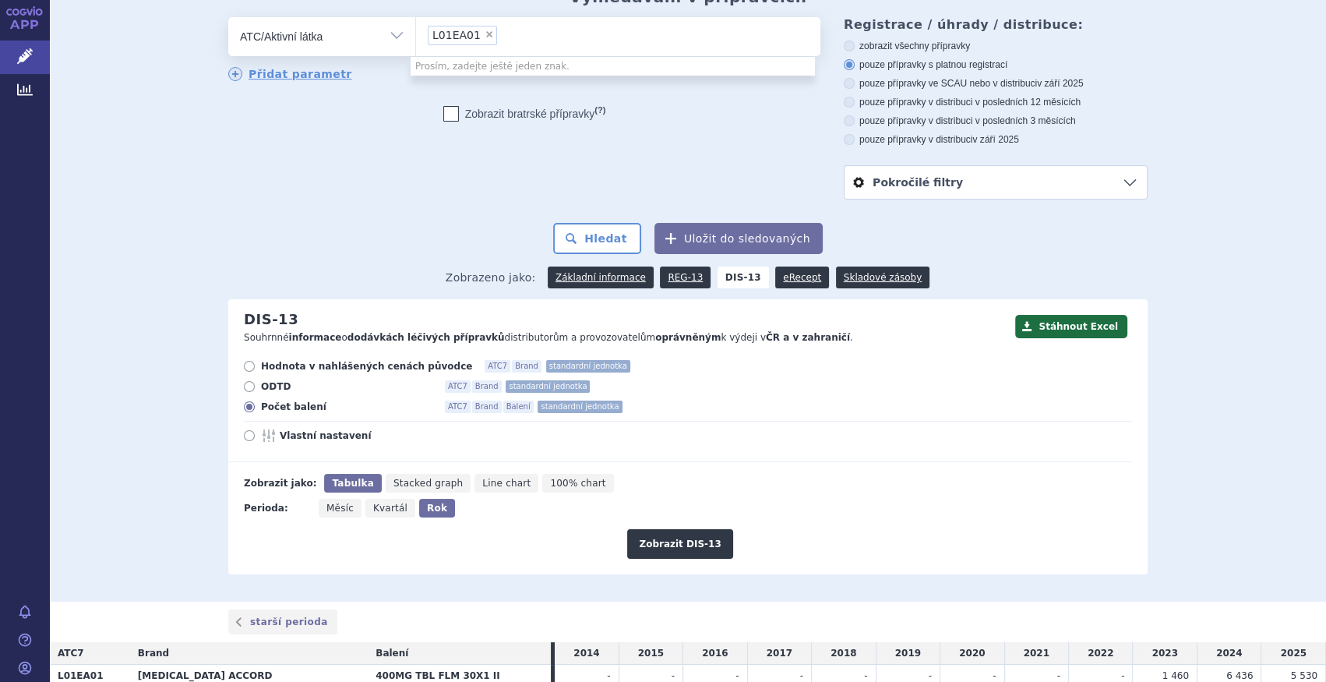
click at [484, 37] on span "×" at bounding box center [488, 34] width 9 height 9
click at [416, 37] on select "L01EA01" at bounding box center [415, 35] width 1 height 39
select select
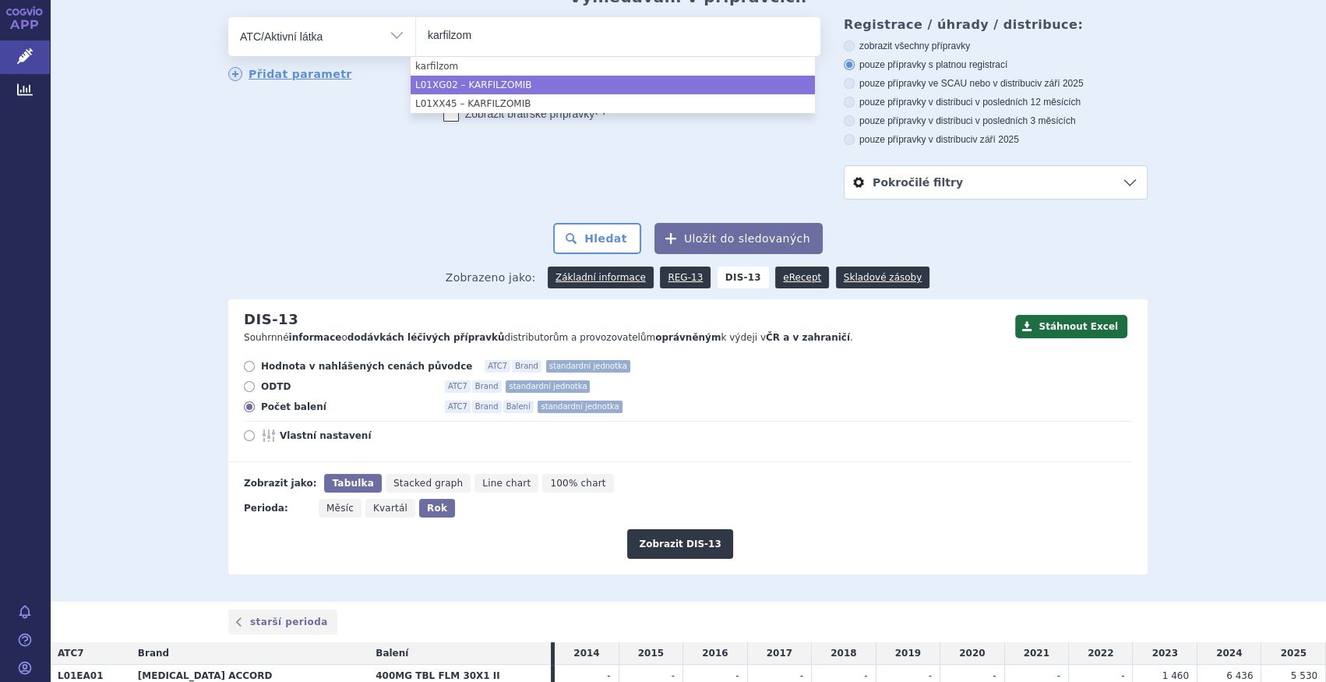
type input "karfilzom"
select select "L01XG02"
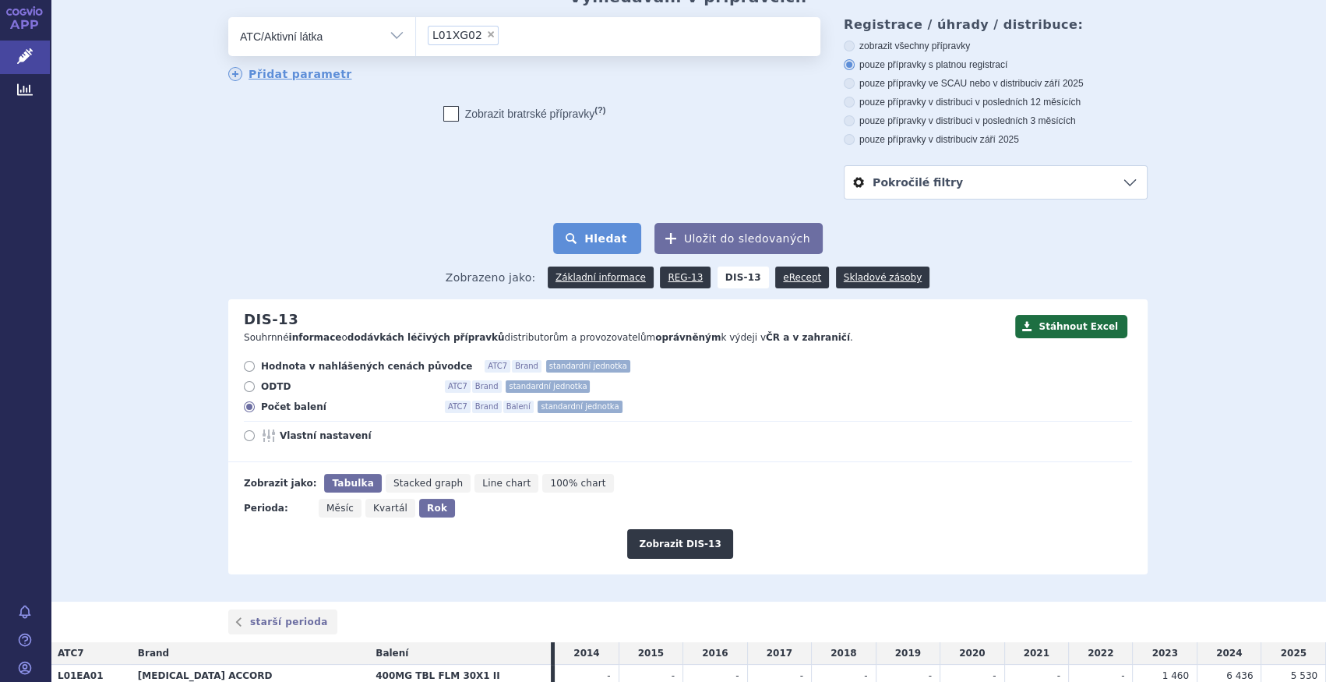
click at [600, 241] on button "Hledat" at bounding box center [597, 238] width 88 height 31
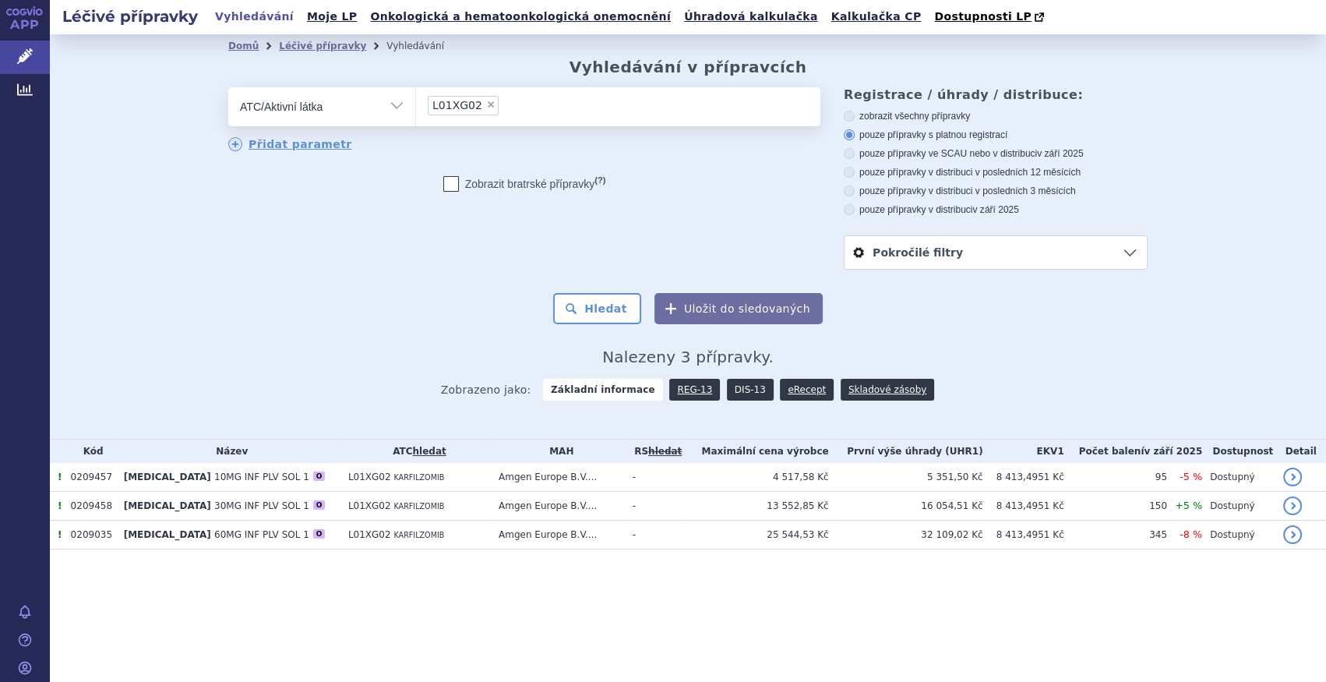
click at [738, 393] on link "DIS-13" at bounding box center [750, 390] width 47 height 22
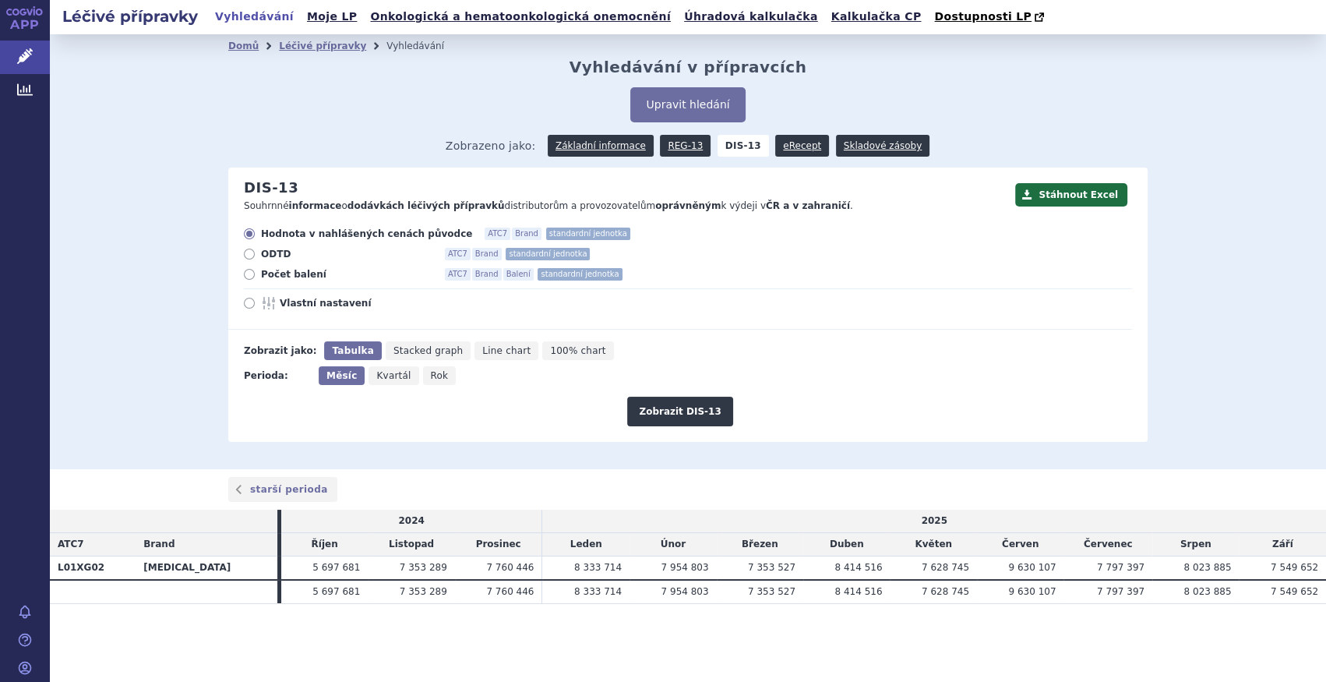
click at [274, 270] on span "Počet balení" at bounding box center [346, 274] width 171 height 12
click at [255, 271] on input "Počet balení ATC7 Brand Balení standardní jednotka" at bounding box center [250, 276] width 10 height 10
radio input "true"
click at [432, 381] on span "Rok" at bounding box center [440, 375] width 18 height 11
click at [432, 376] on input "Rok" at bounding box center [428, 371] width 10 height 10
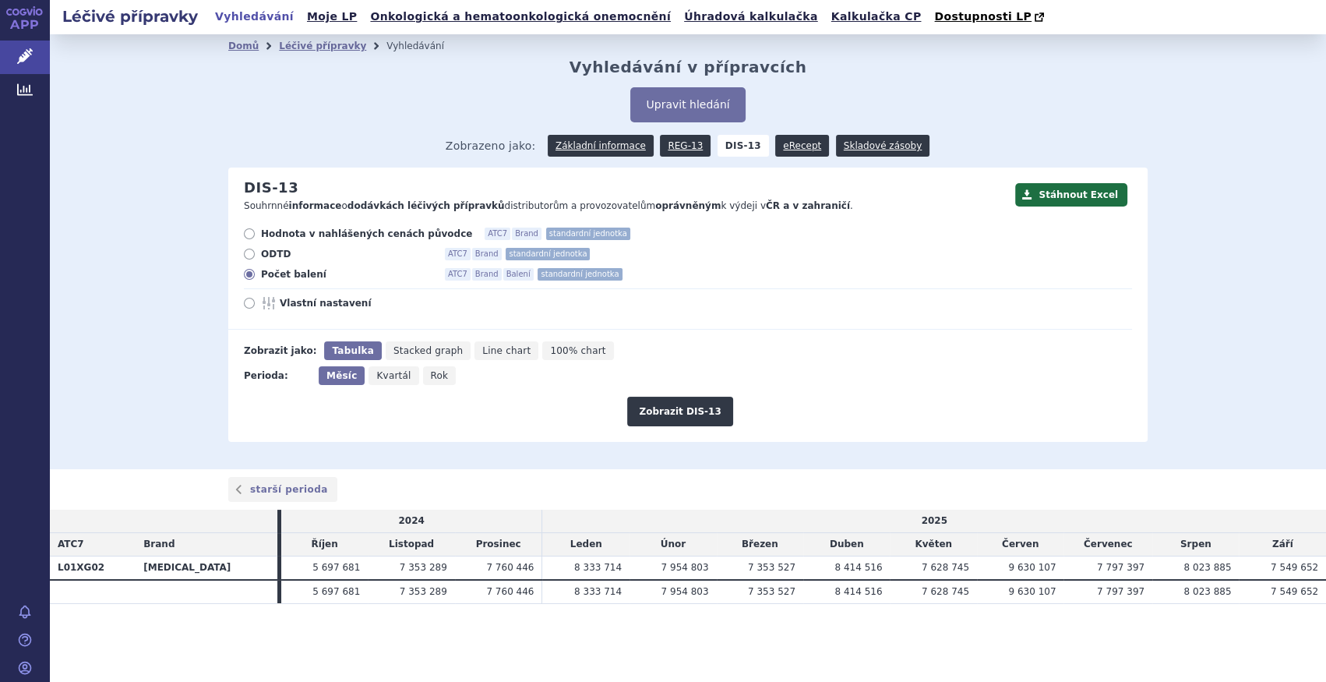
radio input "true"
click at [664, 428] on div "Stáhnout Excel DIS-13 Souhrnné informace o dodávkách léčivých přípravků distrib…" at bounding box center [687, 304] width 919 height 274
click at [670, 419] on button "Zobrazit DIS-13" at bounding box center [679, 411] width 105 height 30
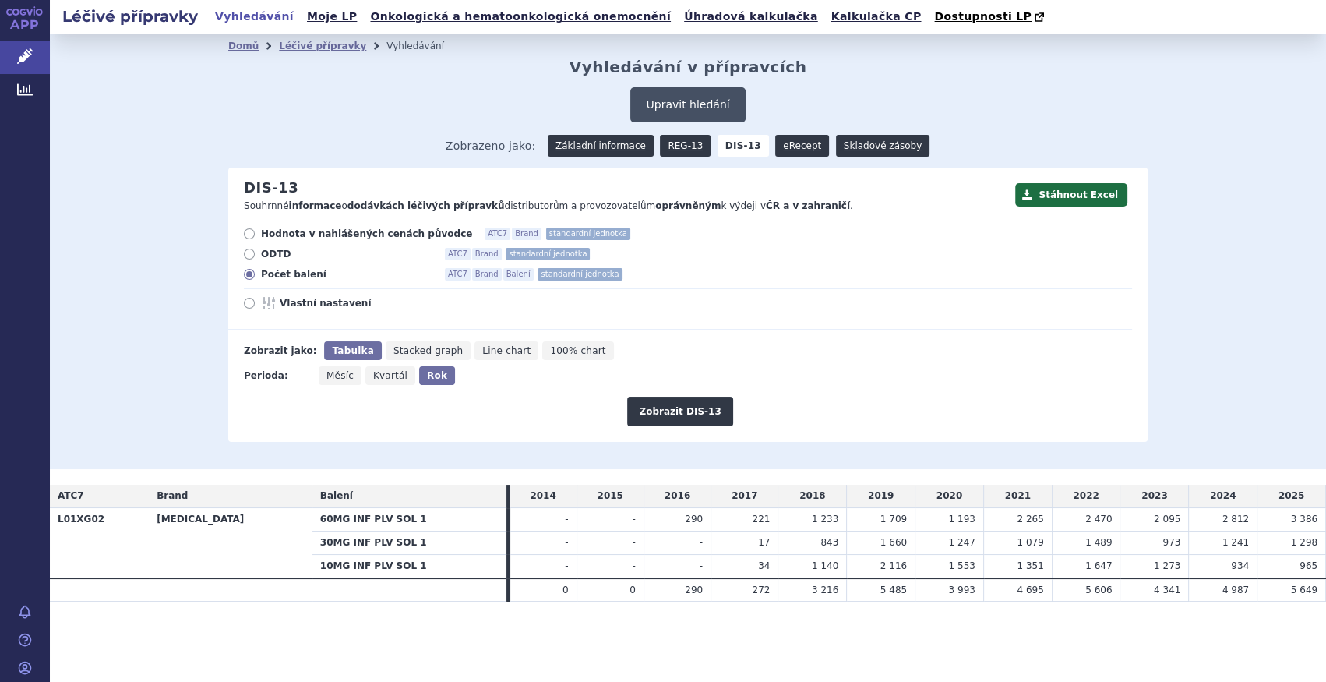
click at [664, 107] on button "Upravit hledání" at bounding box center [687, 104] width 114 height 35
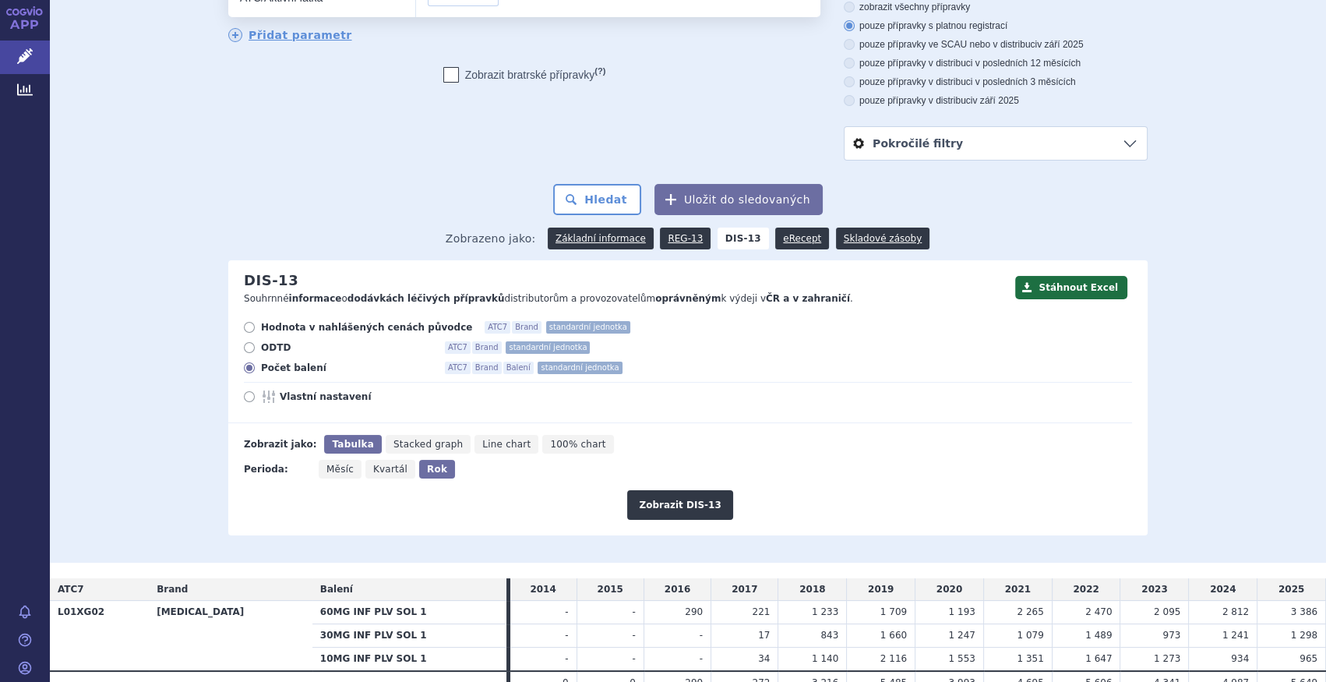
scroll to position [185, 0]
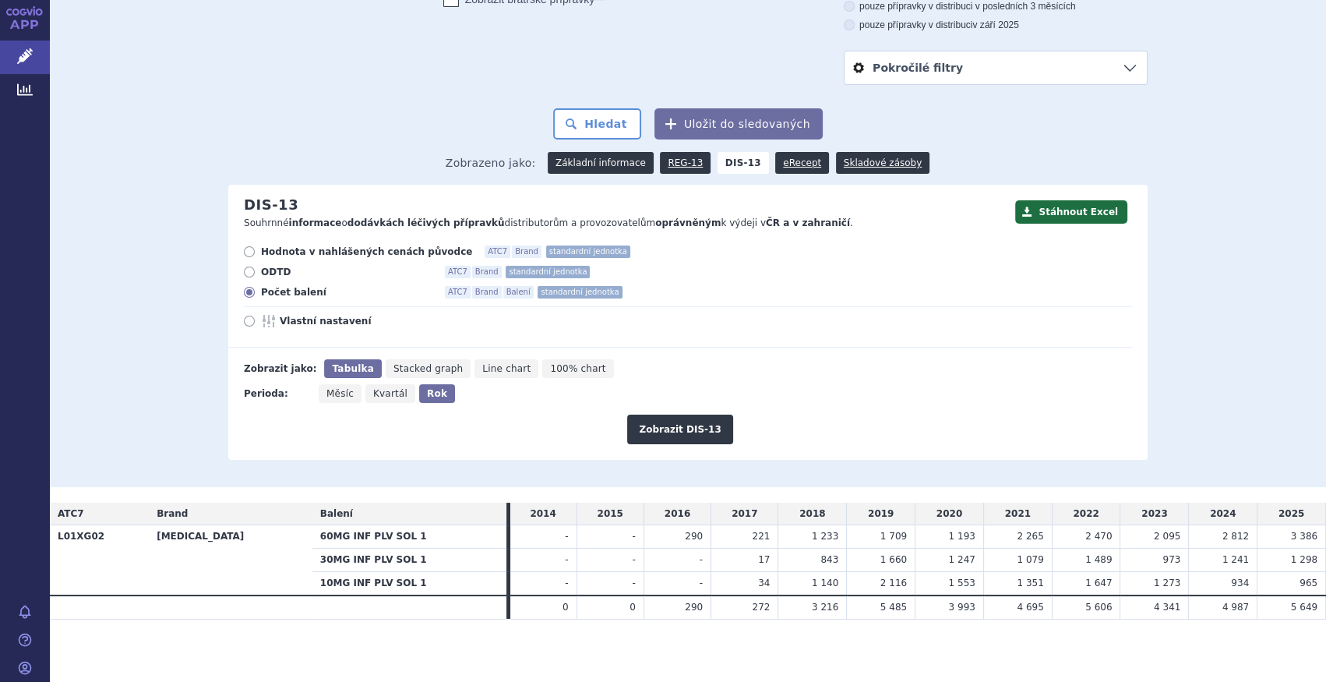
click at [629, 160] on link "Základní informace" at bounding box center [601, 163] width 106 height 22
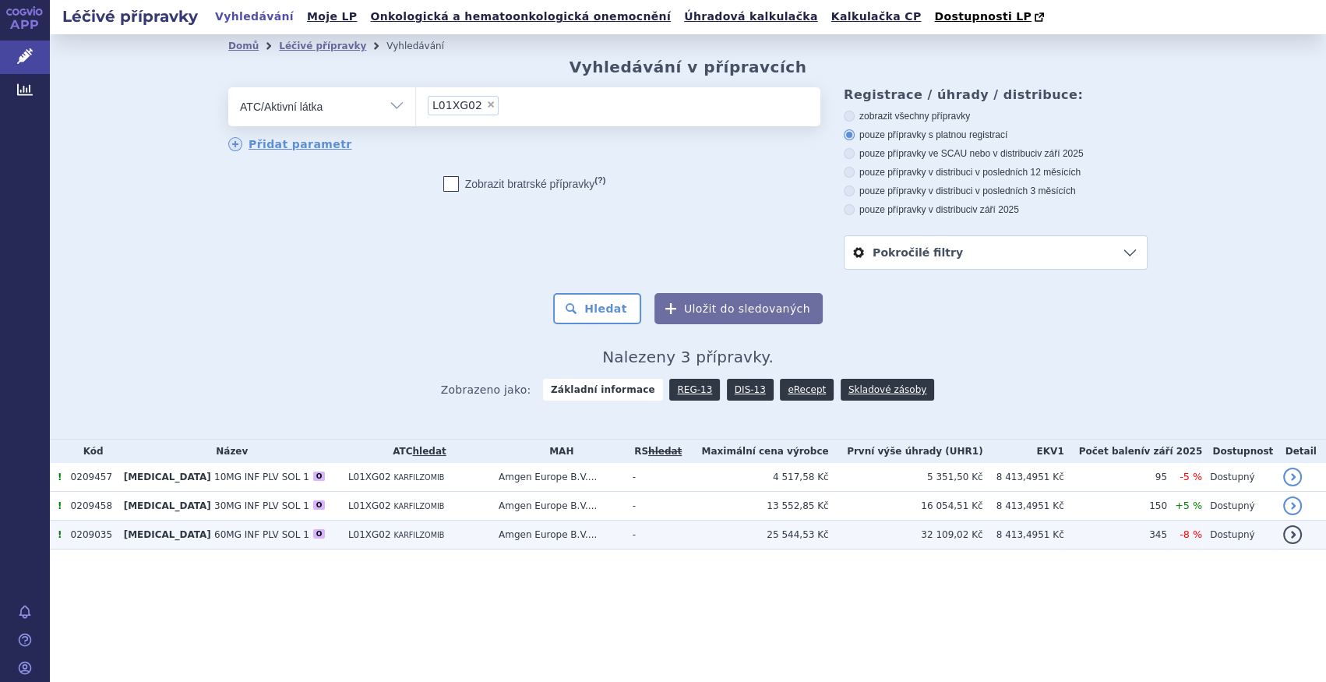
click at [340, 537] on td "L01XG02 KARFILZOMIB" at bounding box center [415, 534] width 150 height 29
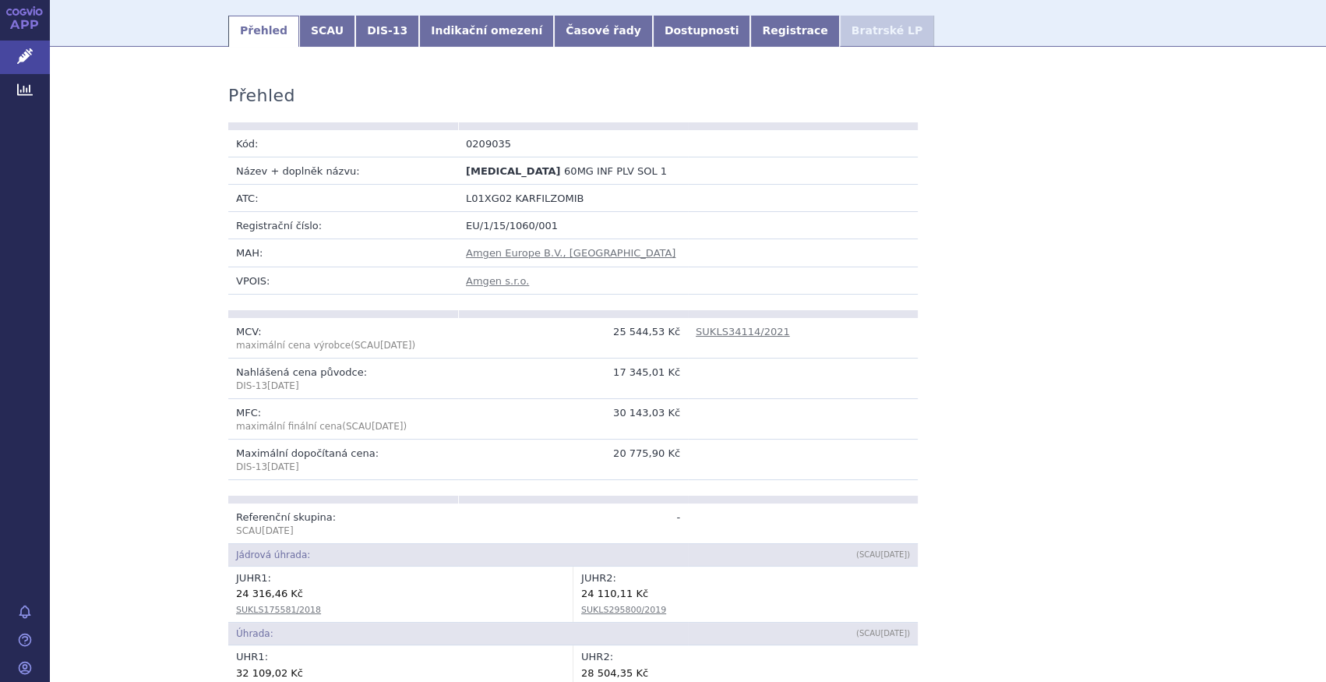
scroll to position [212, 0]
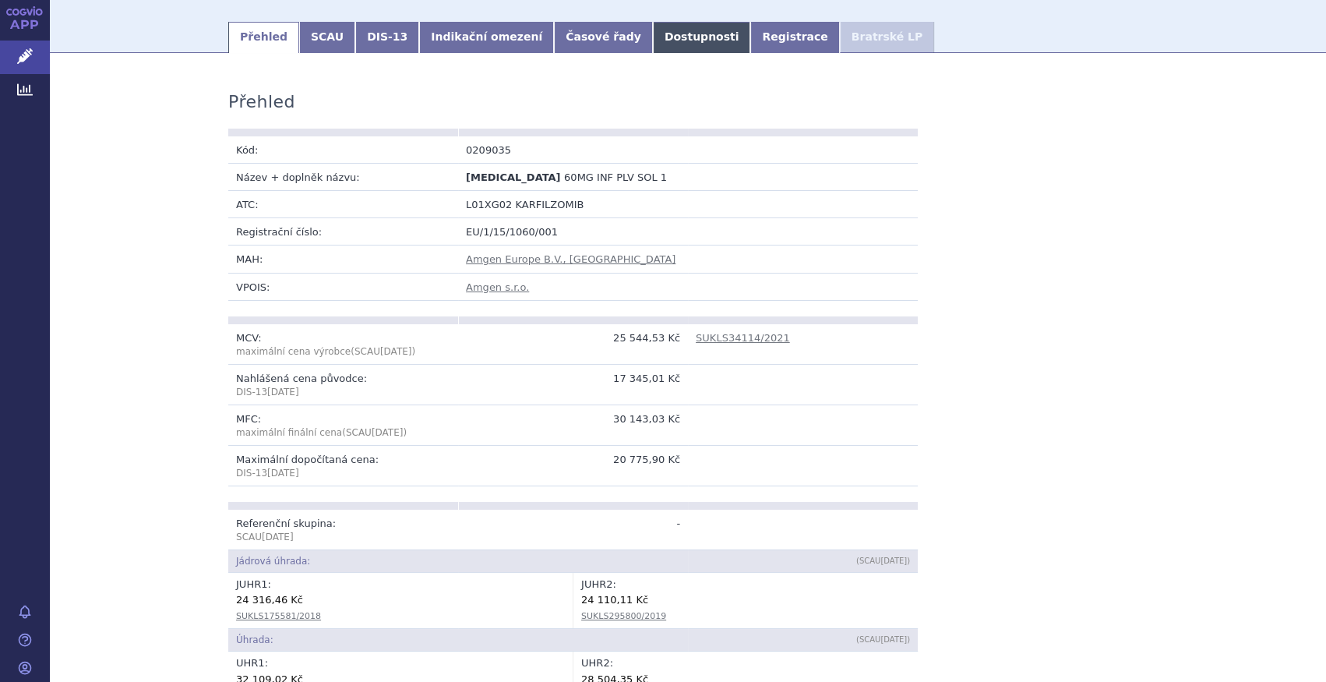
click at [653, 44] on link "Dostupnosti" at bounding box center [702, 37] width 98 height 31
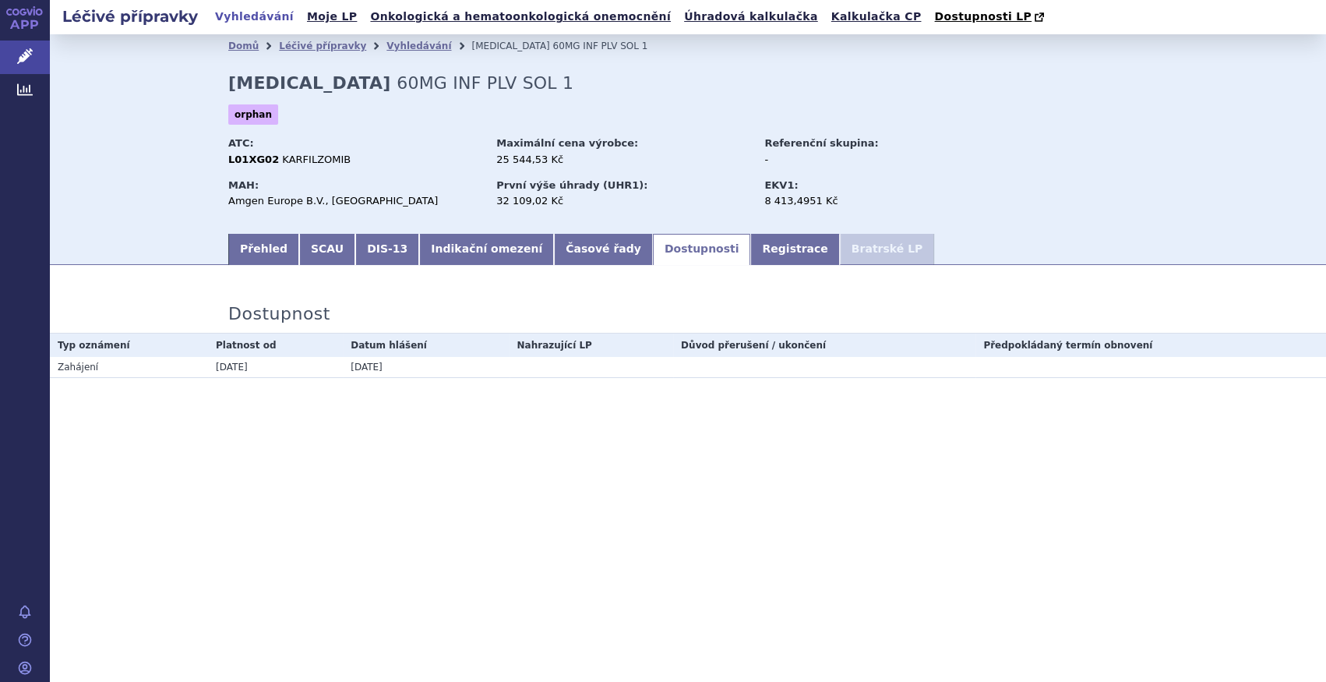
click at [534, 270] on section "Domů Léčivé přípravky Vyhledávání KYPROLIS 60MG INF PLV SOL 1 KYPROLIS 60MG INF…" at bounding box center [688, 252] width 1276 height 437
click at [554, 248] on link "Časové řady" at bounding box center [603, 249] width 99 height 31
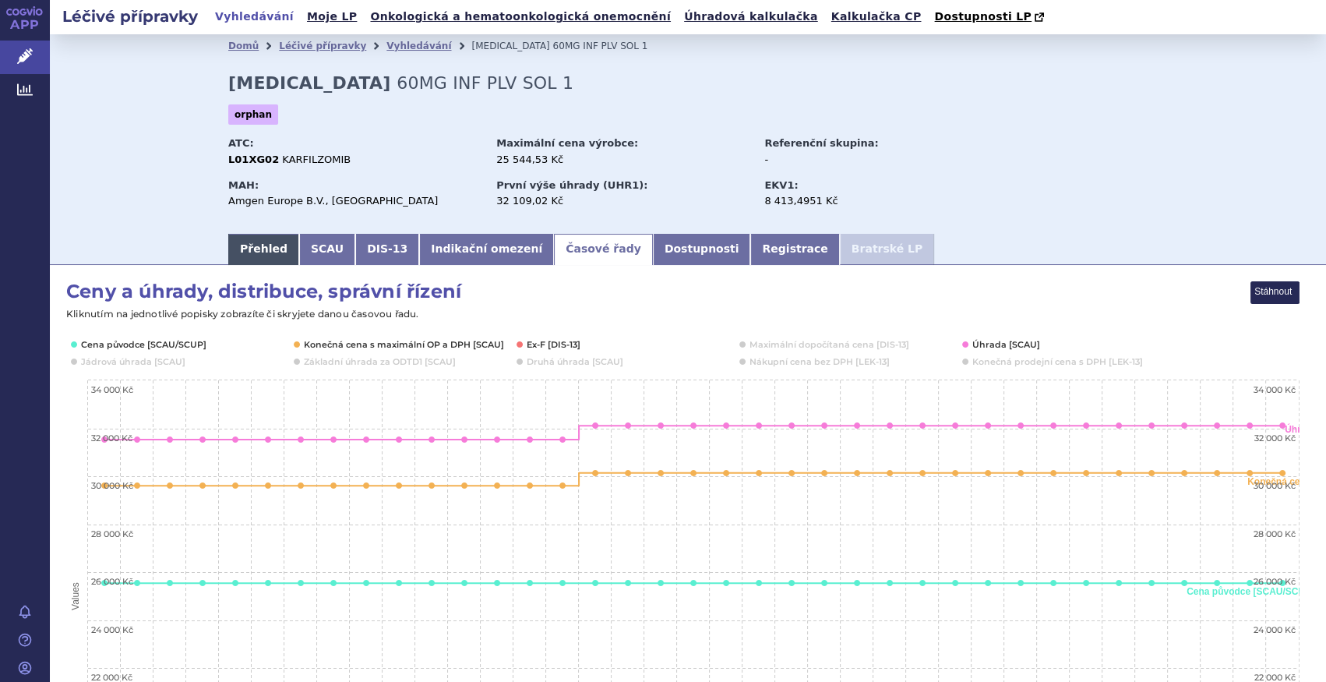
click at [277, 245] on link "Přehled" at bounding box center [263, 249] width 71 height 31
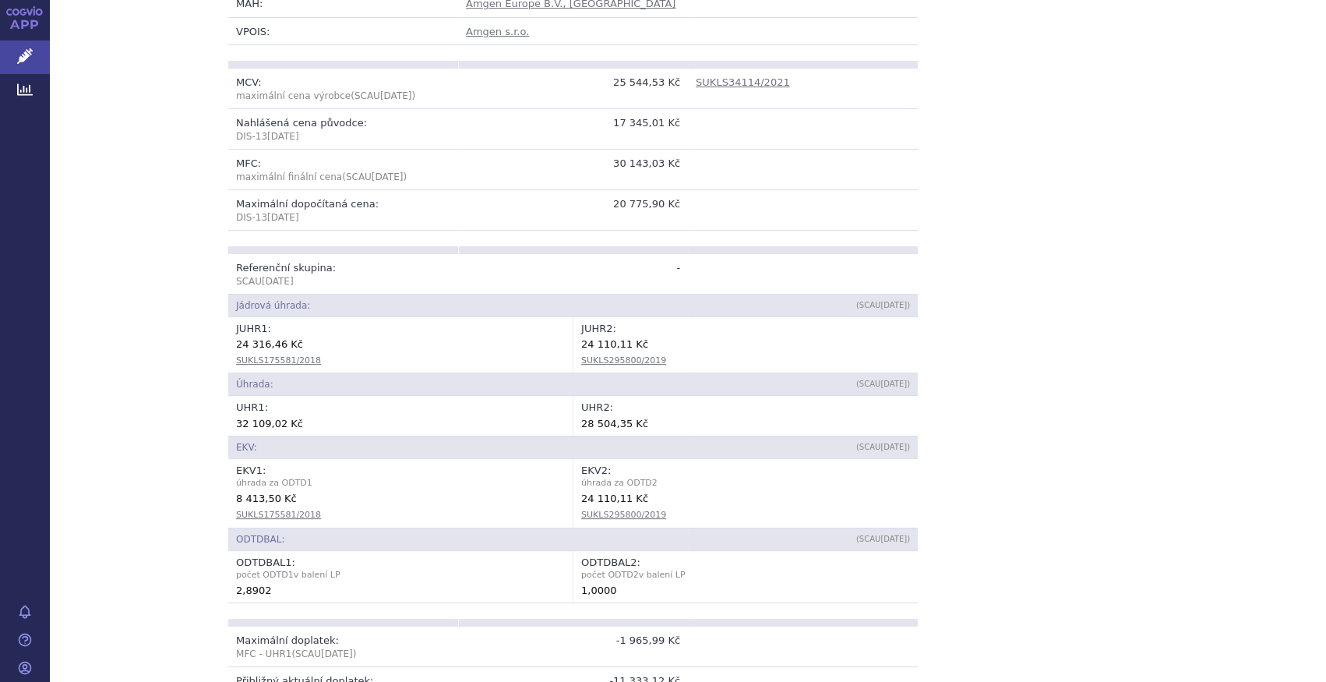
scroll to position [495, 0]
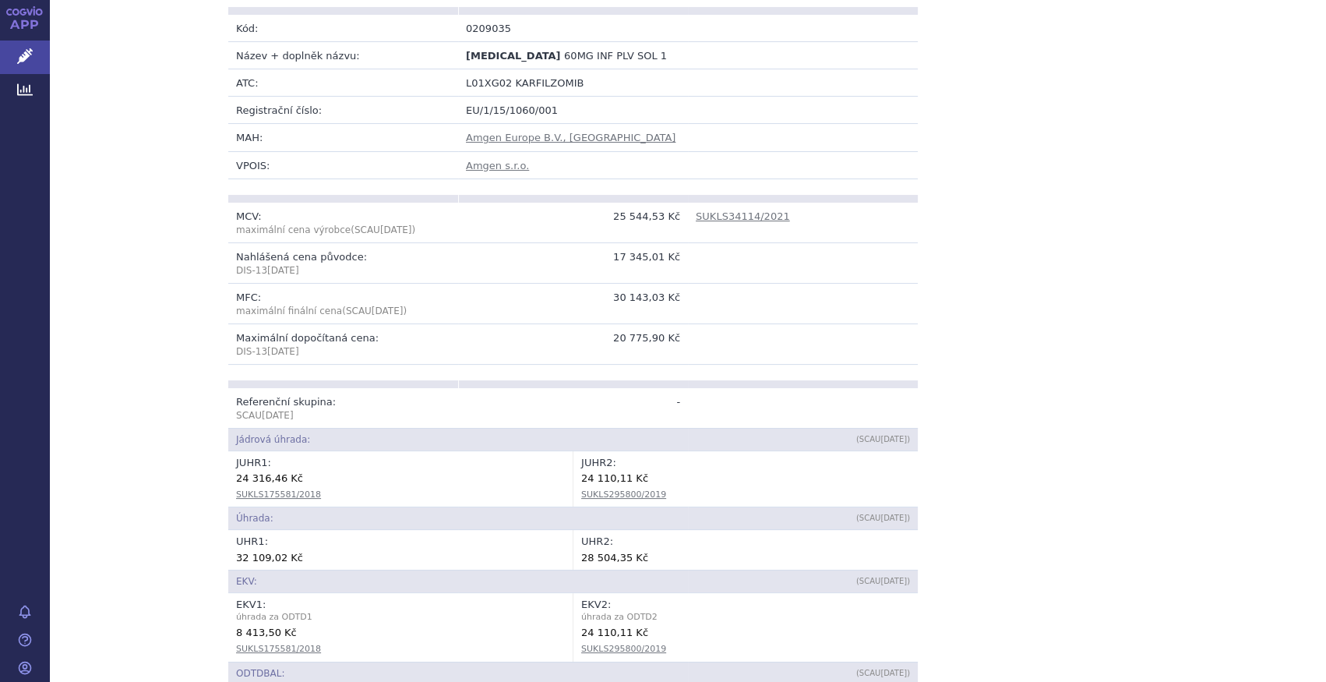
scroll to position [141, 0]
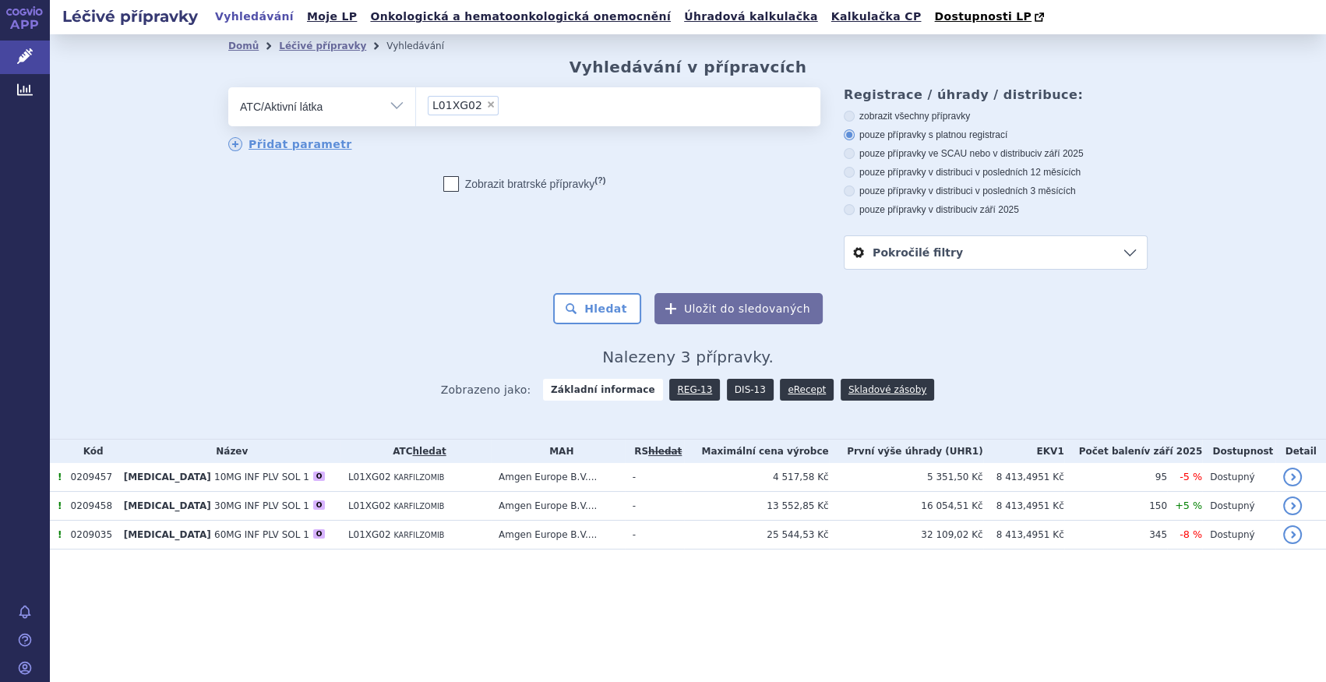
click at [727, 389] on link "DIS-13" at bounding box center [750, 390] width 47 height 22
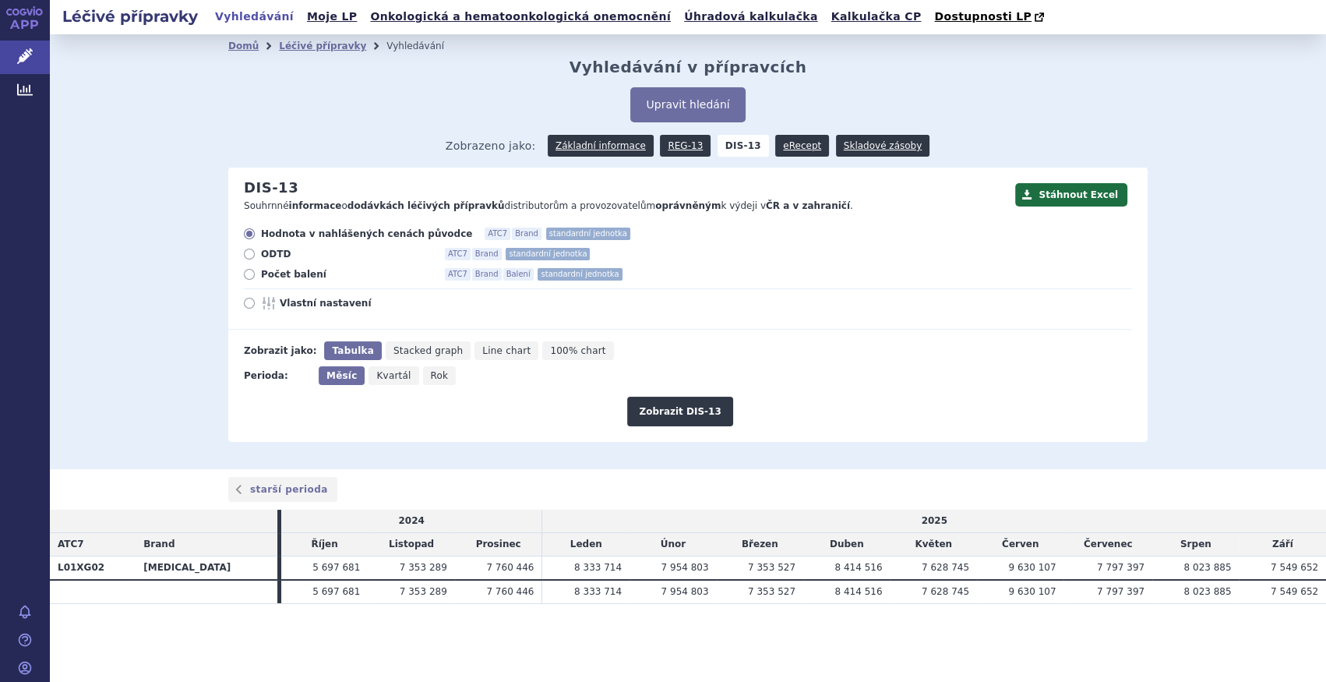
click at [277, 282] on div "Hodnota v nahlášených cenách původce ATC7 Brand standardní jednotka ODTD ATC7 B…" at bounding box center [680, 278] width 904 height 102
click at [295, 274] on span "Počet balení" at bounding box center [346, 274] width 171 height 12
click at [255, 274] on input "Počet balení ATC7 Brand Balení standardní jednotka" at bounding box center [250, 276] width 10 height 10
radio input "true"
click at [431, 377] on span "Rok" at bounding box center [440, 375] width 18 height 11
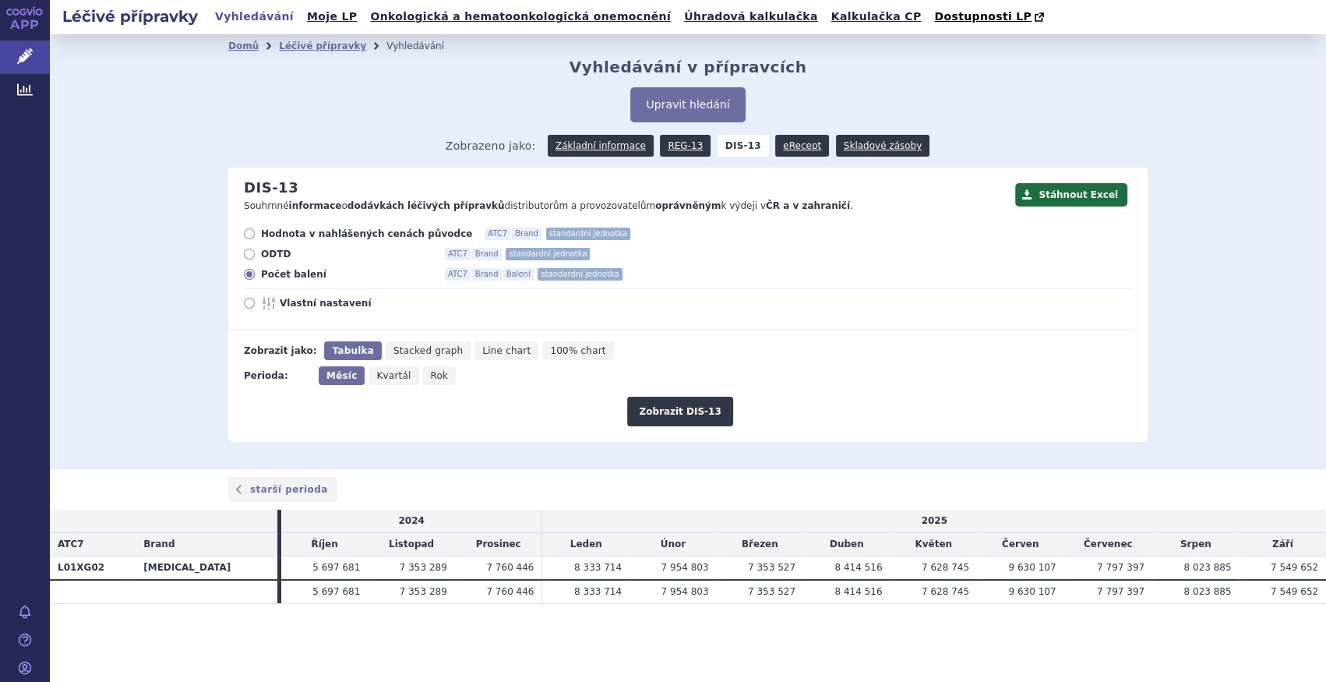
click at [429, 376] on input "Rok" at bounding box center [428, 371] width 10 height 10
radio input "true"
click at [701, 410] on button "Zobrazit DIS-13" at bounding box center [679, 411] width 105 height 30
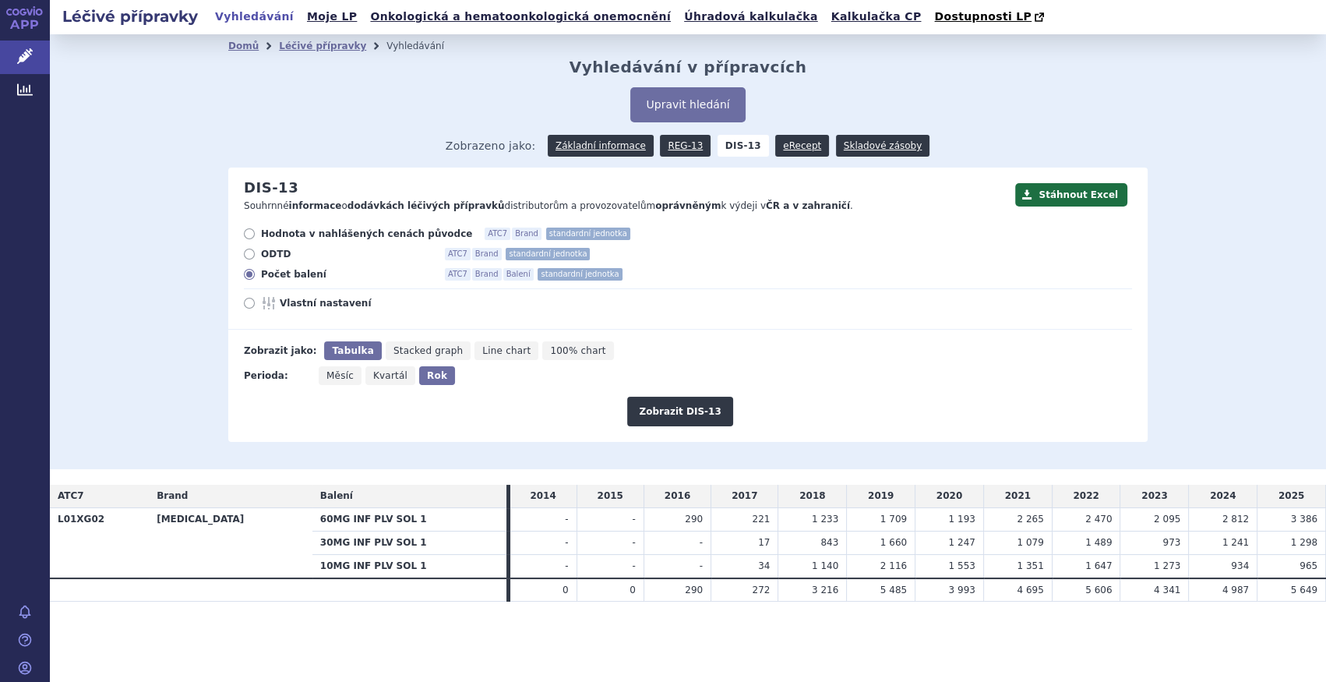
click at [105, 569] on th "L01XG02" at bounding box center [99, 543] width 99 height 70
click at [635, 142] on link "Základní informace" at bounding box center [601, 146] width 106 height 22
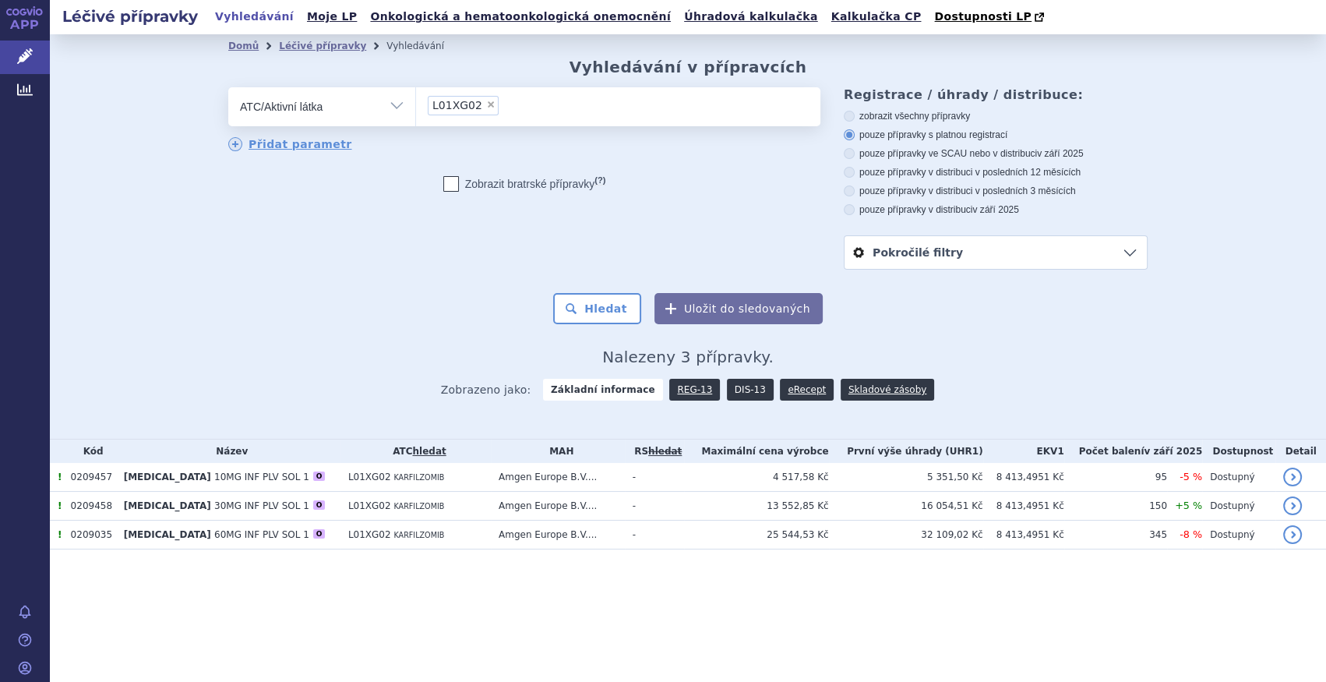
click at [729, 386] on link "DIS-13" at bounding box center [750, 390] width 47 height 22
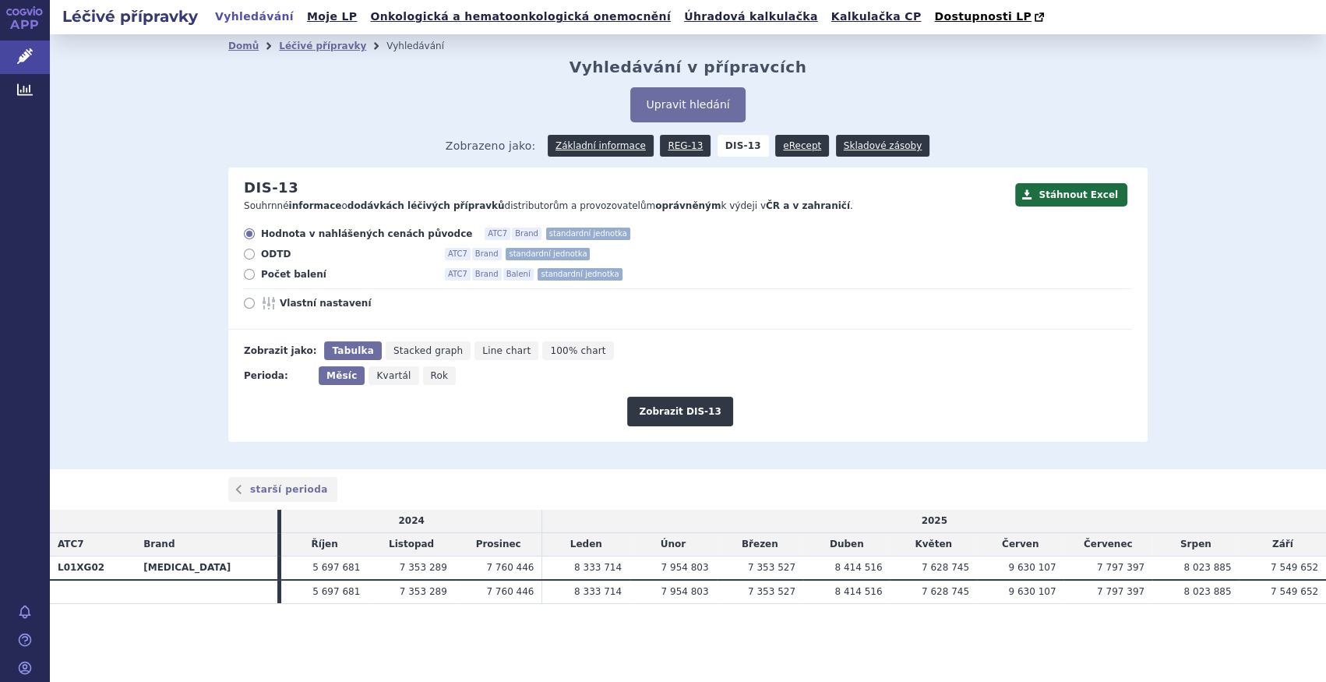
click at [292, 277] on span "Počet balení" at bounding box center [346, 274] width 171 height 12
click at [255, 277] on input "Počet balení ATC7 Brand Balení standardní jednotka" at bounding box center [250, 276] width 10 height 10
radio input "true"
click at [431, 372] on span "Rok" at bounding box center [440, 375] width 18 height 11
click at [423, 372] on input "Rok" at bounding box center [428, 371] width 10 height 10
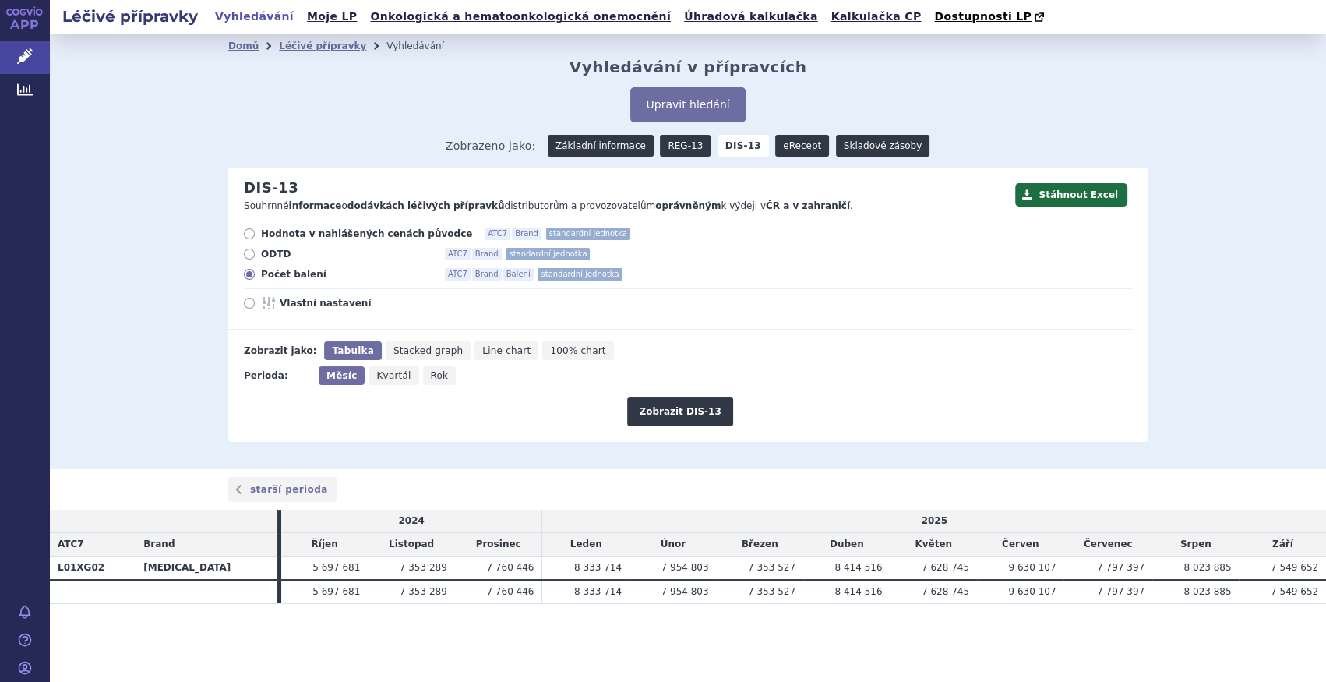
radio input "true"
click at [671, 420] on button "Zobrazit DIS-13" at bounding box center [679, 411] width 105 height 30
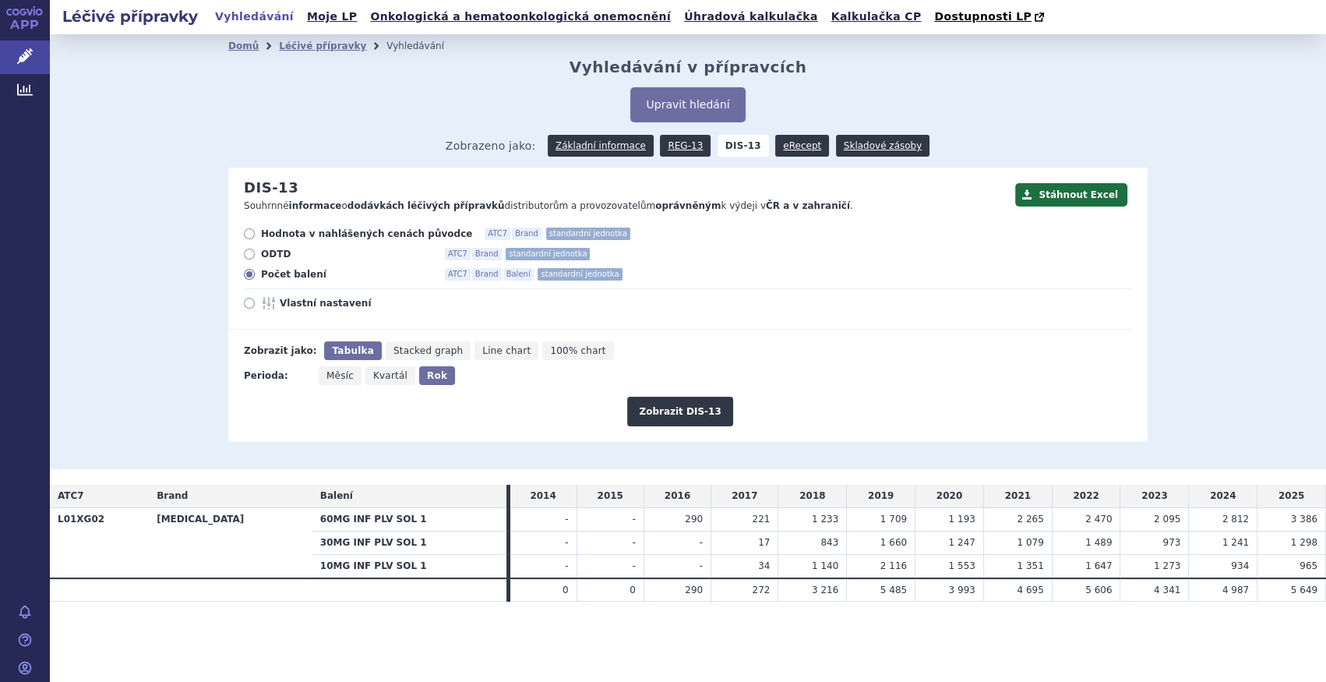
click at [311, 242] on div "Hodnota v nahlášených cenách původce ATC7 Brand standardní jednotka ODTD ATC7 B…" at bounding box center [680, 278] width 904 height 102
drag, startPoint x: 319, startPoint y: 235, endPoint x: 327, endPoint y: 237, distance: 7.9
click at [320, 235] on span "Hodnota v nahlášených cenách původce" at bounding box center [366, 233] width 211 height 12
click at [255, 235] on input "Hodnota v nahlášených cenách původce ATC7 Brand standardní jednotka" at bounding box center [250, 236] width 10 height 10
radio input "true"
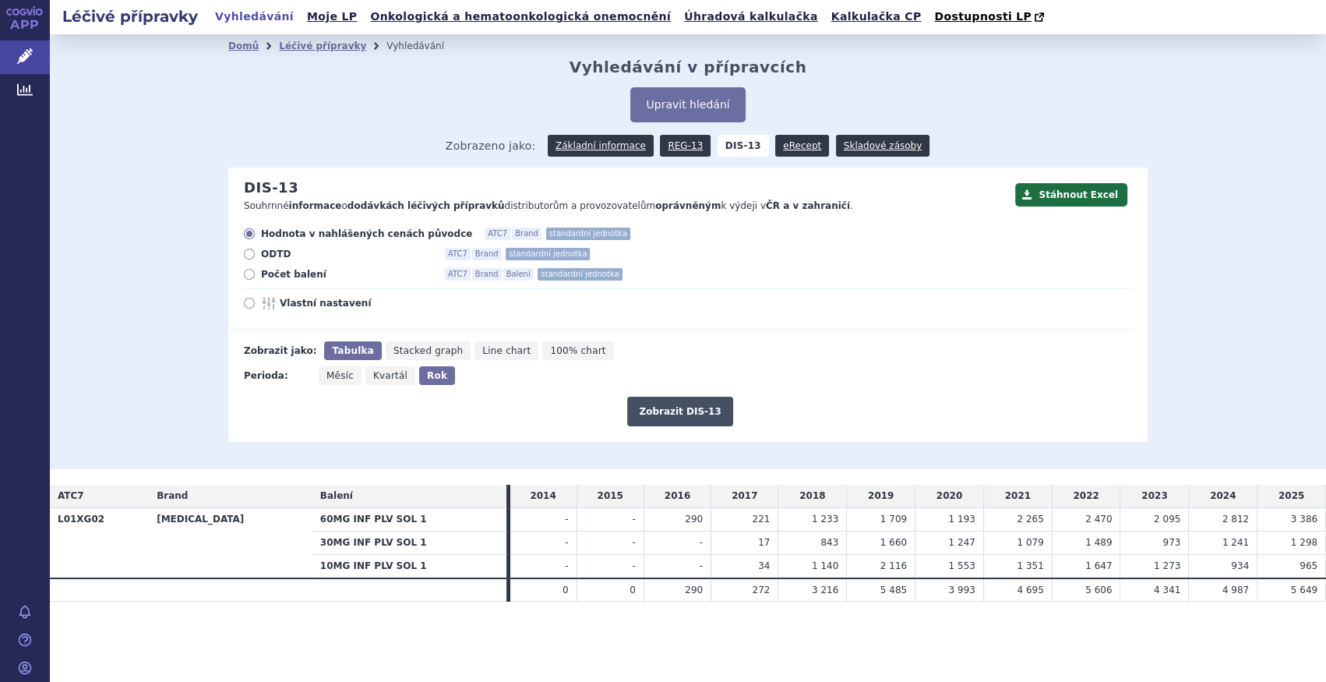
click at [669, 410] on button "Zobrazit DIS-13" at bounding box center [679, 411] width 105 height 30
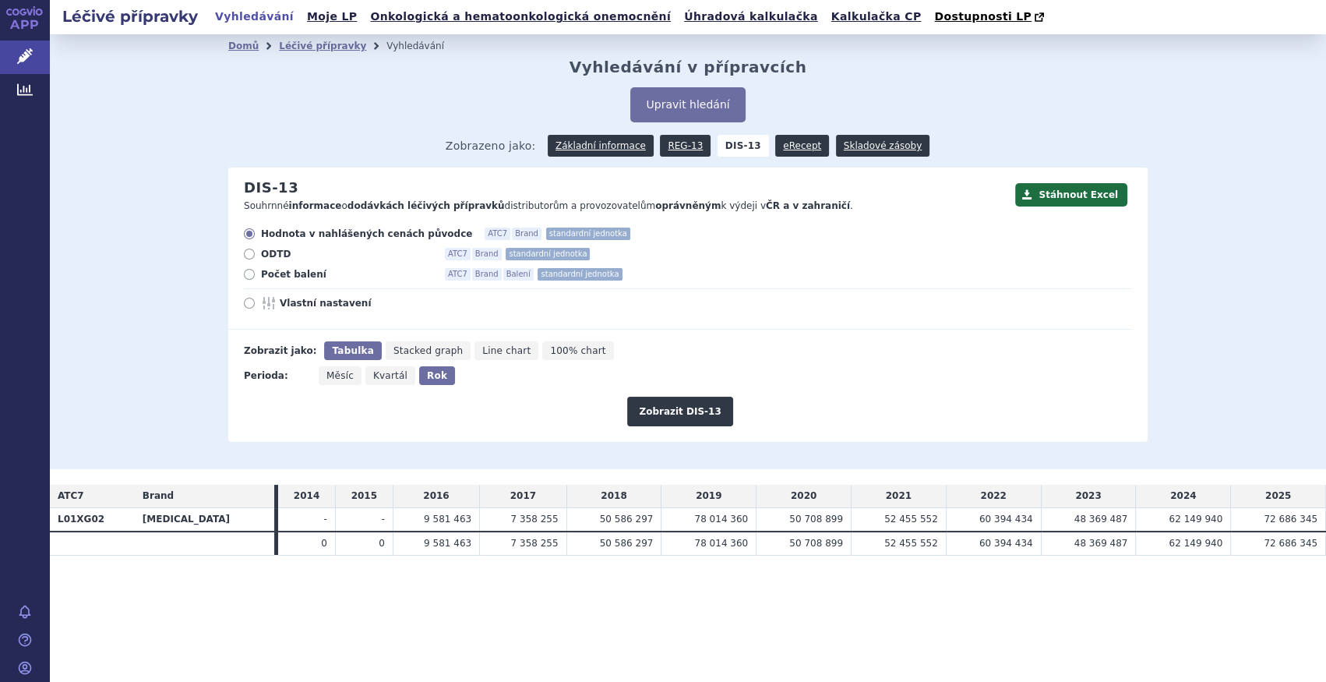
click at [37, 380] on div "APP Léčivé přípravky Analytics Notifikace [GEOGRAPHIC_DATA] [PERSON_NAME]" at bounding box center [25, 341] width 50 height 682
click at [279, 273] on span "Počet balení" at bounding box center [346, 274] width 171 height 12
click at [255, 273] on input "Počet balení ATC7 Brand Balení standardní jednotka" at bounding box center [250, 276] width 10 height 10
radio input "true"
click at [677, 414] on button "Zobrazit DIS-13" at bounding box center [679, 411] width 105 height 30
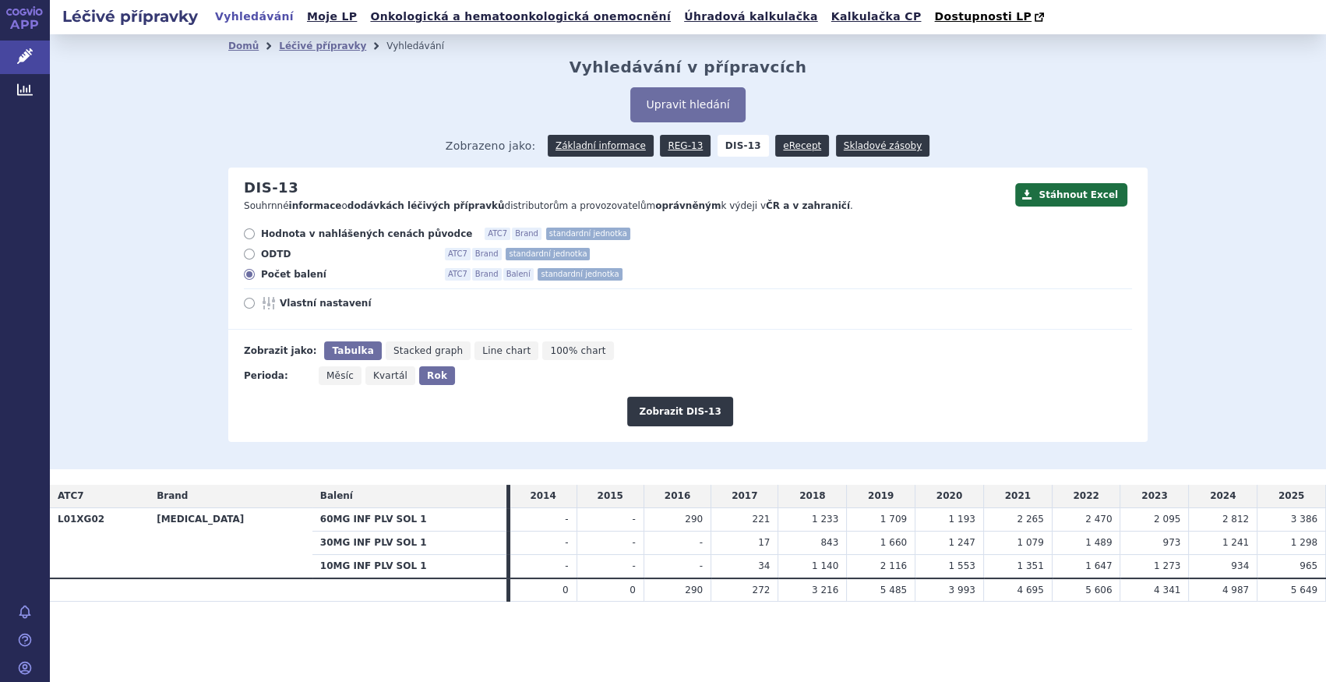
click at [1298, 494] on td "2025" at bounding box center [1291, 495] width 69 height 23
click at [618, 135] on span "Zobrazeno jako: Základní informace REG-13 DIS-13 eRecept Skladové zásoby" at bounding box center [688, 143] width 484 height 28
click at [619, 138] on link "Základní informace" at bounding box center [601, 146] width 106 height 22
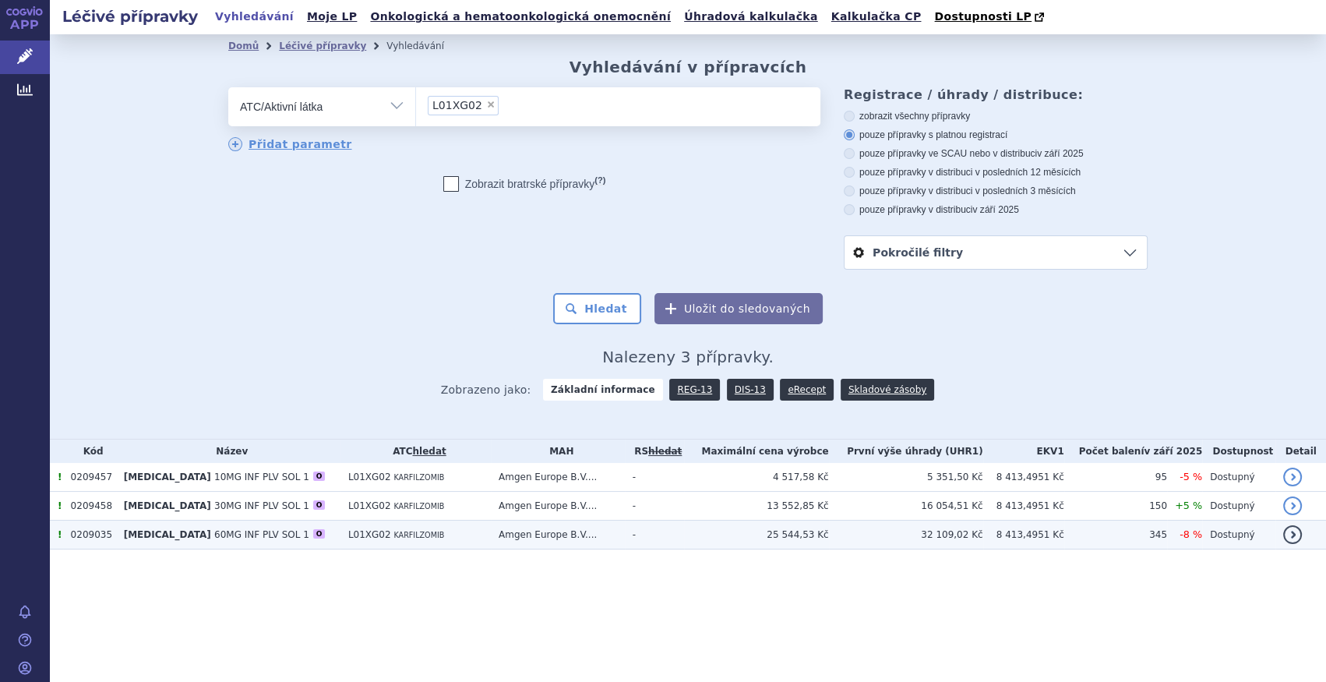
click at [468, 531] on td "L01XG02 KARFILZOMIB" at bounding box center [415, 534] width 150 height 29
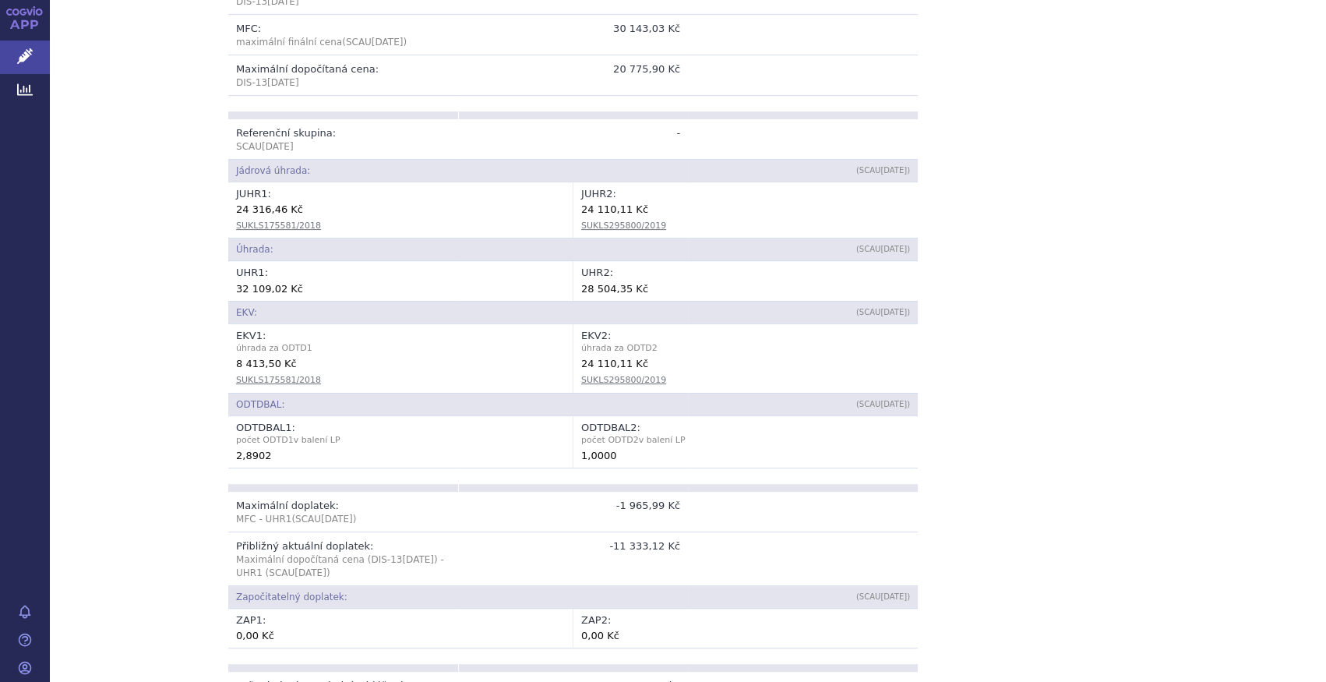
scroll to position [708, 0]
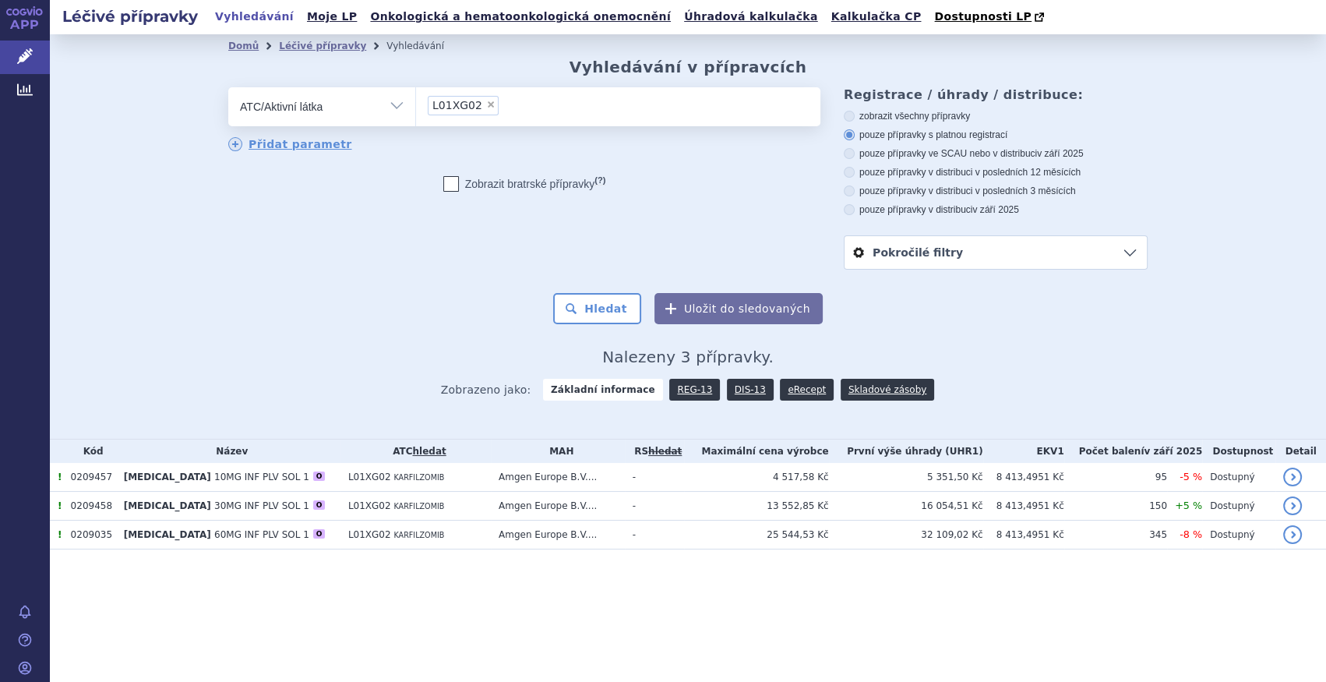
click at [487, 108] on li "× L01XG02" at bounding box center [463, 105] width 71 height 19
click at [416, 108] on select "L01XG02" at bounding box center [415, 105] width 1 height 39
click at [486, 107] on span "×" at bounding box center [490, 104] width 9 height 9
click at [416, 107] on select "L01XG02" at bounding box center [415, 105] width 1 height 39
select select
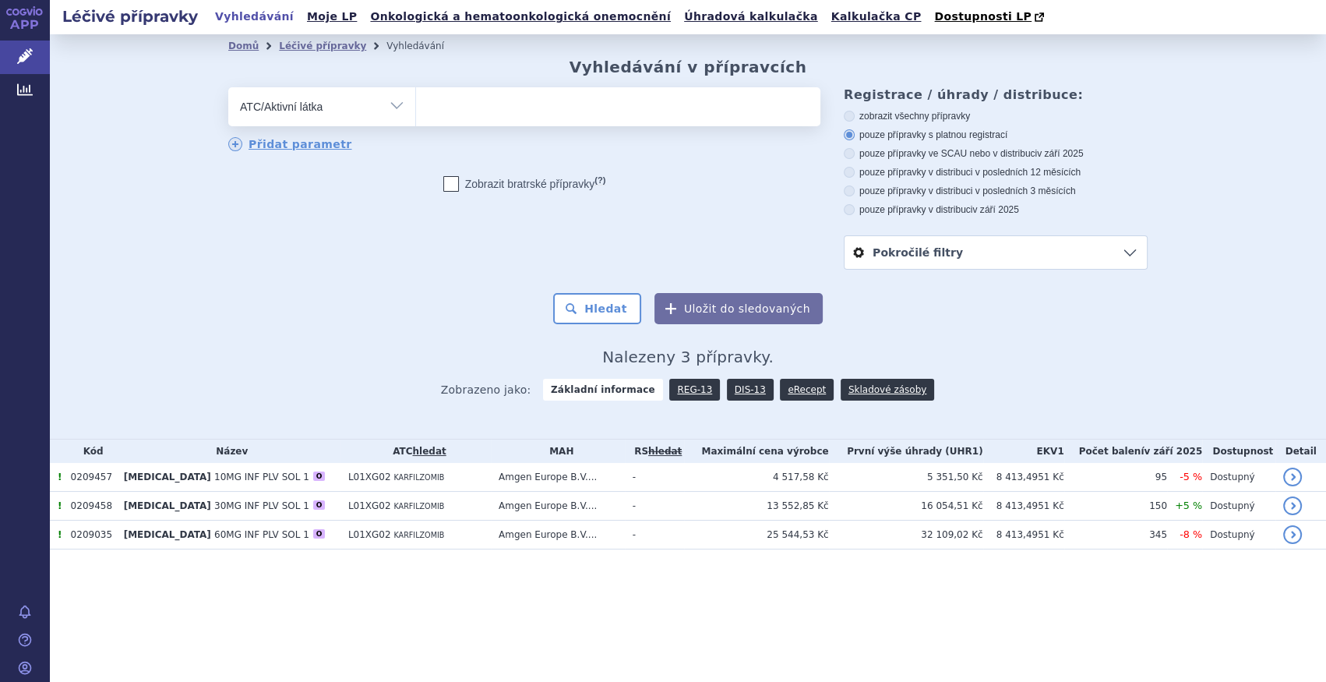
click at [481, 107] on ul at bounding box center [618, 103] width 404 height 33
click at [416, 107] on select at bounding box center [415, 105] width 1 height 39
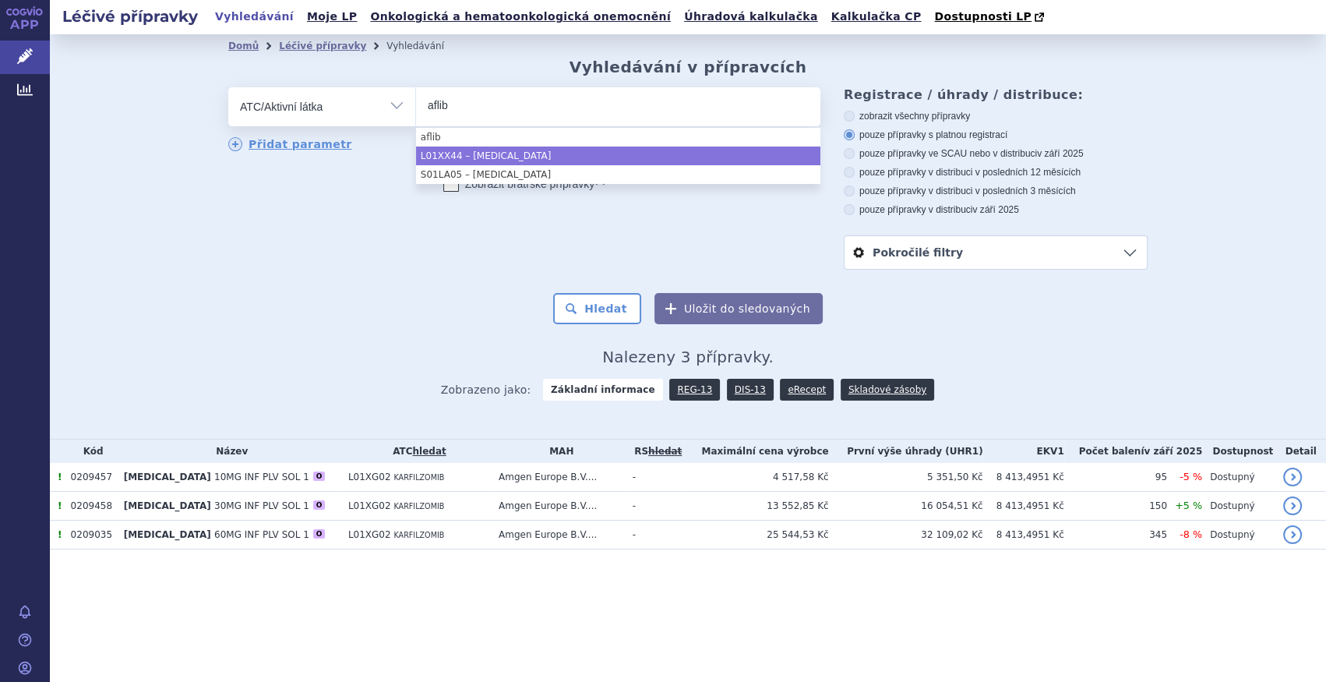
type input "aflib"
select select "L01XX44"
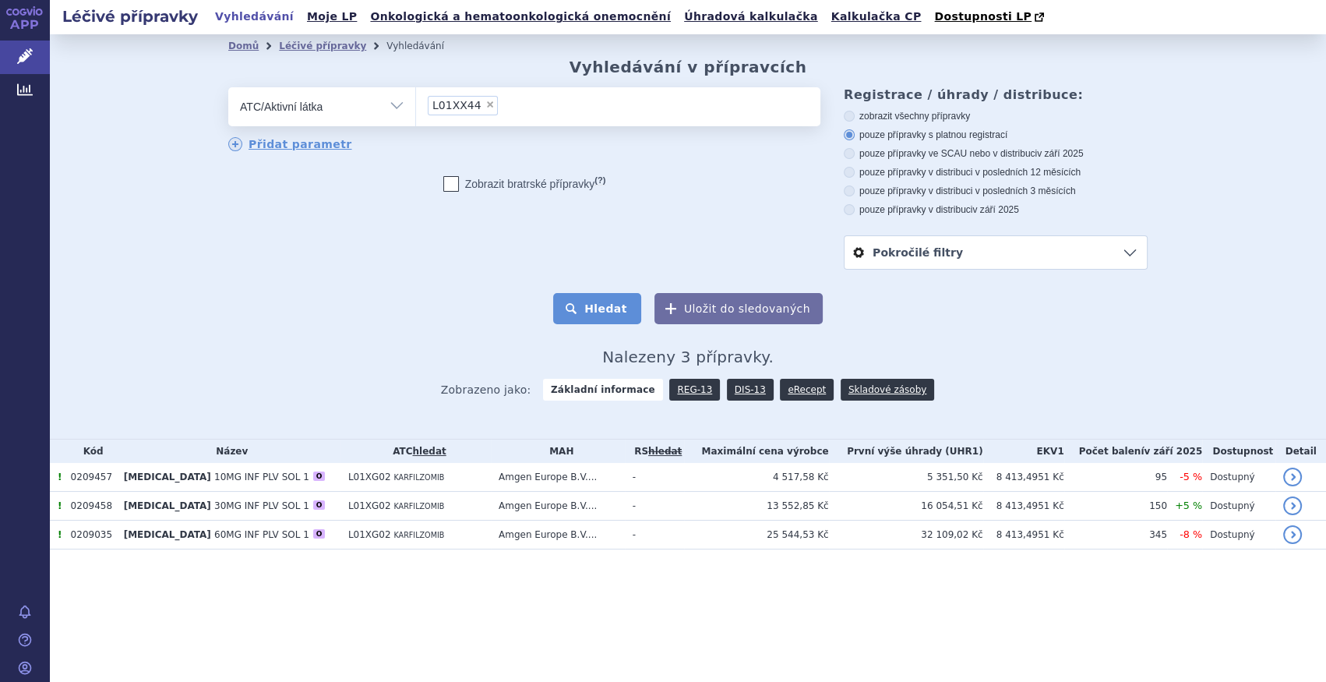
click at [638, 303] on button "Hledat" at bounding box center [597, 308] width 88 height 31
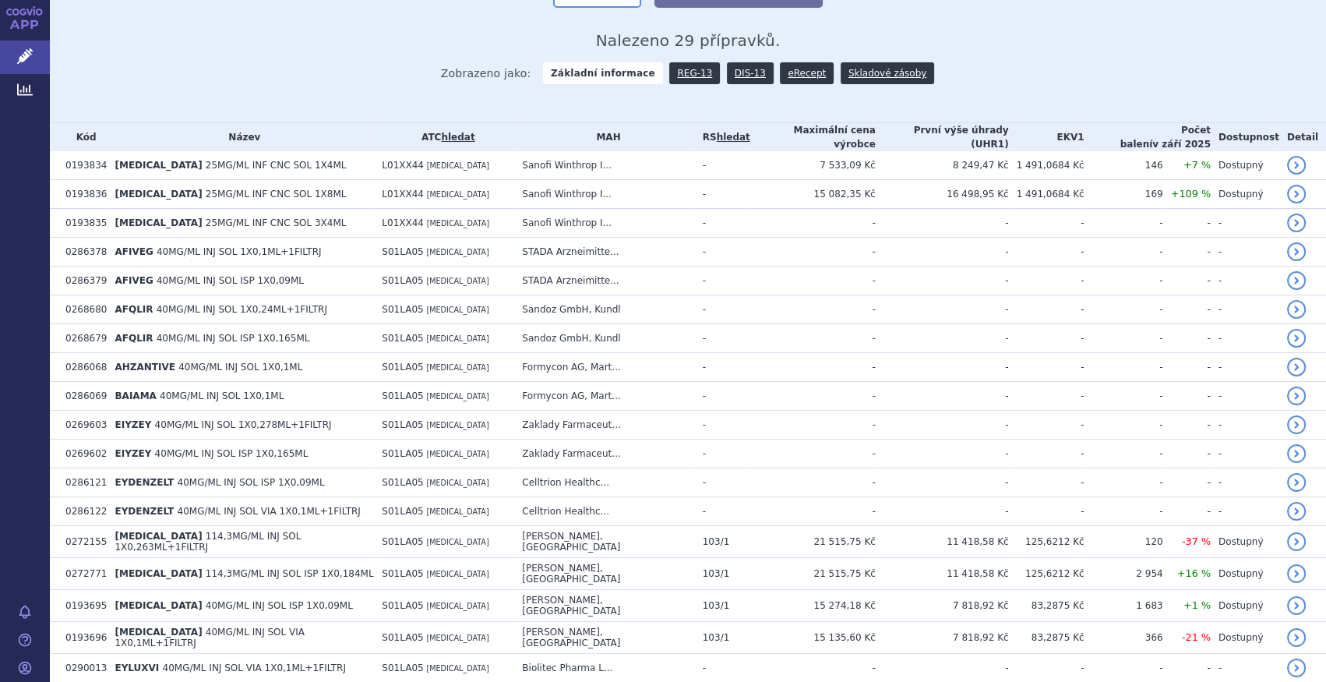
scroll to position [212, 0]
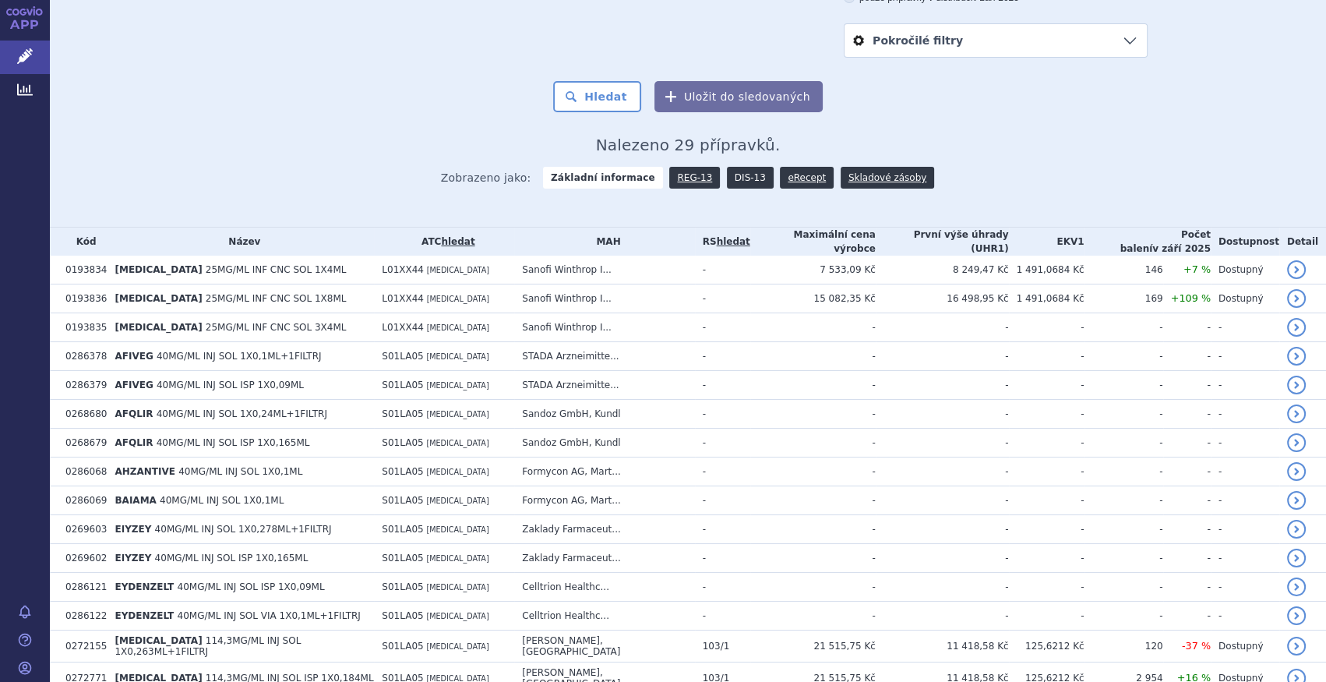
click at [733, 177] on link "DIS-13" at bounding box center [750, 178] width 47 height 22
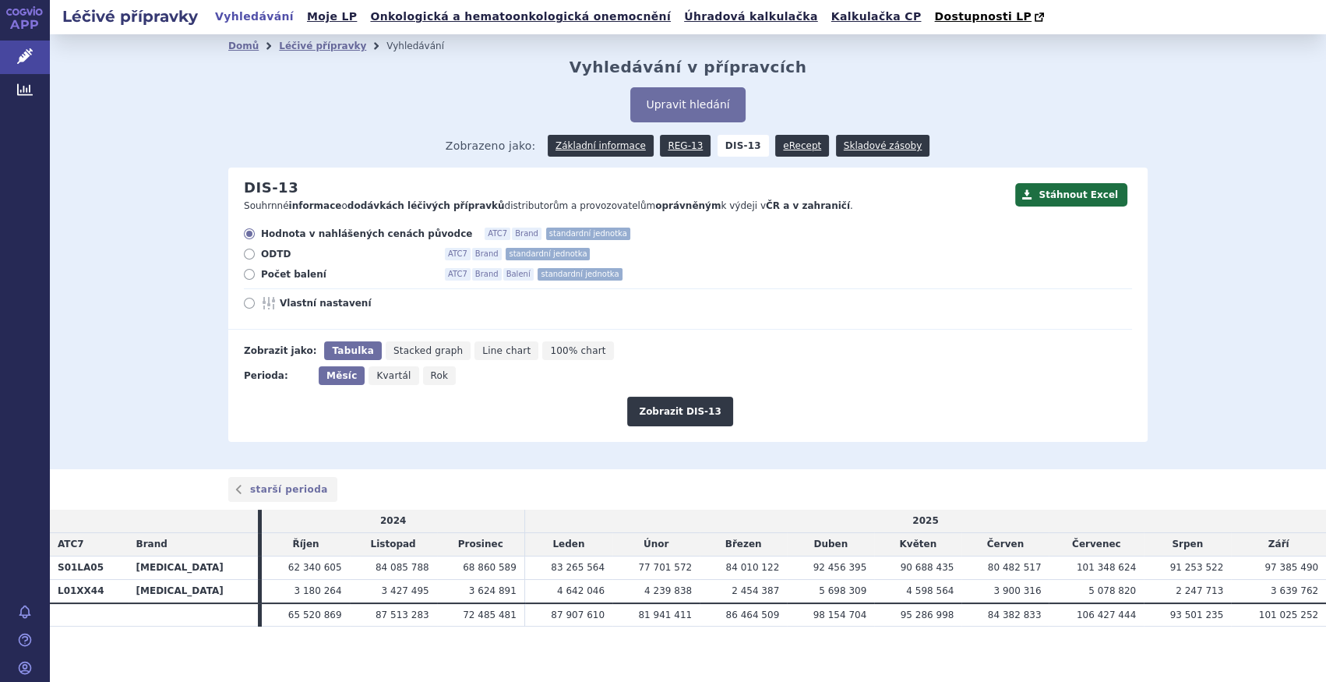
click at [266, 284] on div "Hodnota v nahlášených cenách původce ATC7 Brand standardní jednotka ODTD ATC7 B…" at bounding box center [680, 278] width 904 height 102
click at [267, 278] on span "Počet balení" at bounding box center [346, 274] width 171 height 12
click at [255, 278] on input "Počet balení ATC7 Brand Balení standardní jednotka" at bounding box center [250, 276] width 10 height 10
radio input "true"
click at [431, 381] on span "Rok" at bounding box center [440, 375] width 18 height 11
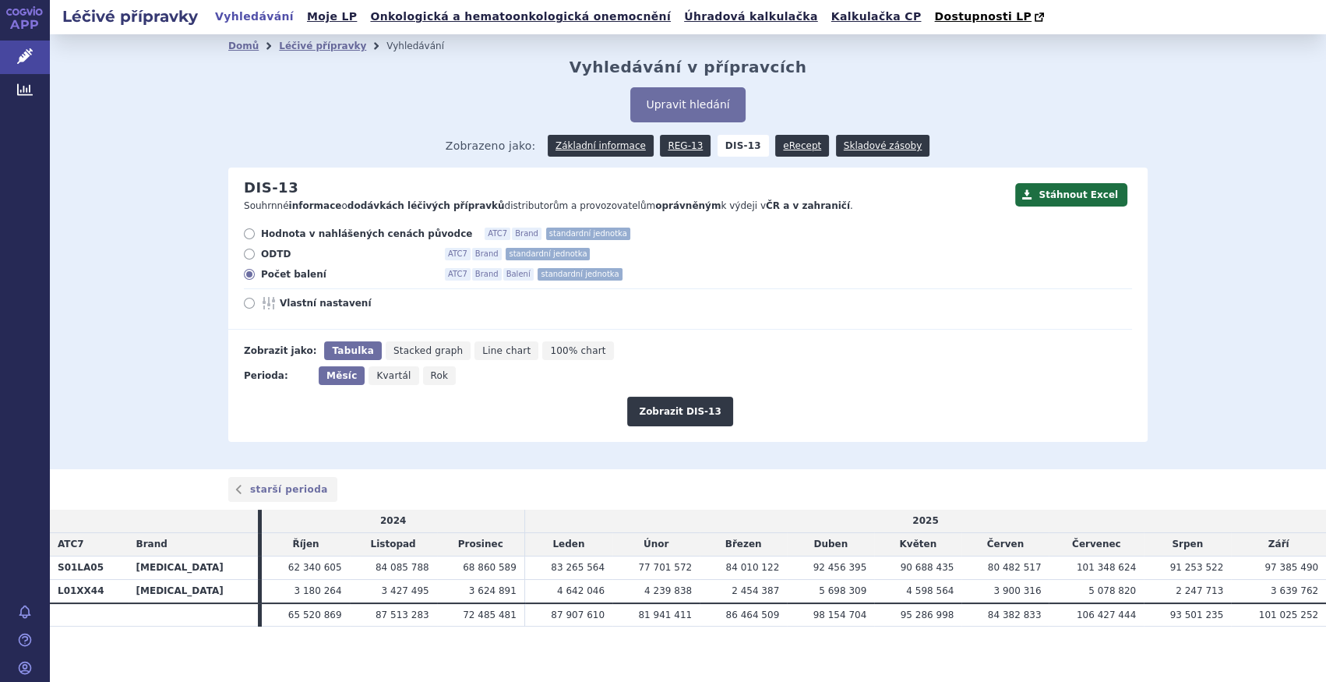
click at [428, 376] on input "Rok" at bounding box center [428, 371] width 10 height 10
radio input "true"
click at [719, 420] on button "Zobrazit DIS-13" at bounding box center [679, 411] width 105 height 30
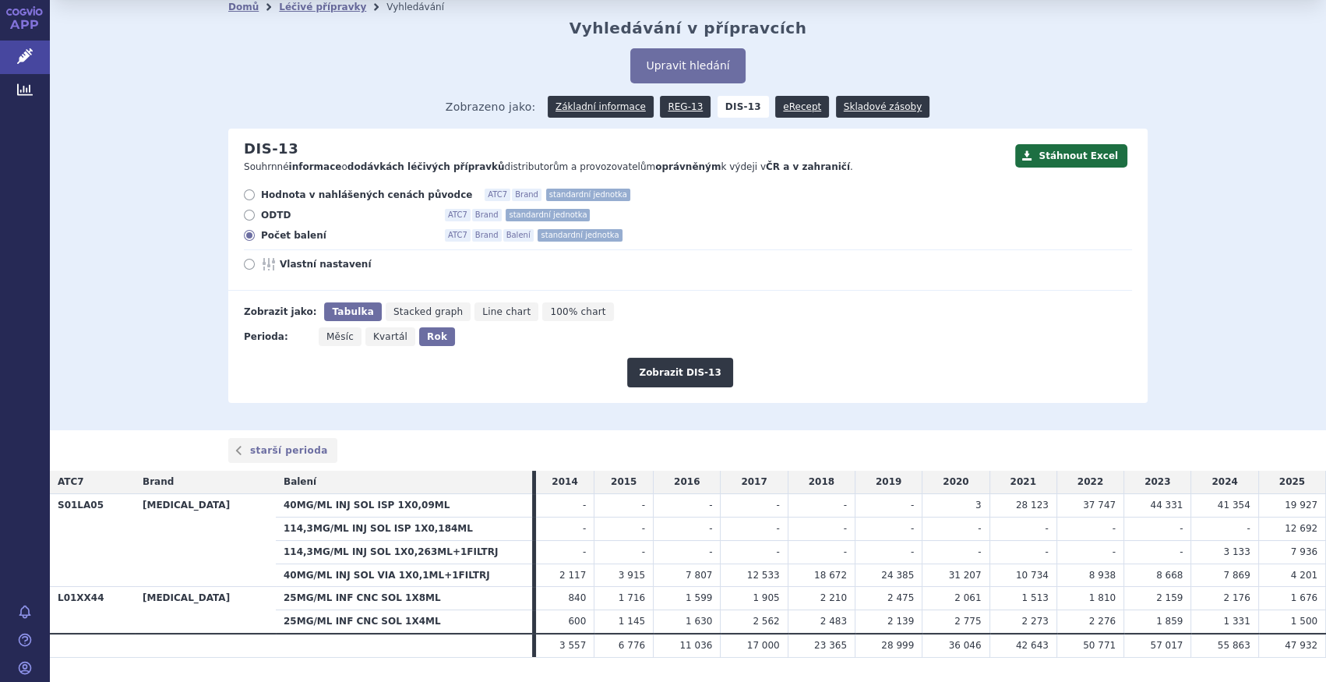
scroll to position [78, 0]
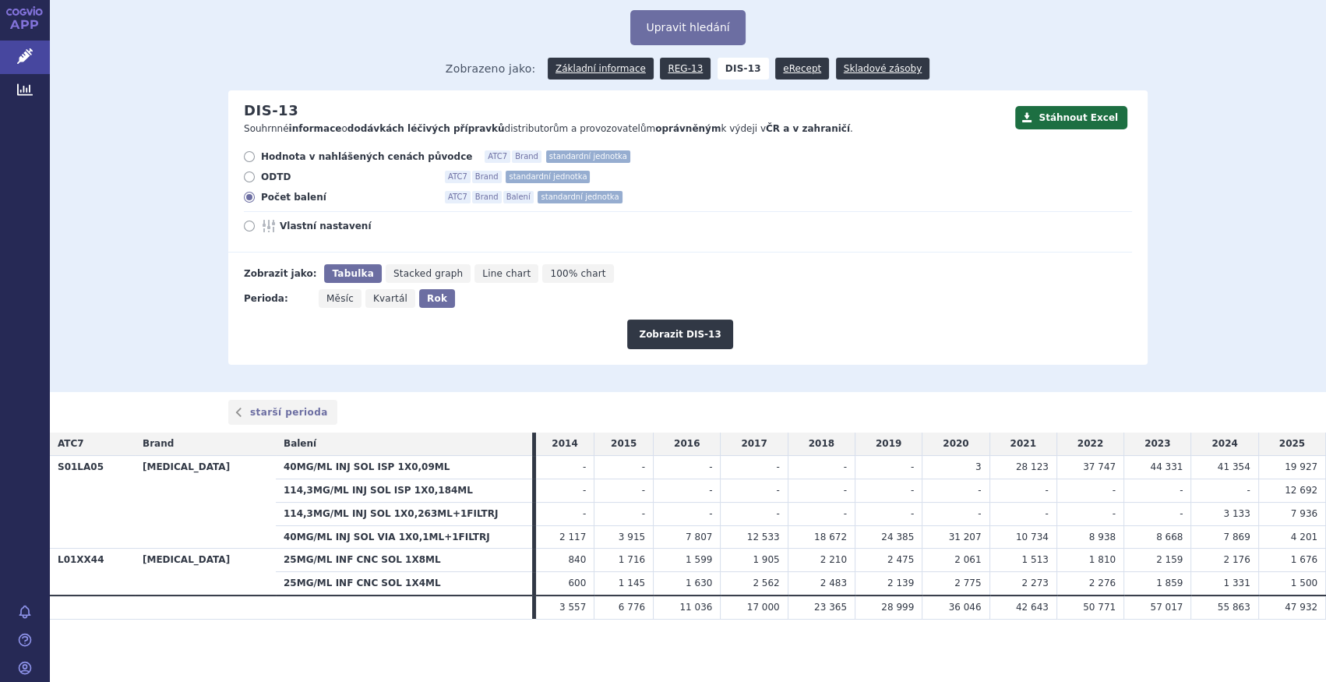
click at [331, 298] on span "Měsíc" at bounding box center [339, 298] width 27 height 11
click at [329, 298] on input "Měsíc" at bounding box center [324, 294] width 10 height 10
radio input "true"
click at [678, 328] on button "Zobrazit DIS-13" at bounding box center [679, 334] width 105 height 30
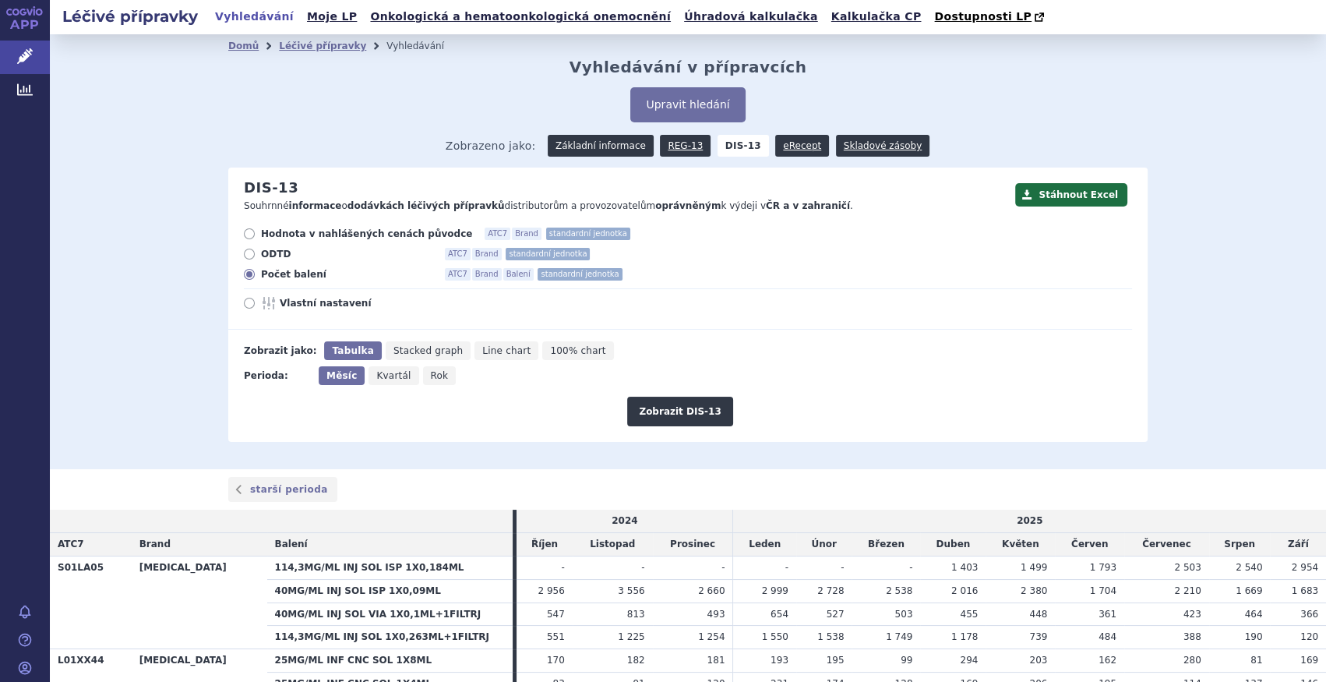
click at [595, 145] on link "Základní informace" at bounding box center [601, 146] width 106 height 22
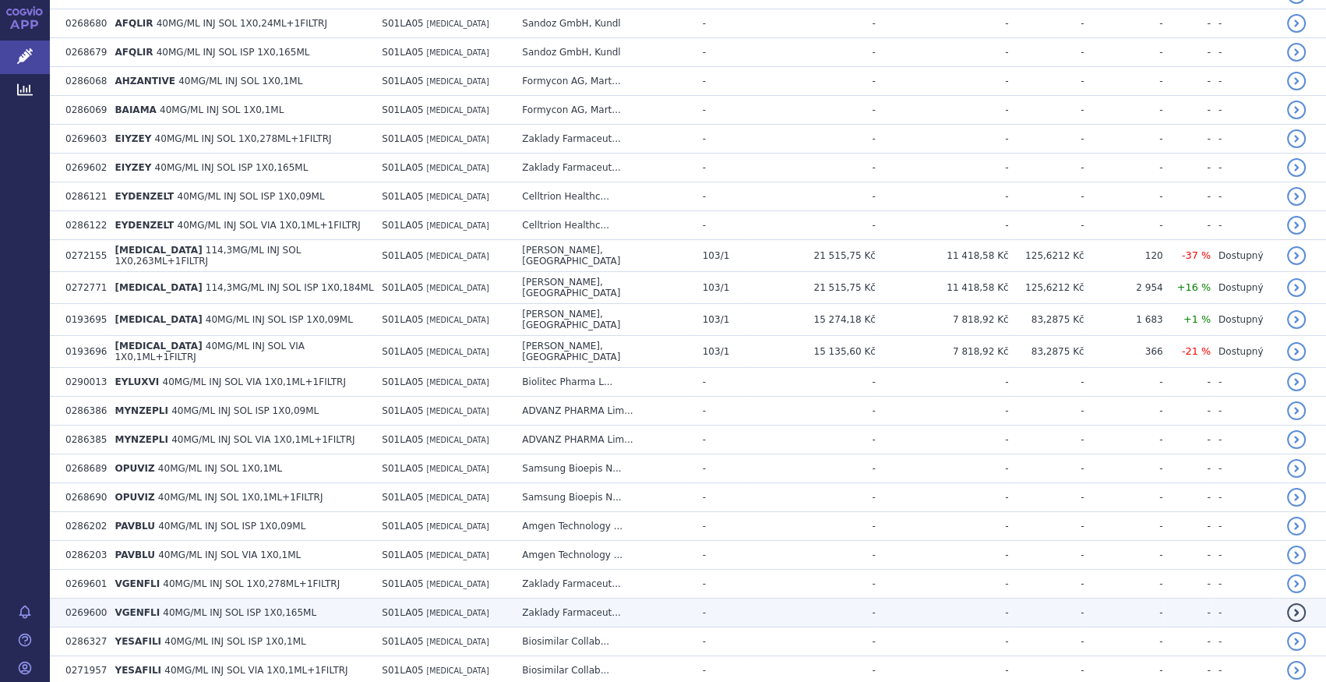
scroll to position [678, 0]
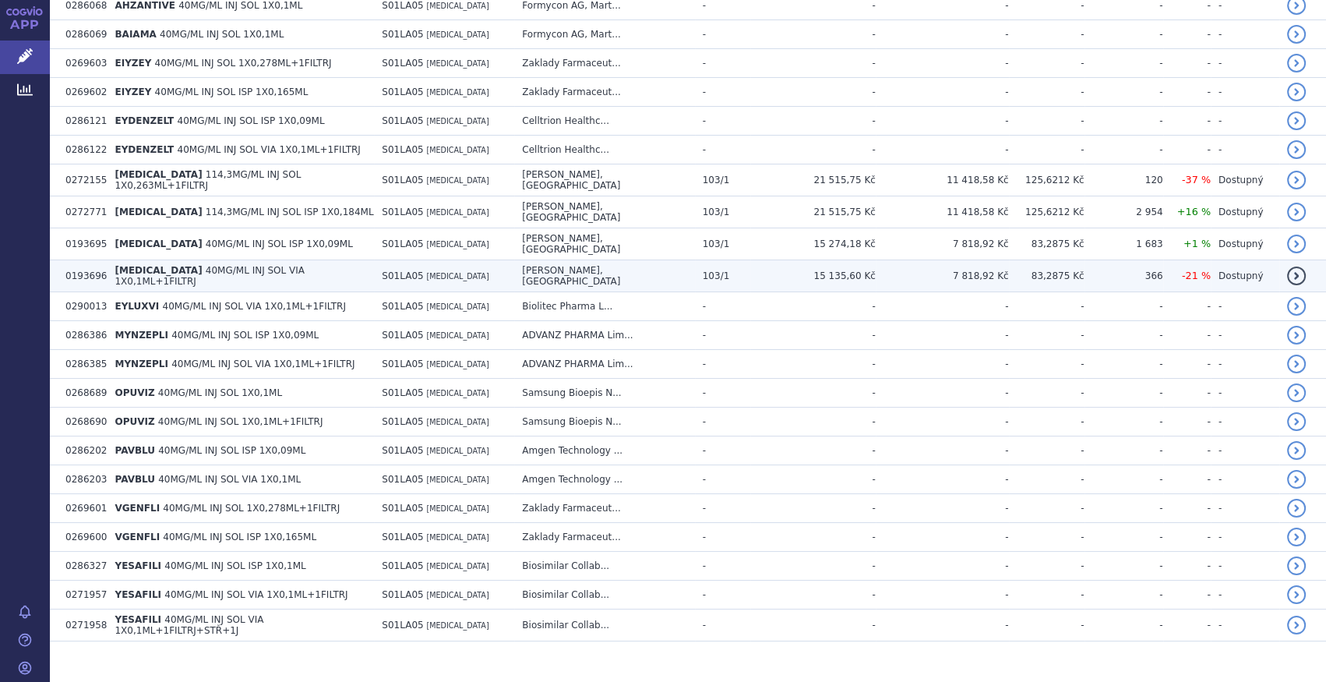
click at [341, 263] on td "[MEDICAL_DATA] 40MG/ML INJ SOL VIA 1X0,1ML+1FILTRJ" at bounding box center [240, 276] width 267 height 32
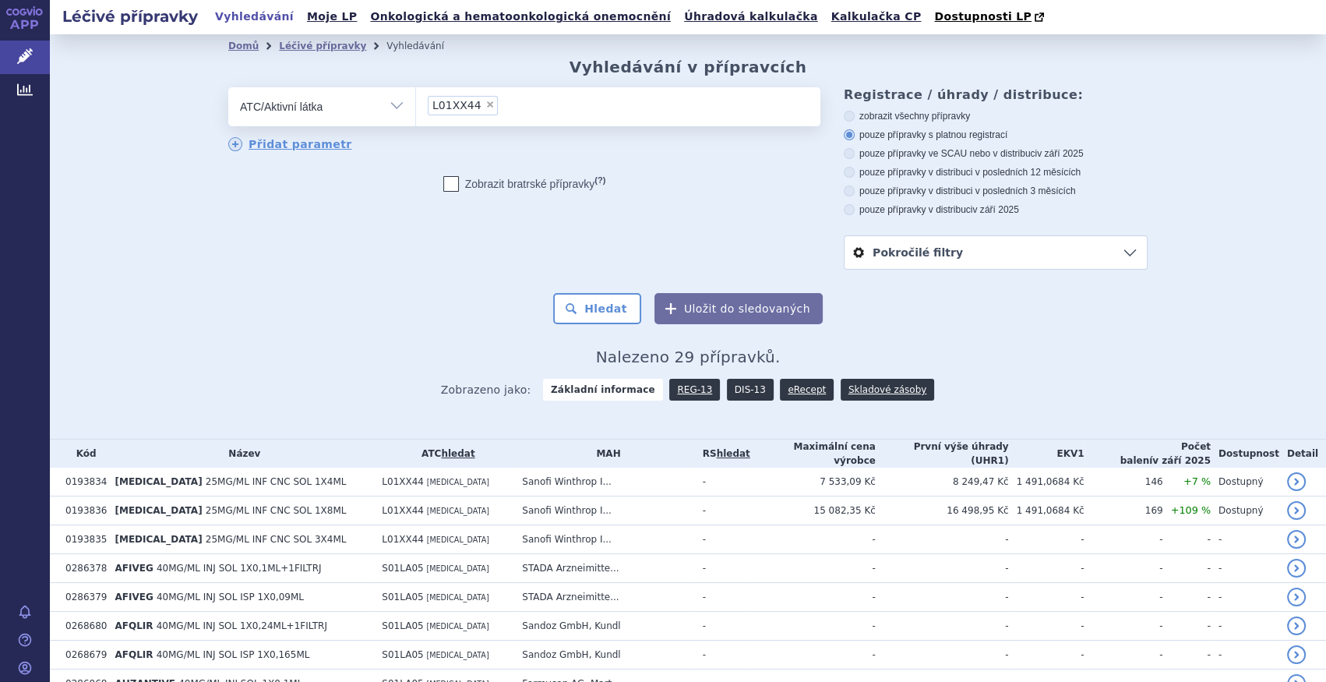
click at [727, 398] on link "DIS-13" at bounding box center [750, 390] width 47 height 22
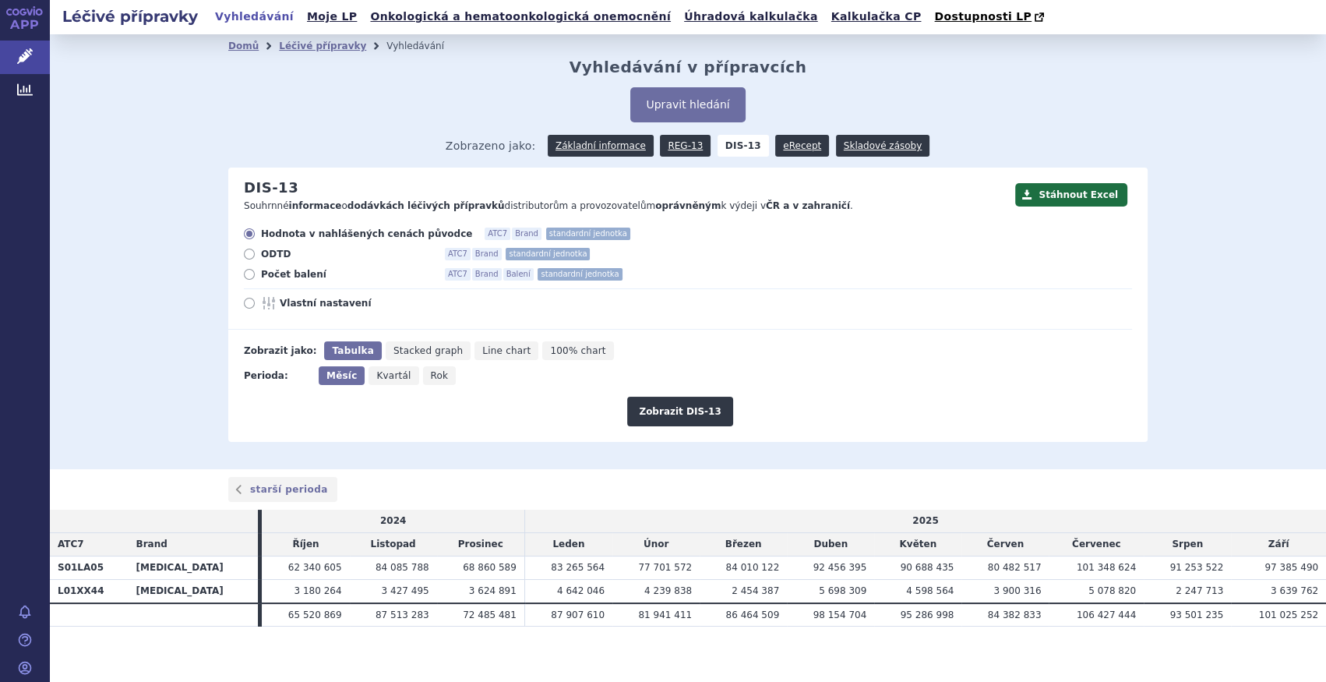
click at [279, 273] on span "Počet balení" at bounding box center [346, 274] width 171 height 12
click at [255, 273] on input "Počet balení ATC7 Brand Balení standardní jednotka" at bounding box center [250, 276] width 10 height 10
radio input "true"
click at [431, 377] on span "Rok" at bounding box center [440, 375] width 18 height 11
click at [424, 376] on input "Rok" at bounding box center [428, 371] width 10 height 10
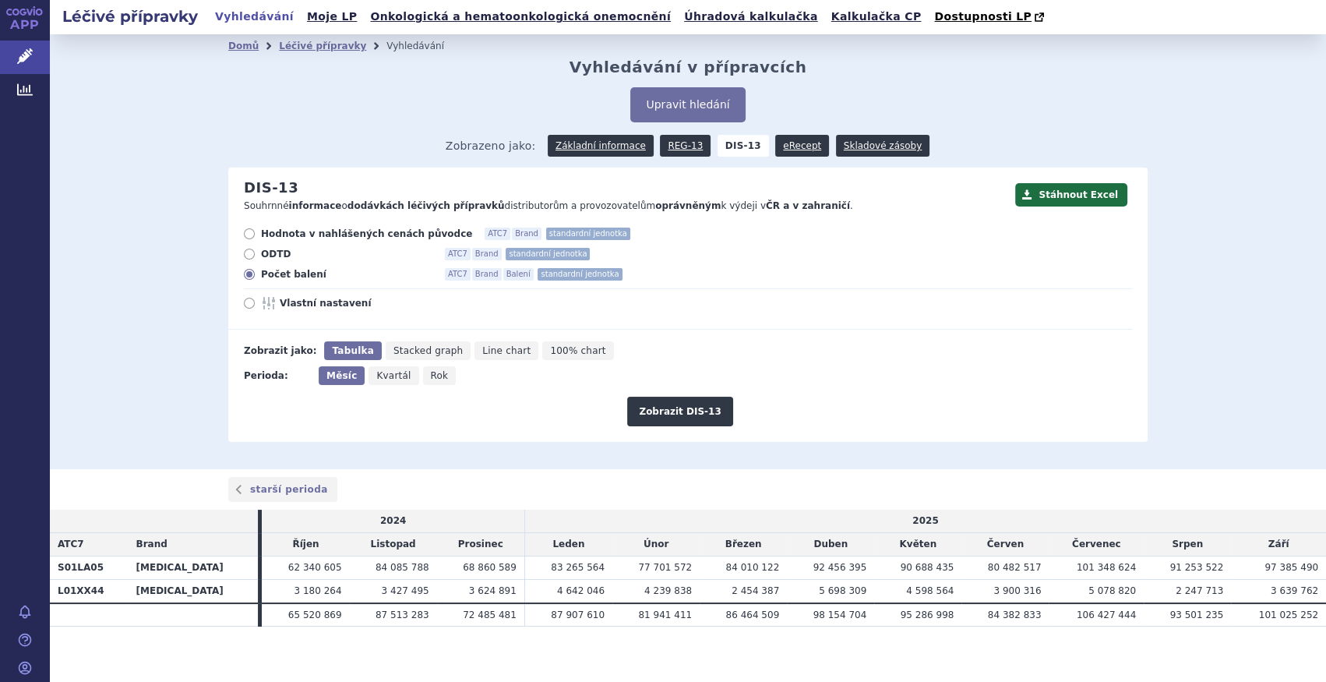
radio input "true"
click at [677, 423] on button "Zobrazit DIS-13" at bounding box center [679, 411] width 105 height 30
click at [587, 159] on div "Zobrazeno jako: Základní informace REG-13 DIS-13 eRecept Skladové zásoby" at bounding box center [687, 144] width 919 height 45
click at [589, 156] on link "Základní informace" at bounding box center [601, 146] width 106 height 22
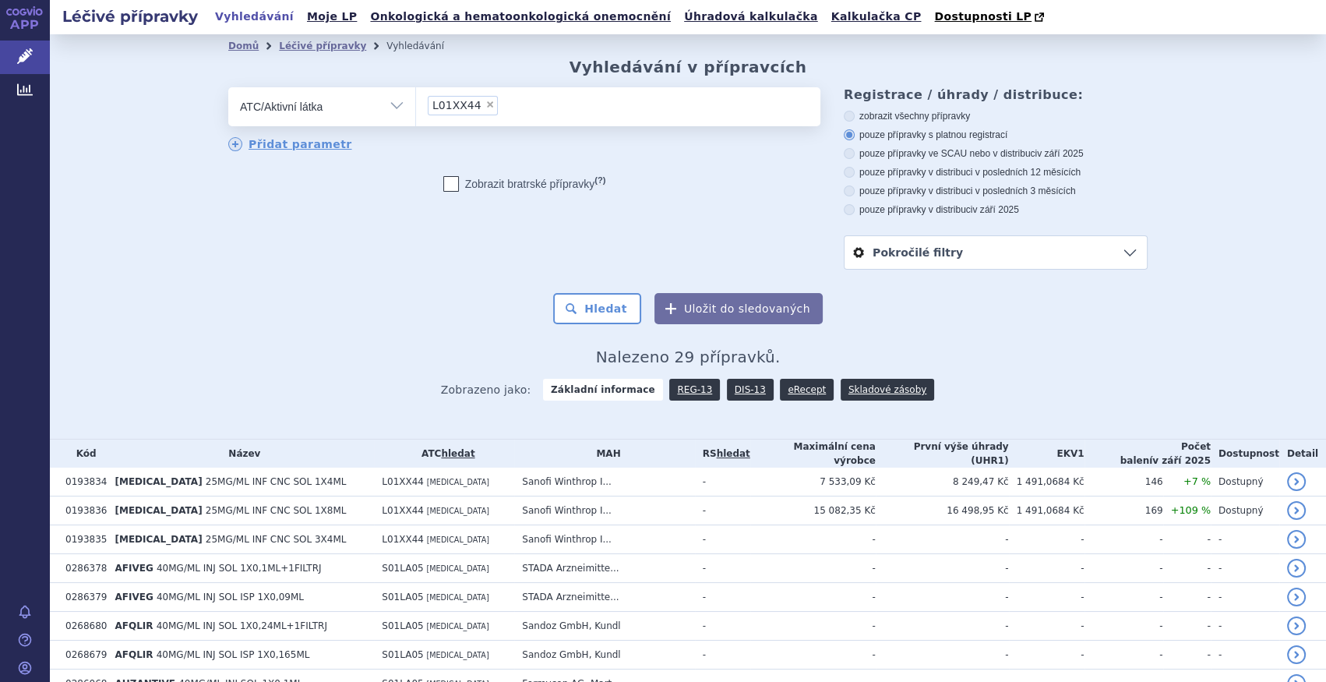
scroll to position [678, 0]
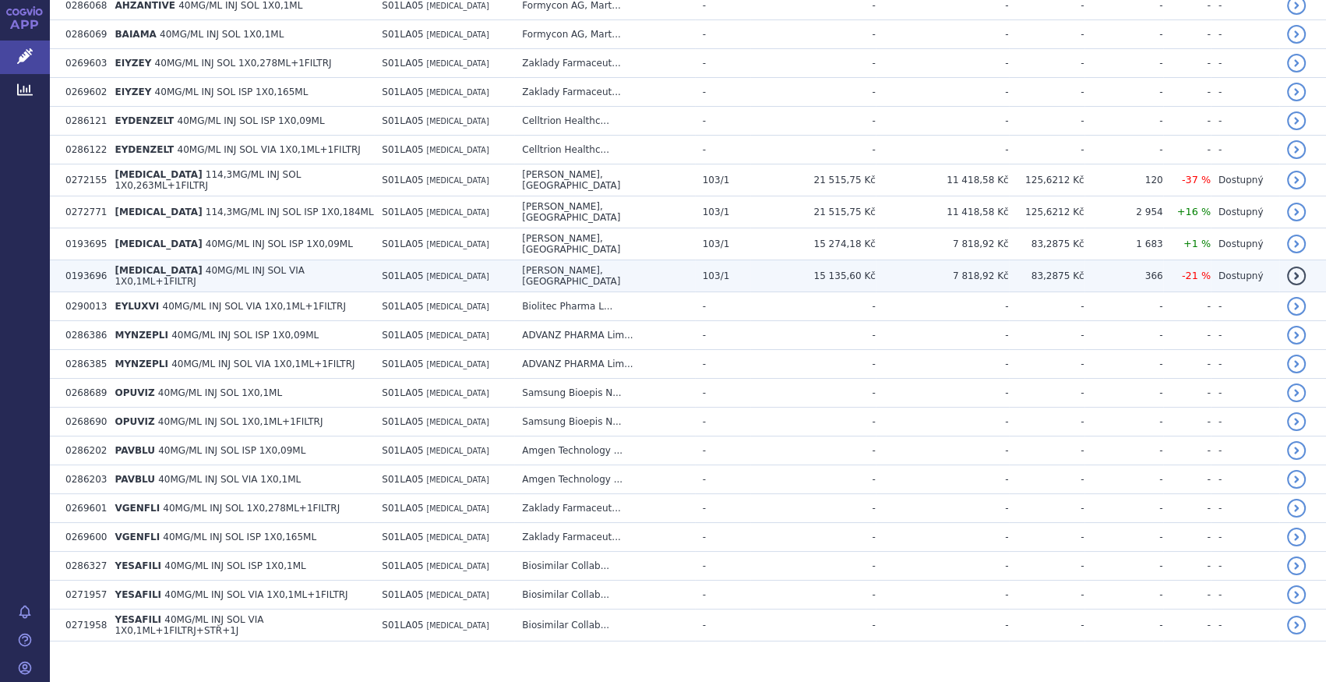
click at [283, 265] on span "40MG/ML INJ SOL VIA 1X0,1ML+1FILTRJ" at bounding box center [209, 276] width 190 height 22
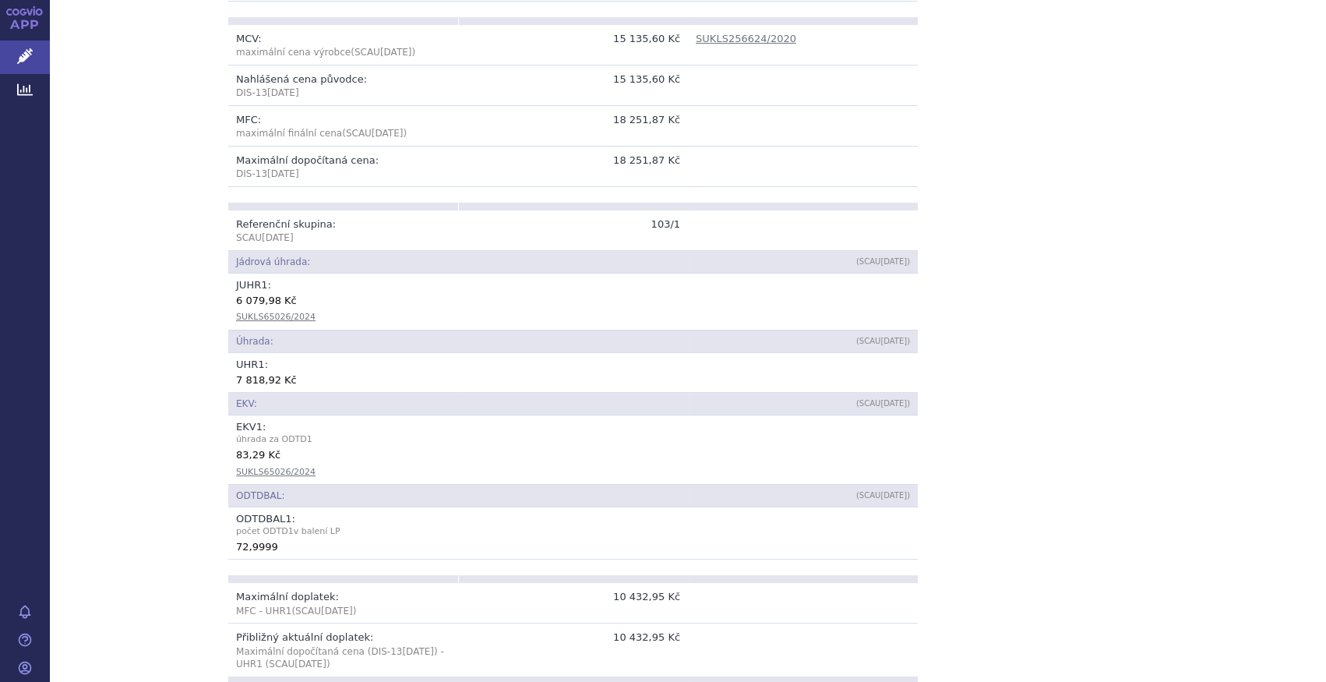
scroll to position [495, 0]
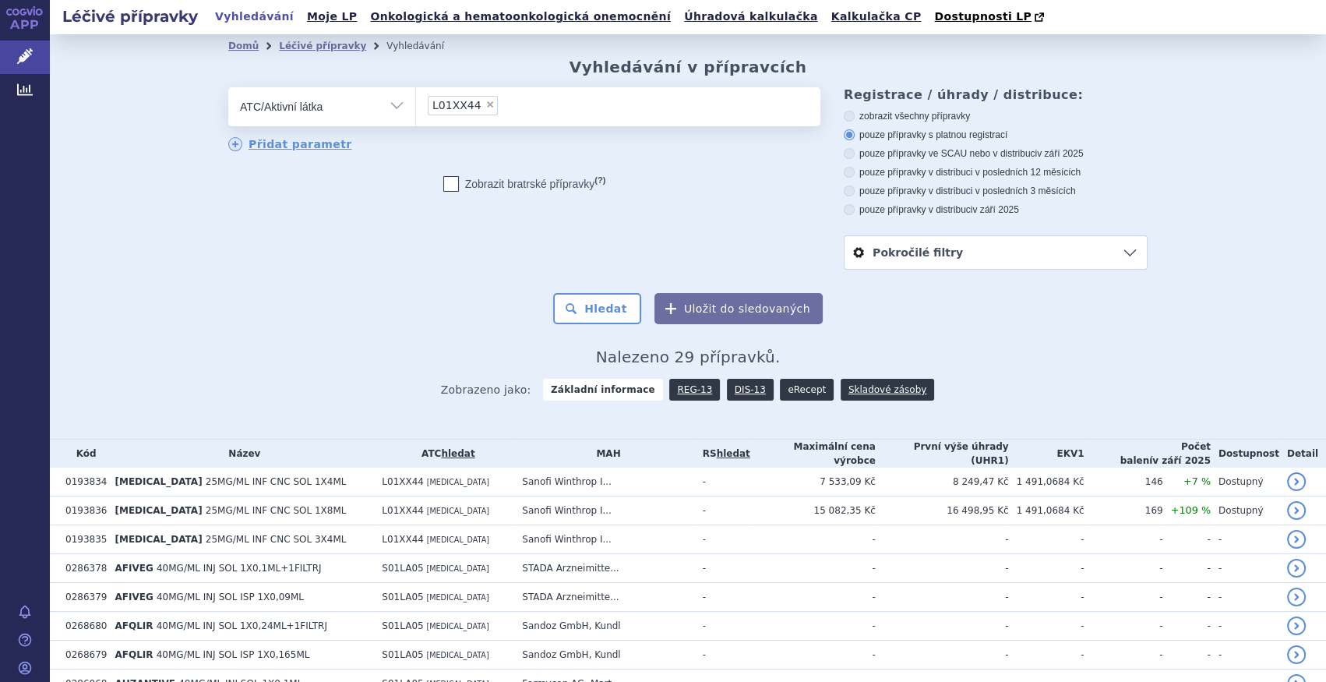
click at [789, 397] on link "eRecept" at bounding box center [807, 390] width 54 height 22
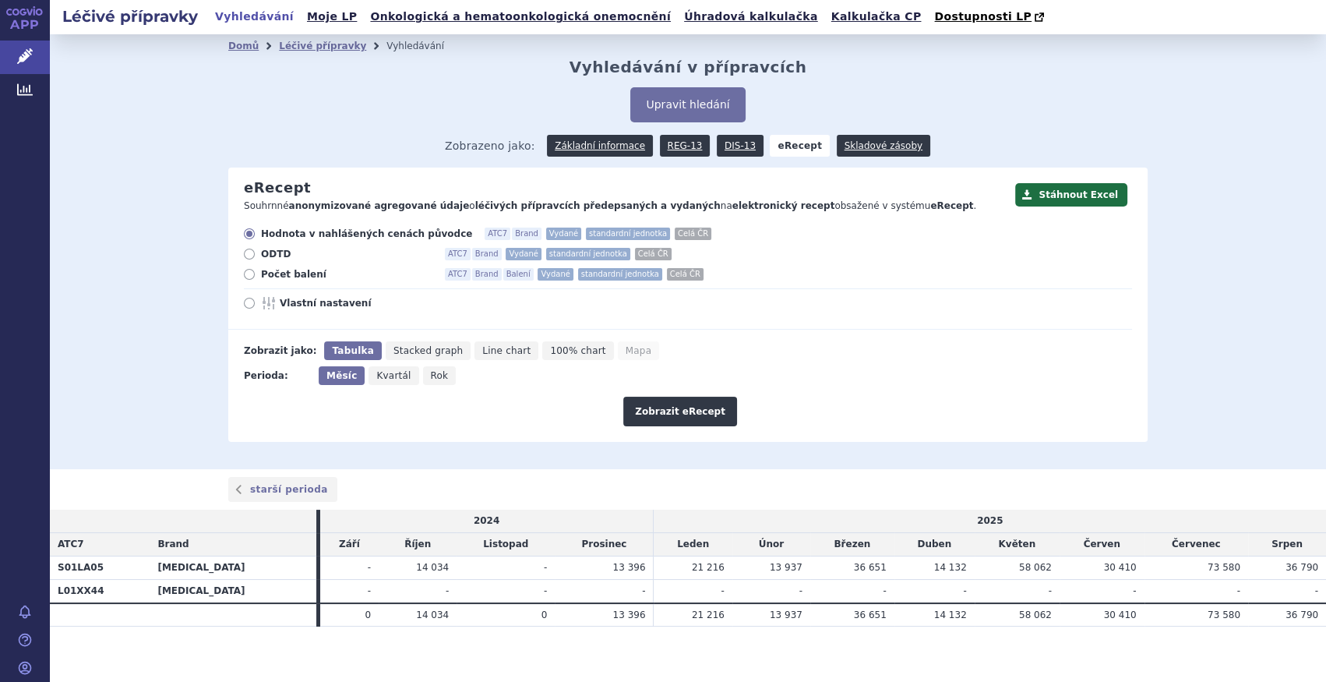
click at [167, 294] on div "Domů Léčivé přípravky Vyhledávání Vyhledávání v přípravcích Upravit hledání ods…" at bounding box center [688, 251] width 1276 height 435
click at [598, 148] on link "Základní informace" at bounding box center [600, 146] width 106 height 22
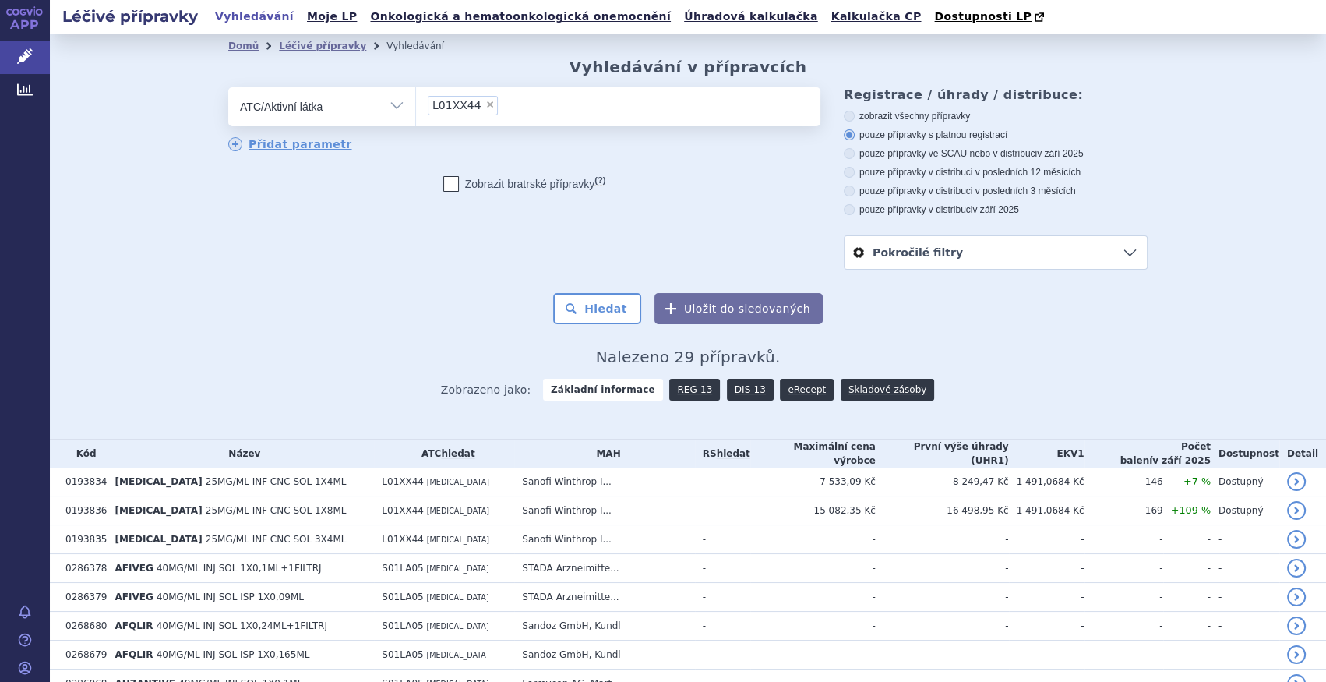
scroll to position [678, 0]
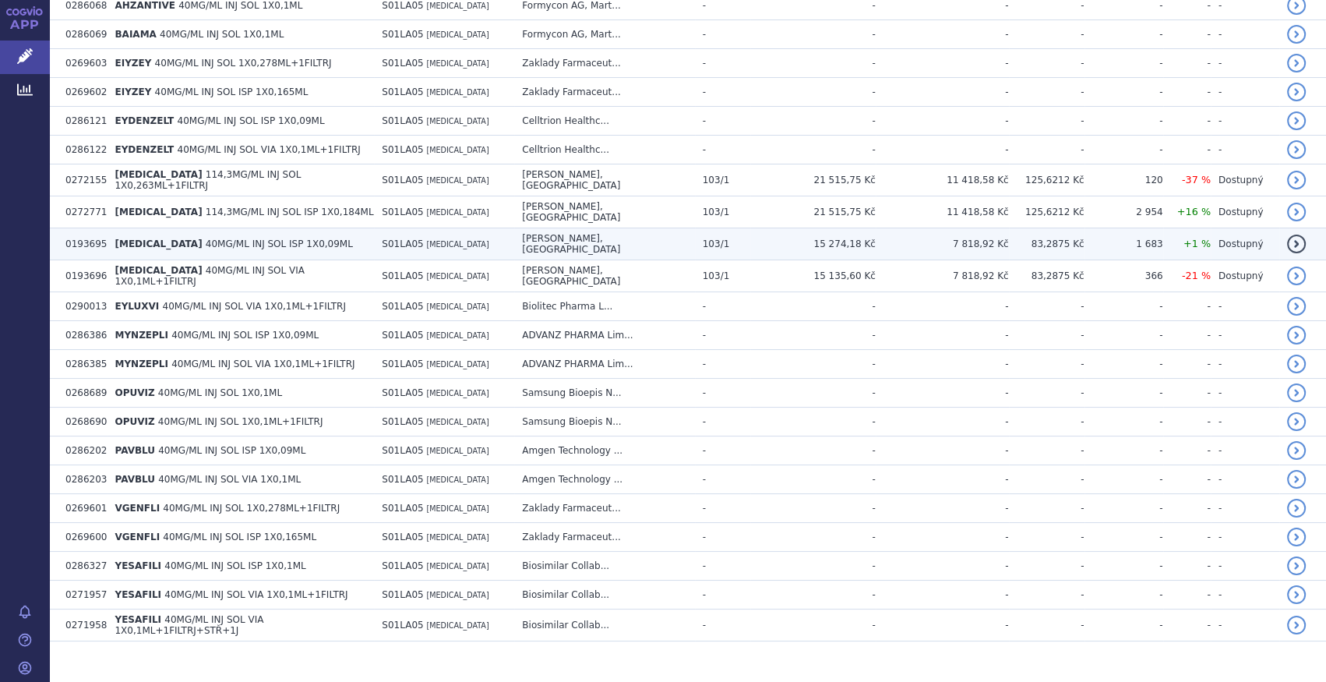
click at [267, 238] on span "40MG/ML INJ SOL ISP 1X0,09ML" at bounding box center [279, 243] width 147 height 11
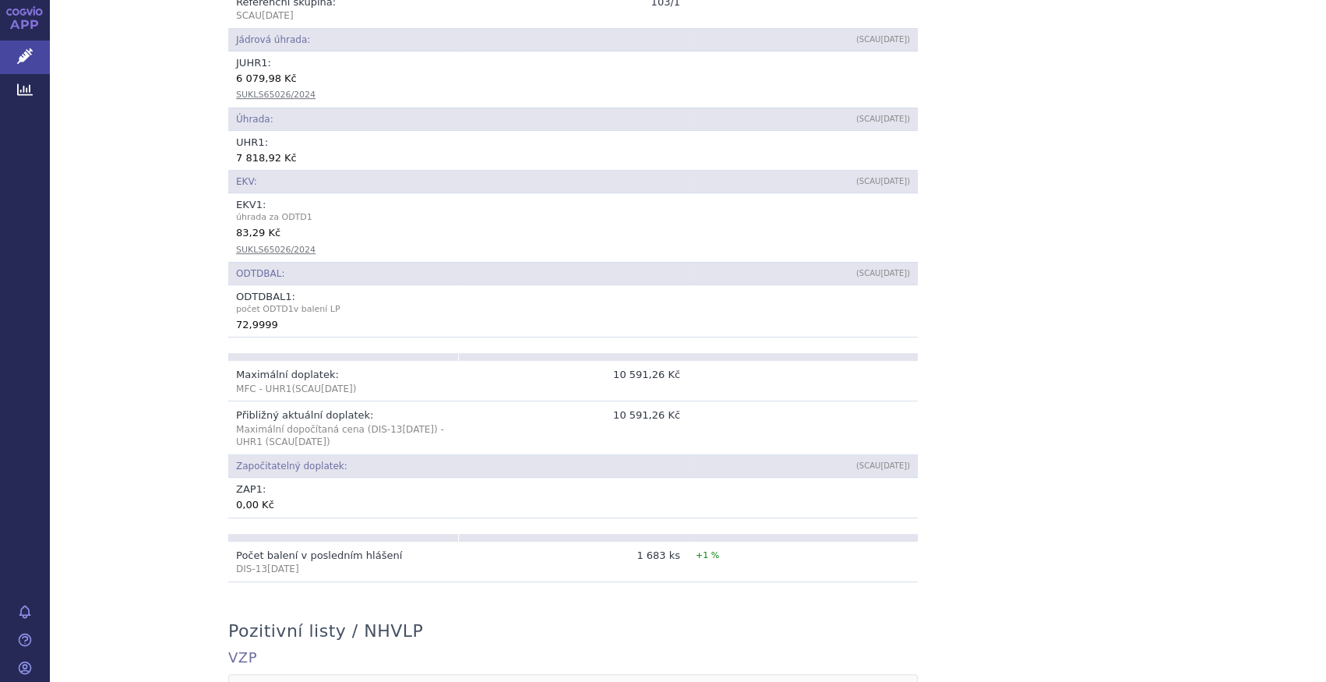
scroll to position [708, 0]
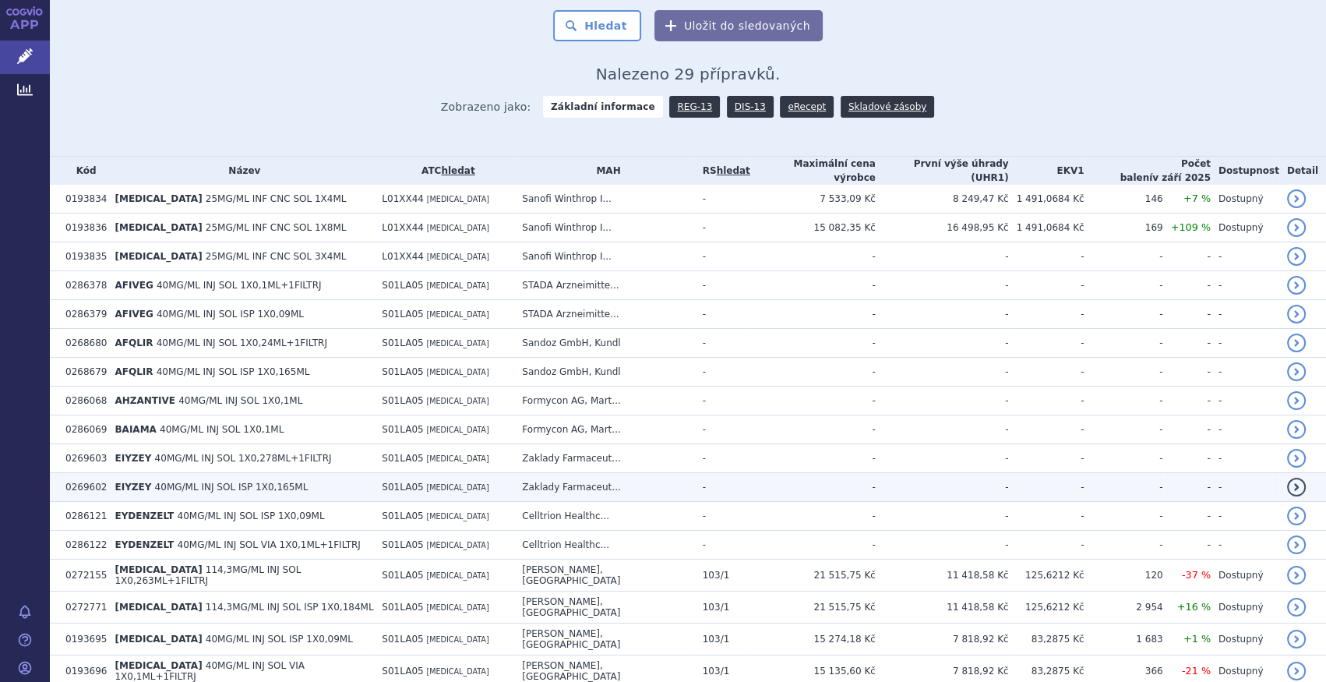
scroll to position [566, 0]
